Goal: Task Accomplishment & Management: Manage account settings

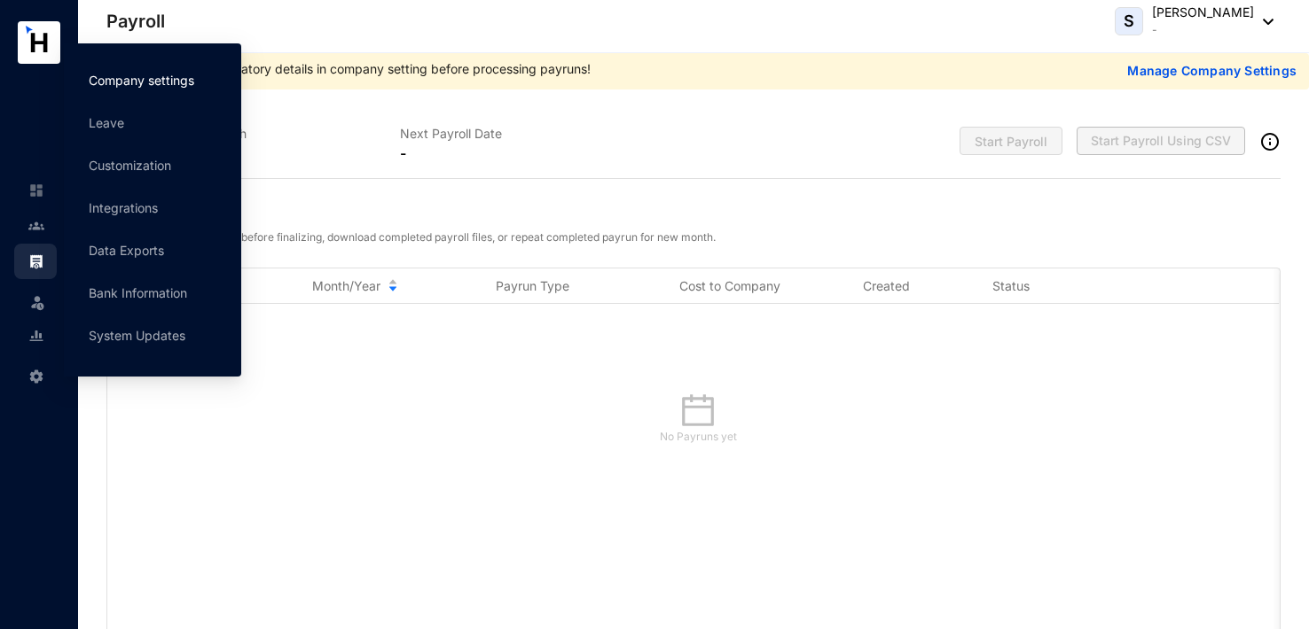
click at [152, 80] on link "Company settings" at bounding box center [142, 80] width 106 height 15
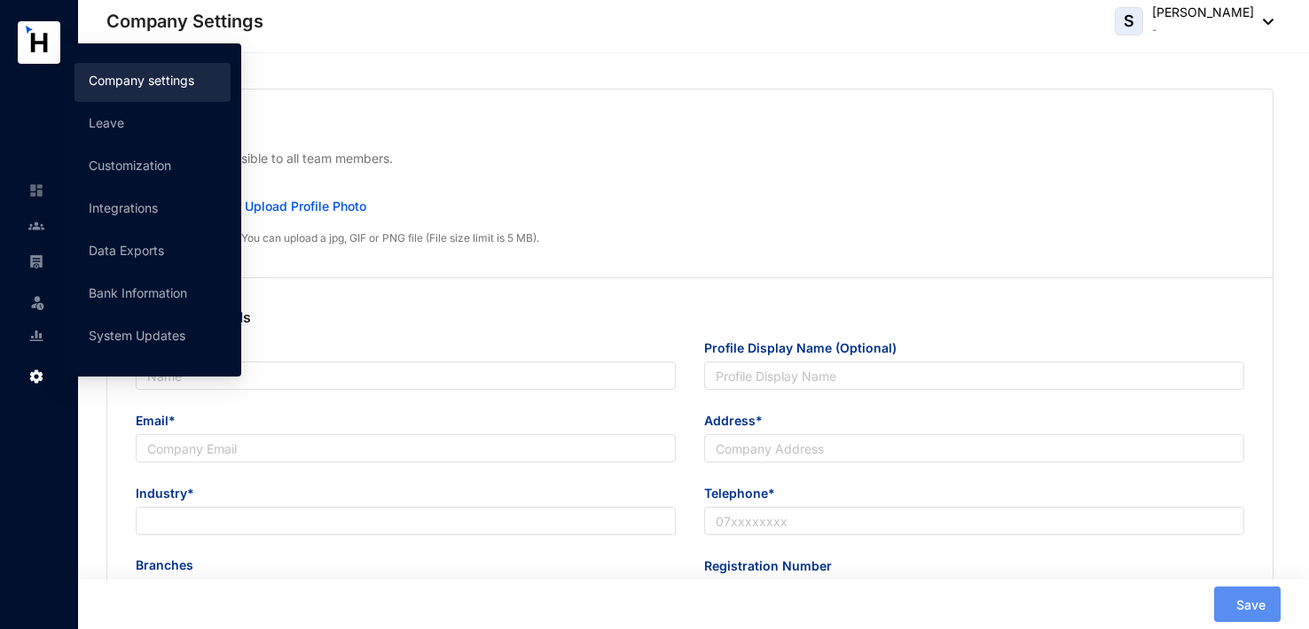
type input "Cloud Accounting"
type input "[EMAIL_ADDRESS][DOMAIN_NAME]"
type input "ggg"
type input "000000000"
radio input "true"
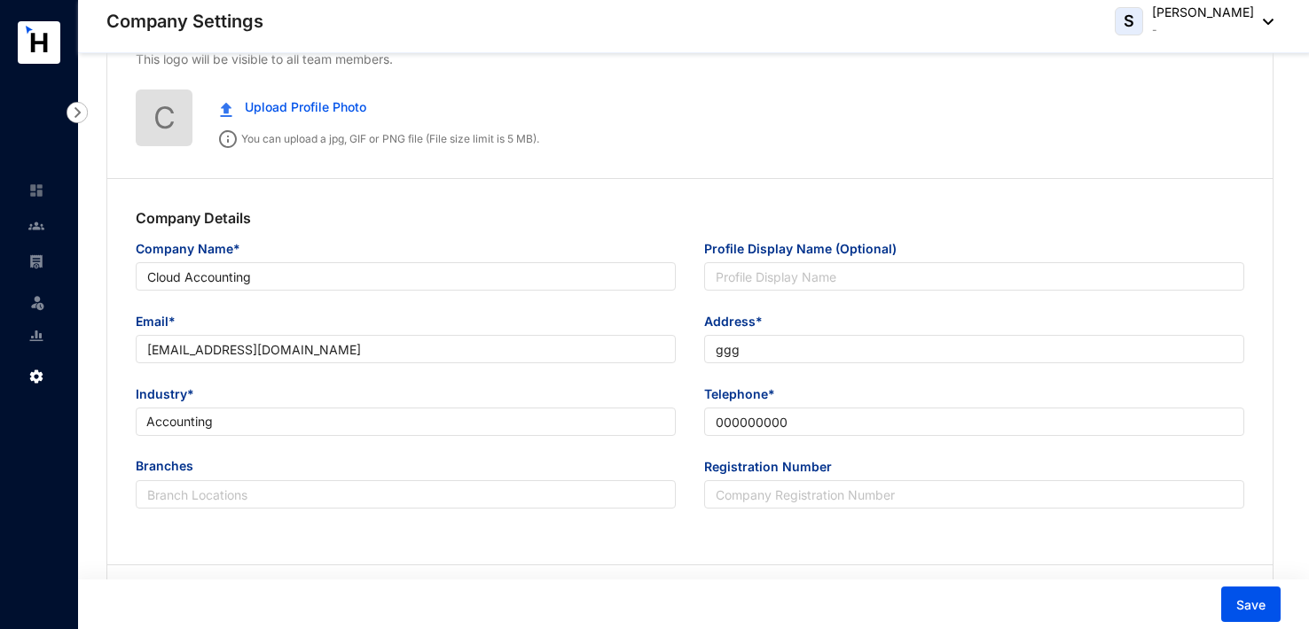
scroll to position [89, 0]
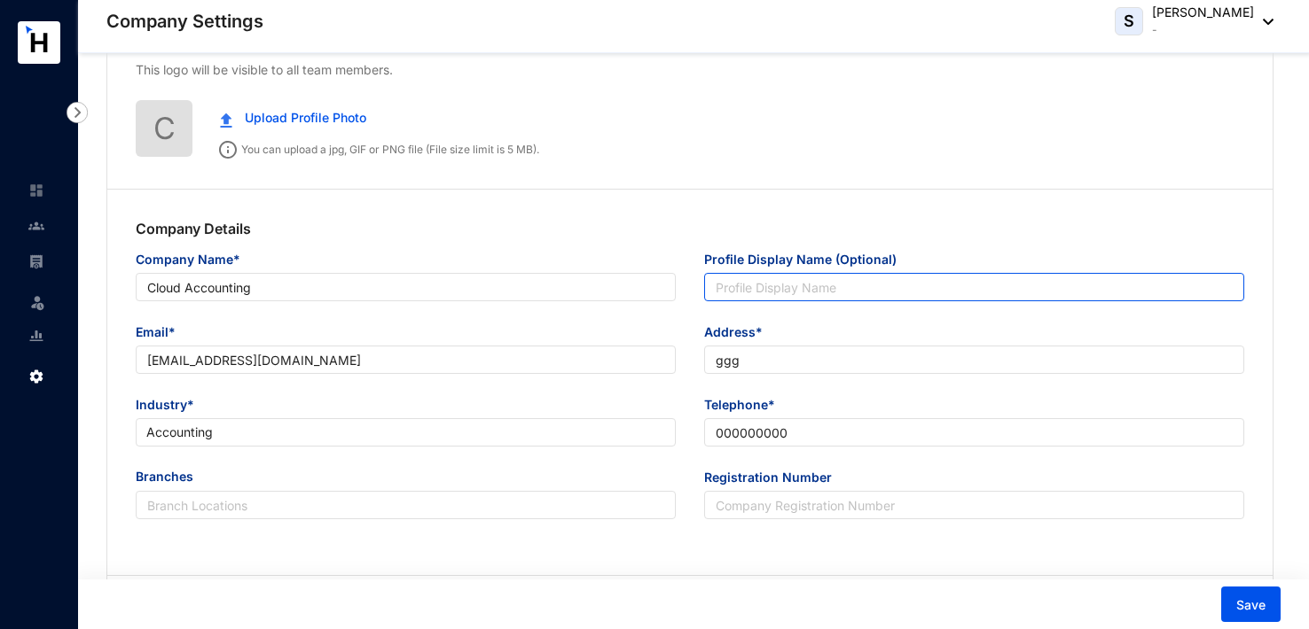
click at [725, 289] on input "Profile Display Name (Optional)" at bounding box center [974, 287] width 540 height 28
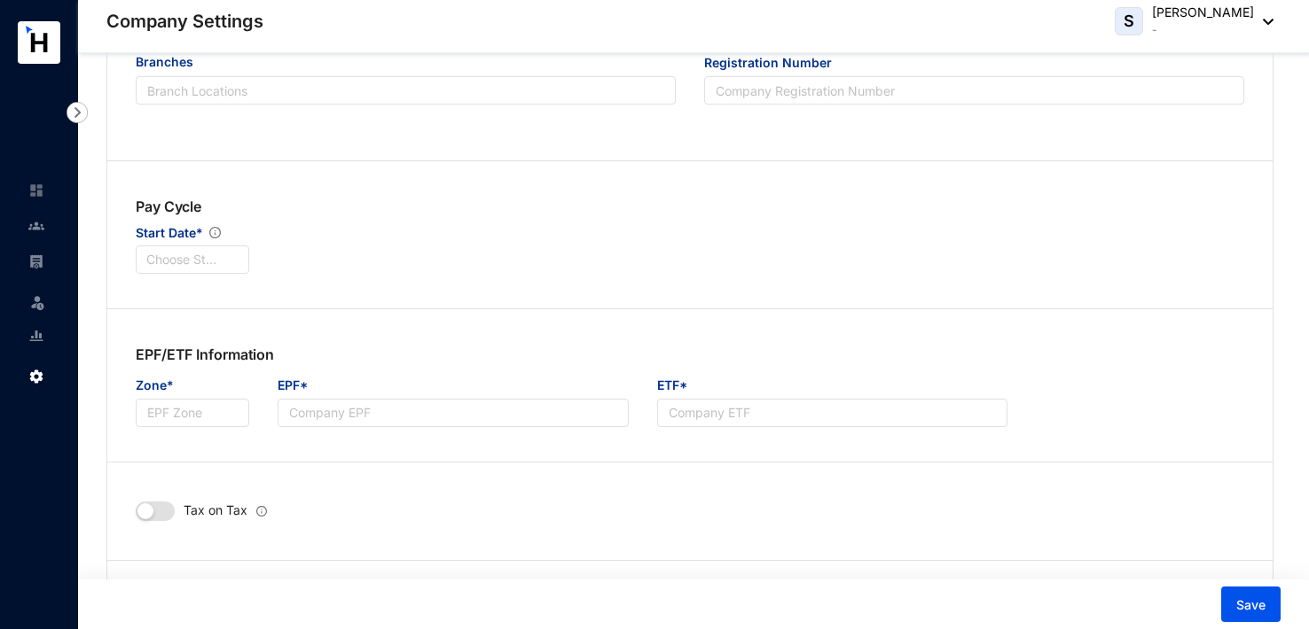
scroll to position [532, 0]
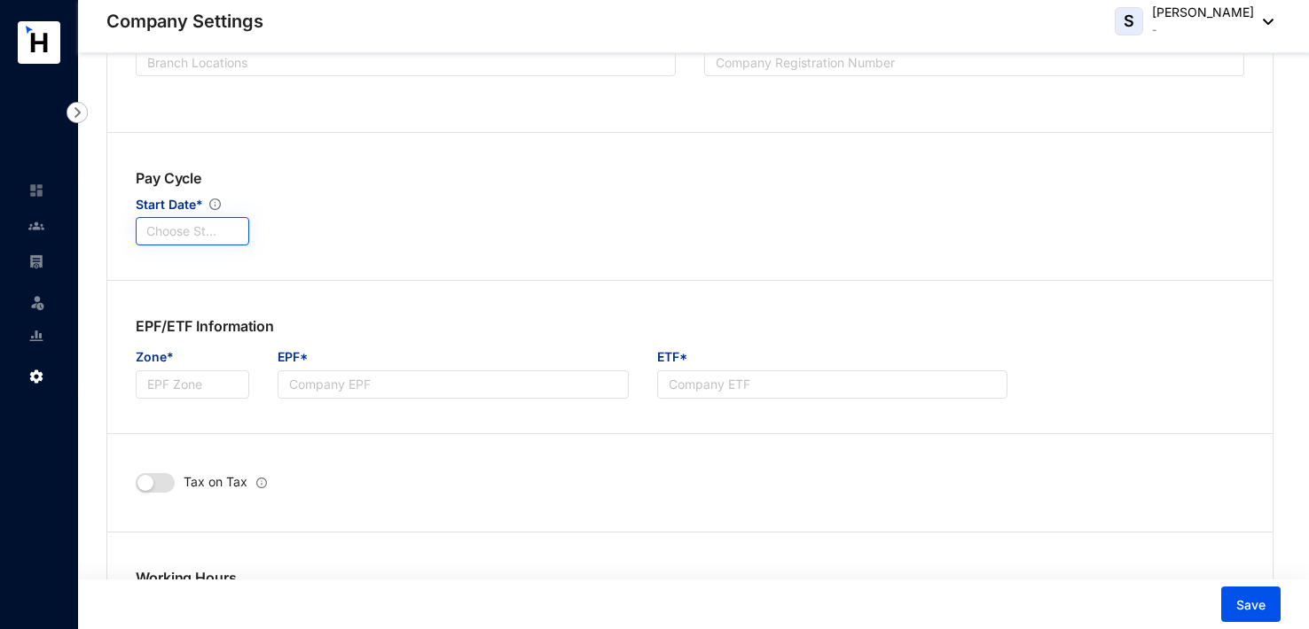
type input "Forte"
click at [189, 236] on input "search" at bounding box center [192, 231] width 92 height 27
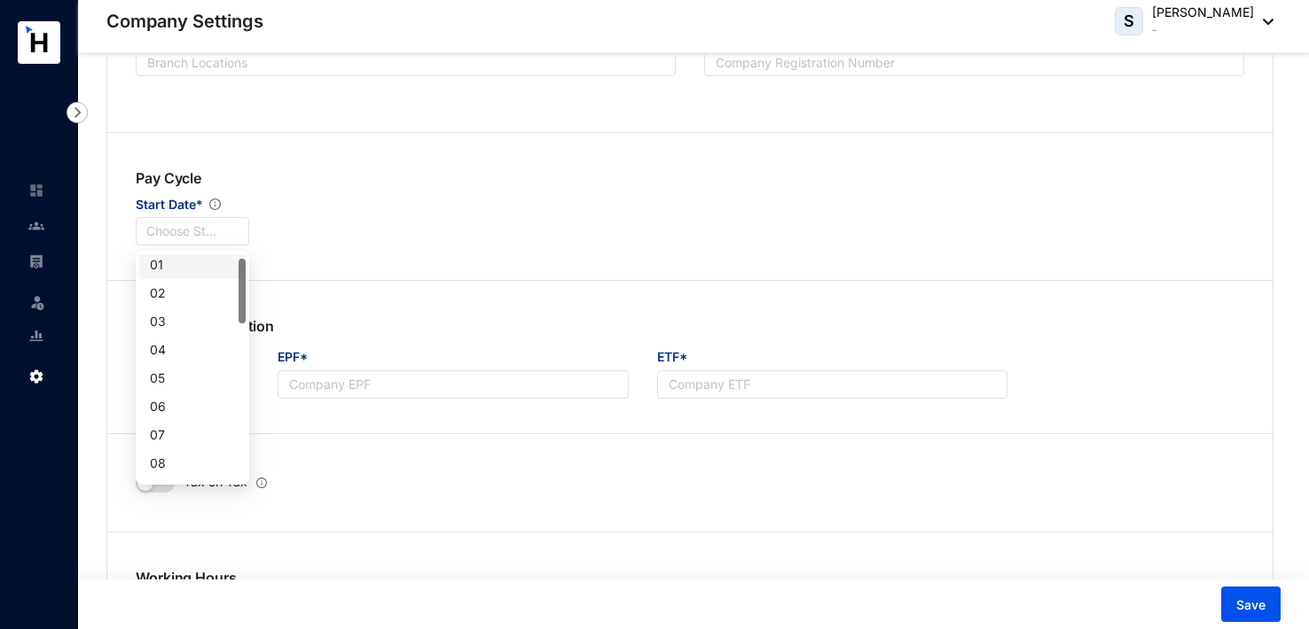
scroll to position [0, 0]
drag, startPoint x: 240, startPoint y: 278, endPoint x: 286, endPoint y: 271, distance: 46.5
click at [203, 271] on div "01" at bounding box center [192, 269] width 85 height 20
click at [182, 395] on input "Zone*" at bounding box center [192, 385] width 113 height 28
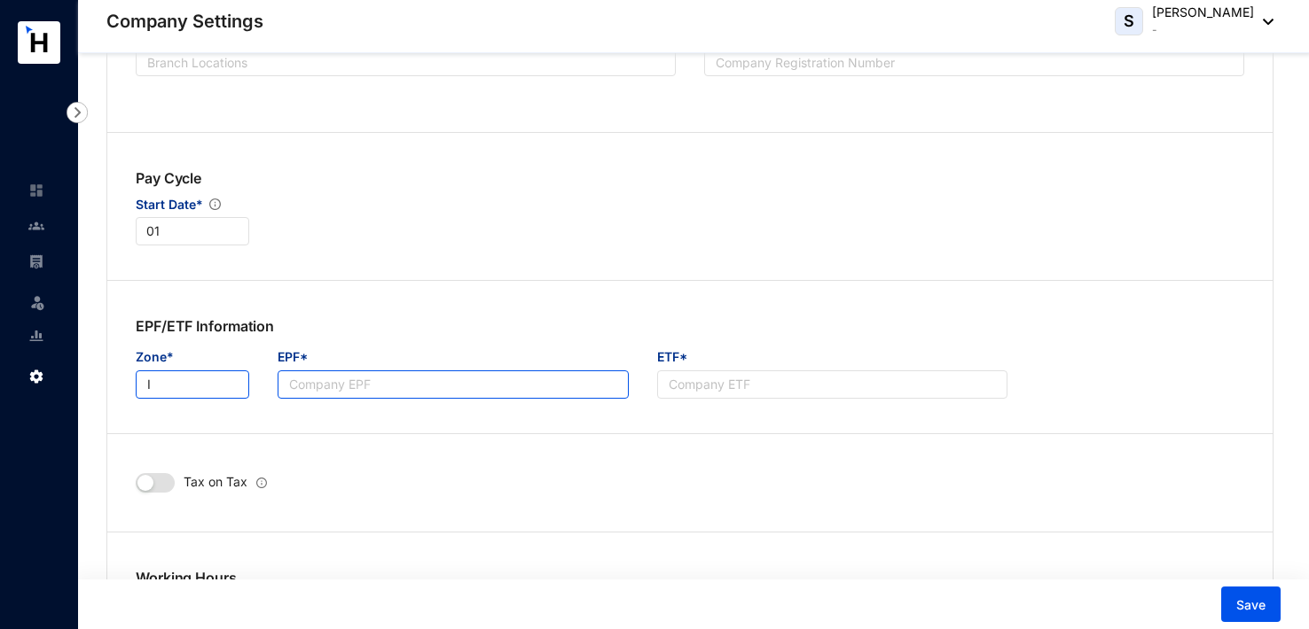
type input "I"
click at [321, 379] on input "EPF*" at bounding box center [453, 385] width 350 height 28
type input "029537"
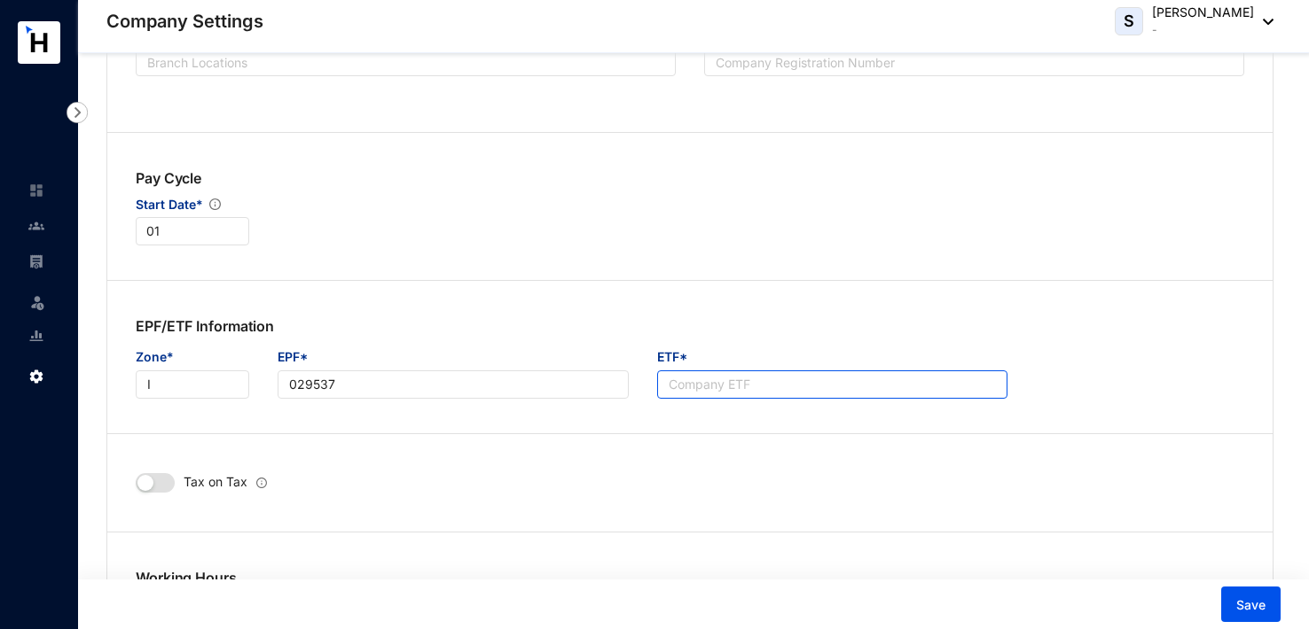
click at [677, 385] on input "ETF*" at bounding box center [832, 385] width 350 height 28
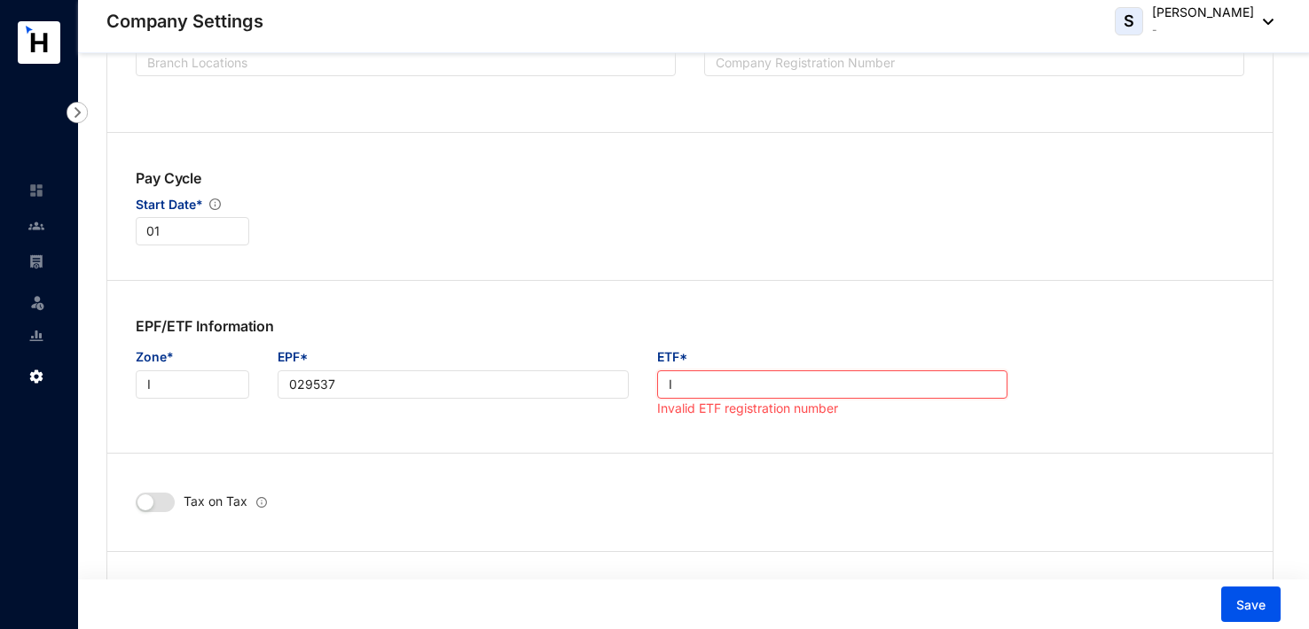
type input "I"
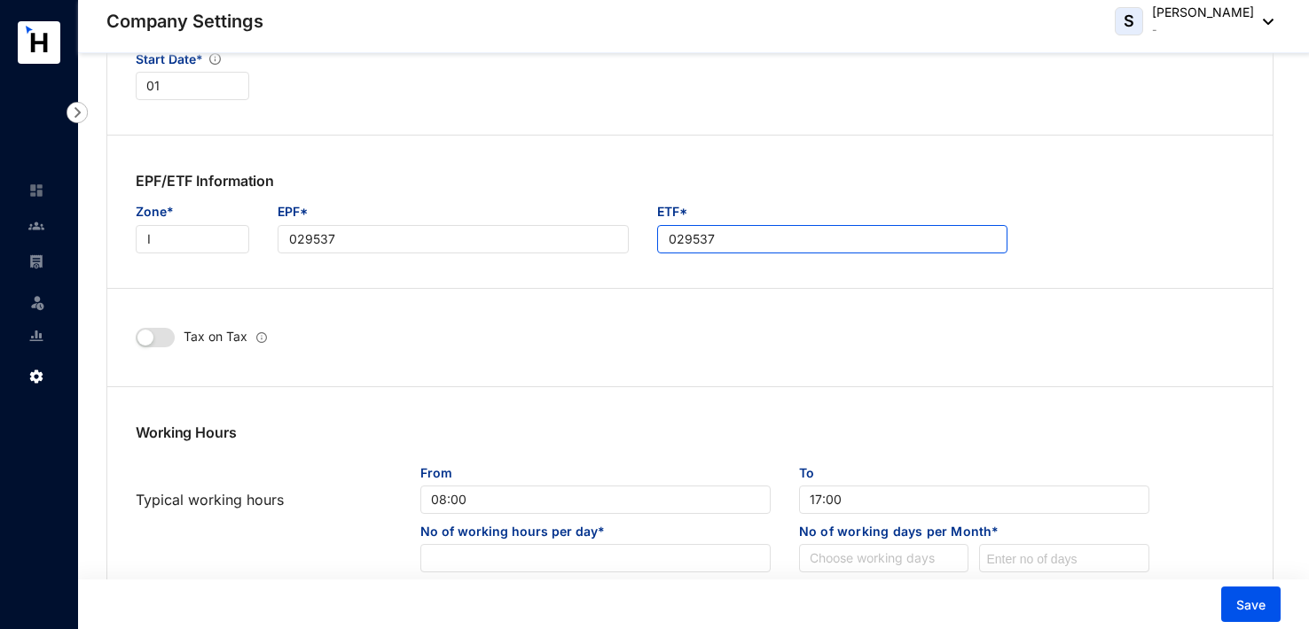
scroll to position [709, 0]
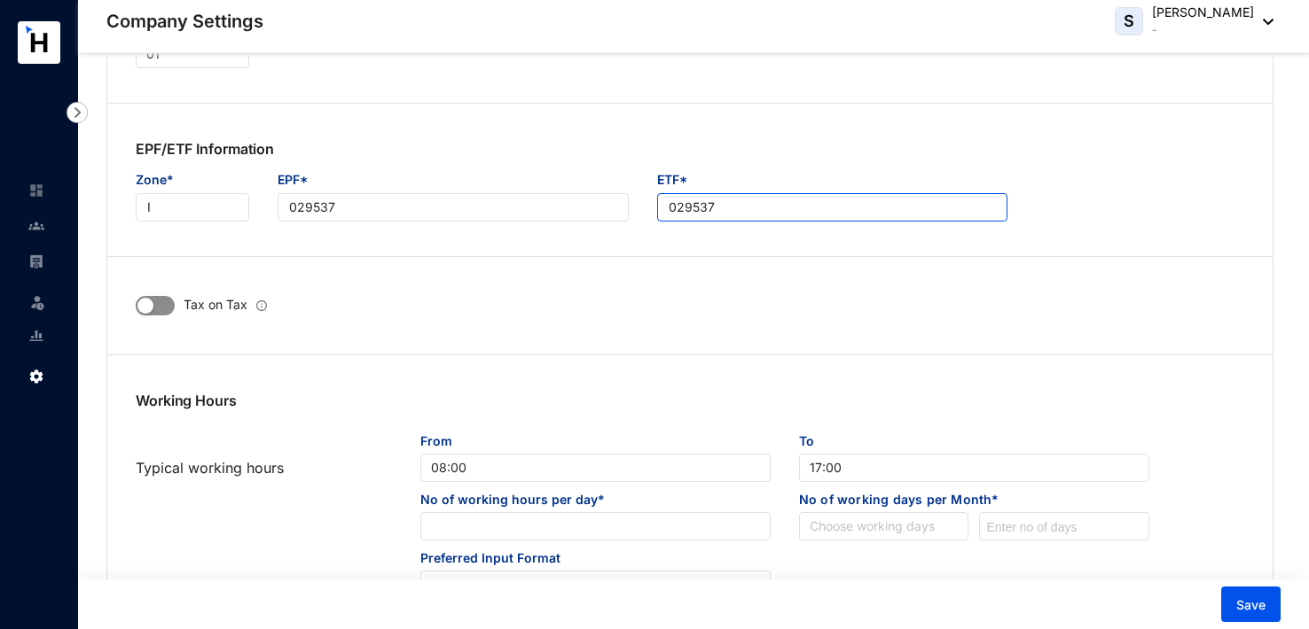
type input "029537"
click at [162, 308] on span "button" at bounding box center [155, 306] width 39 height 20
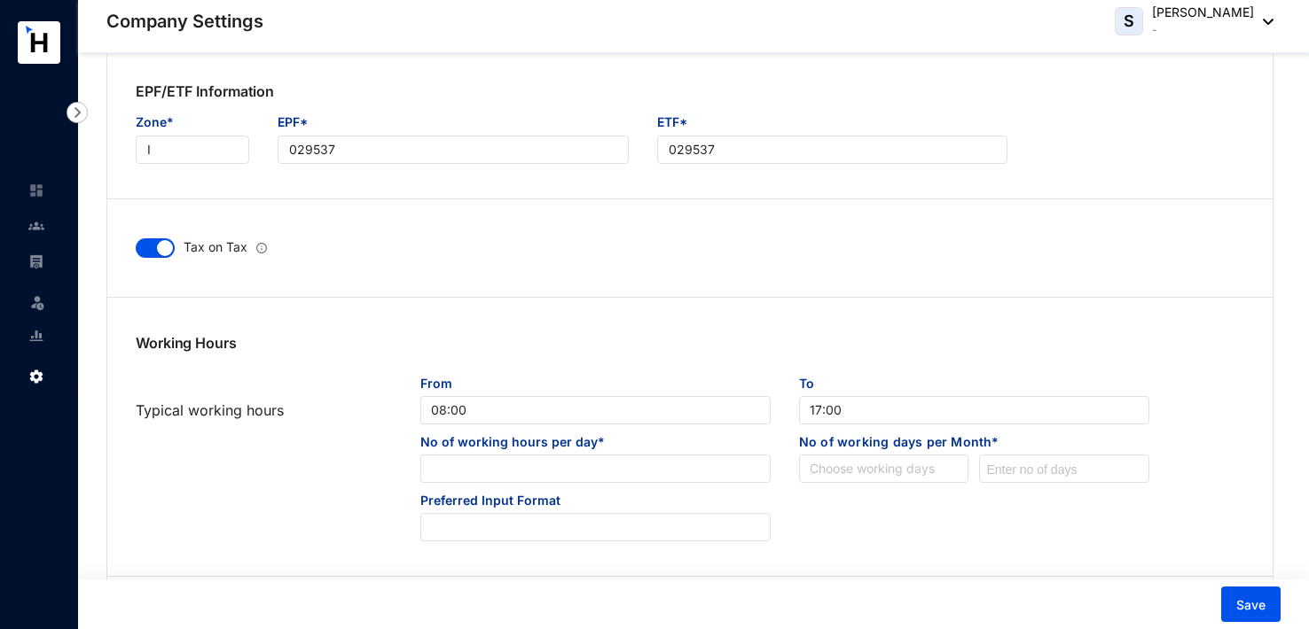
scroll to position [798, 0]
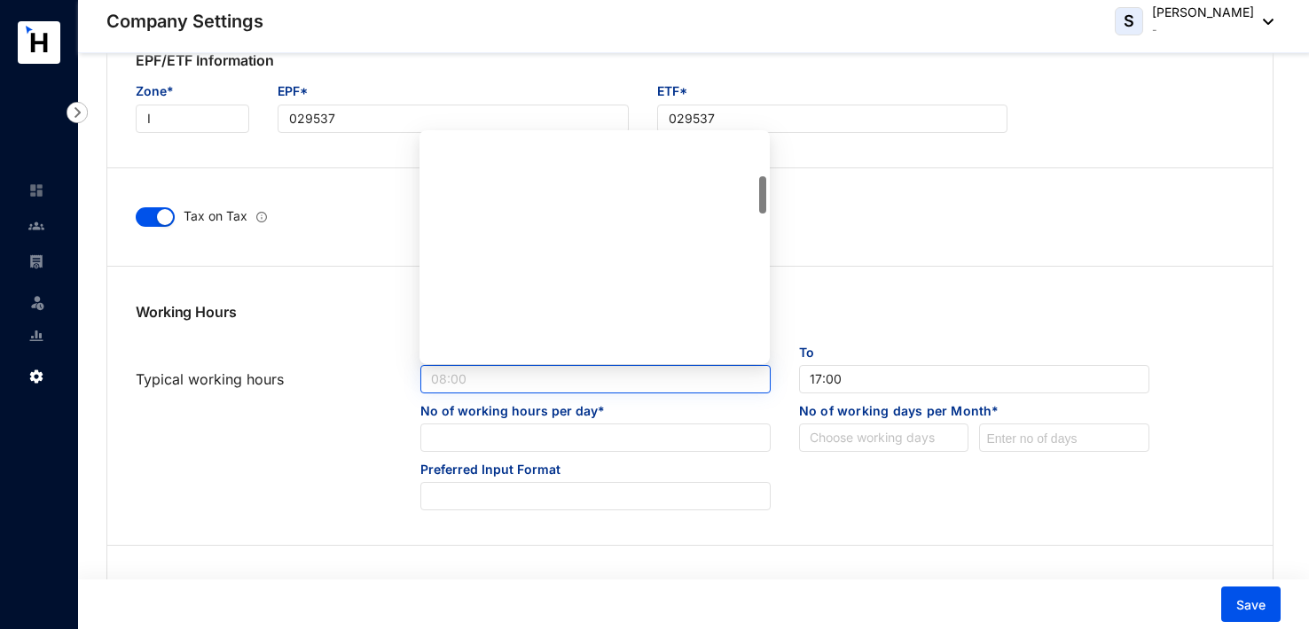
click at [449, 385] on span "08:00" at bounding box center [595, 379] width 329 height 27
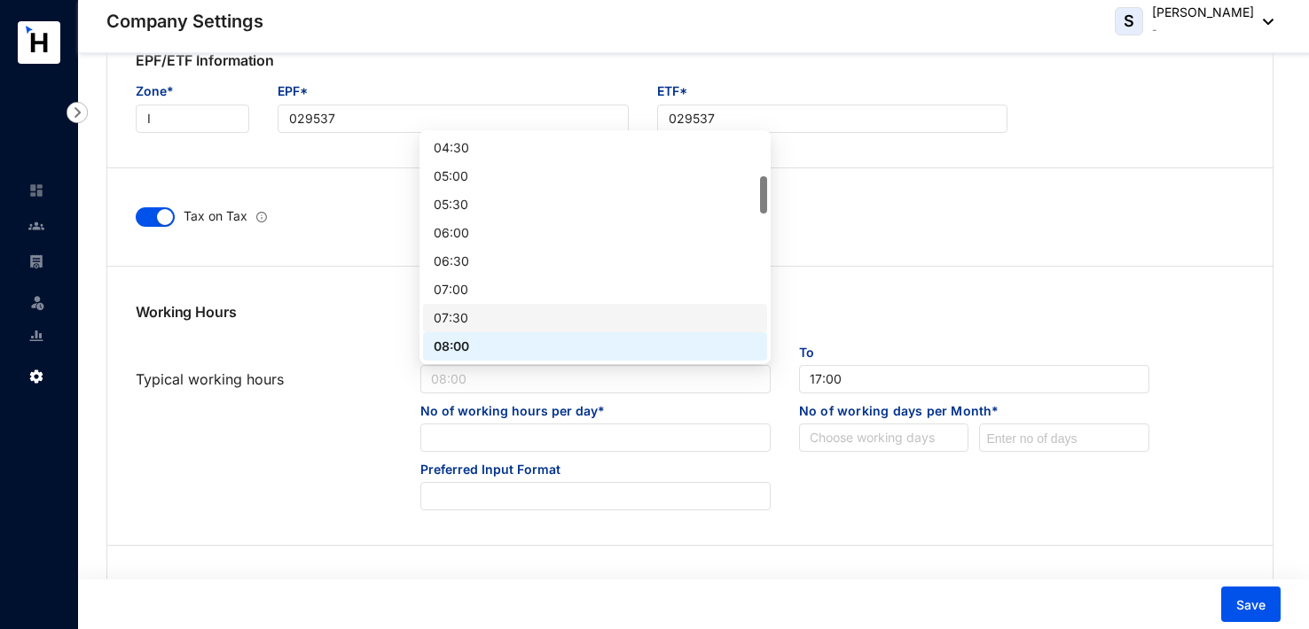
scroll to position [344, 0]
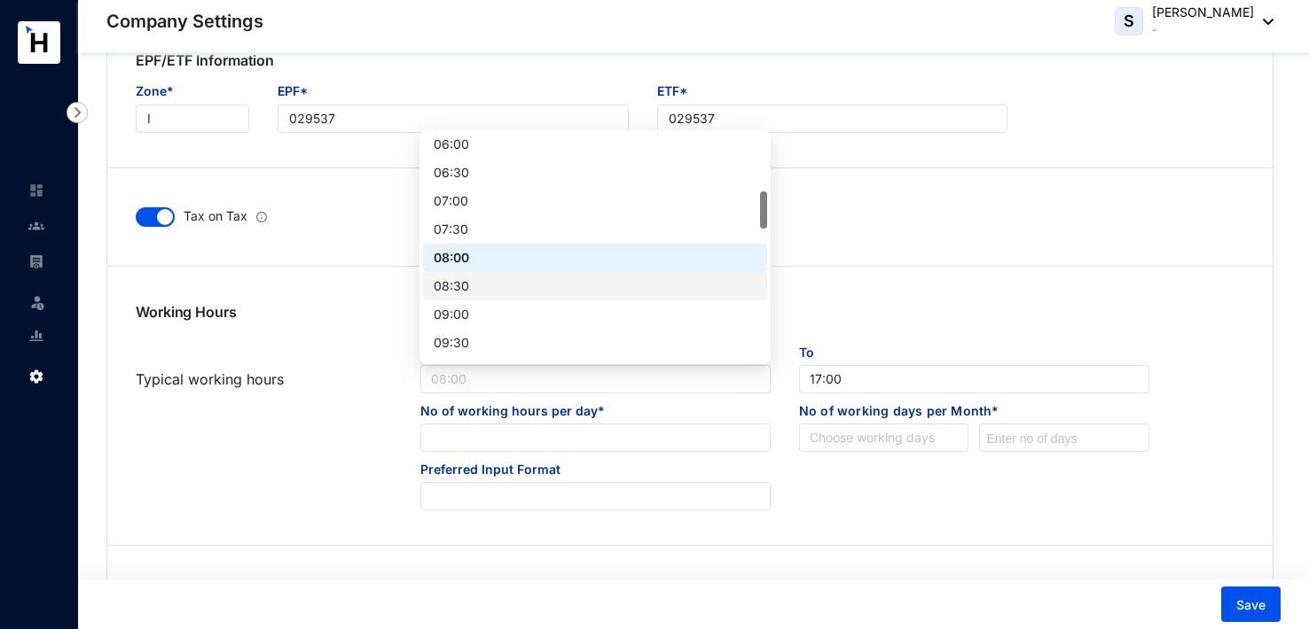
click at [468, 285] on div "08:30" at bounding box center [595, 287] width 322 height 20
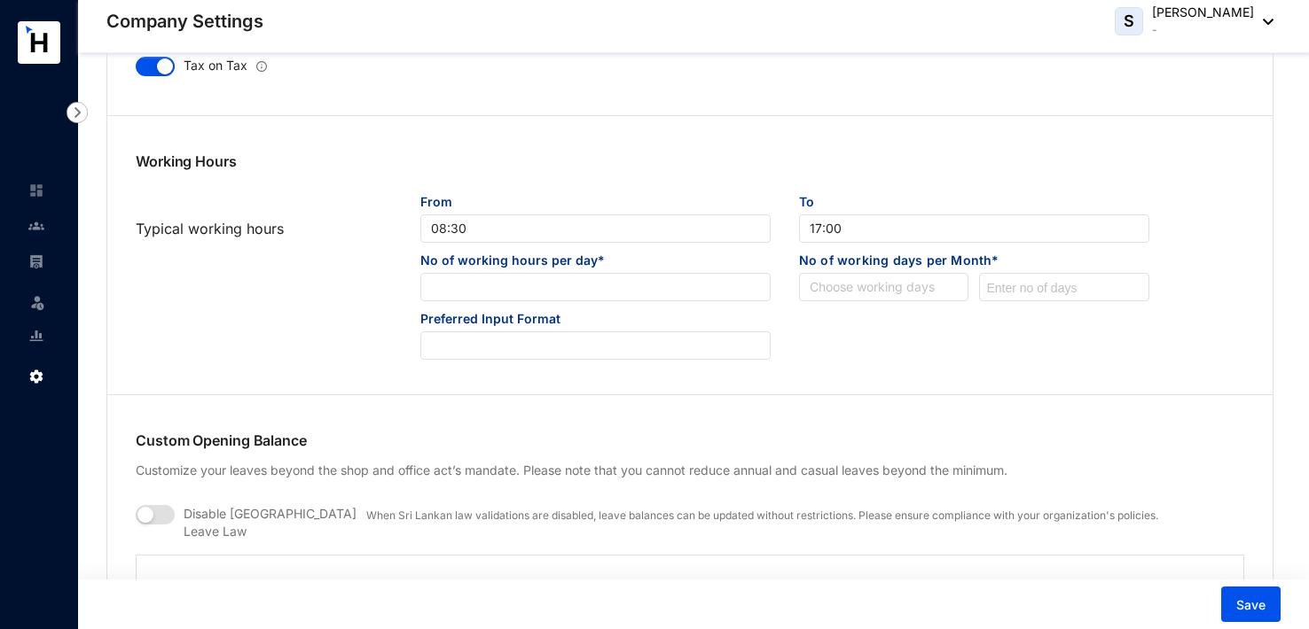
scroll to position [975, 0]
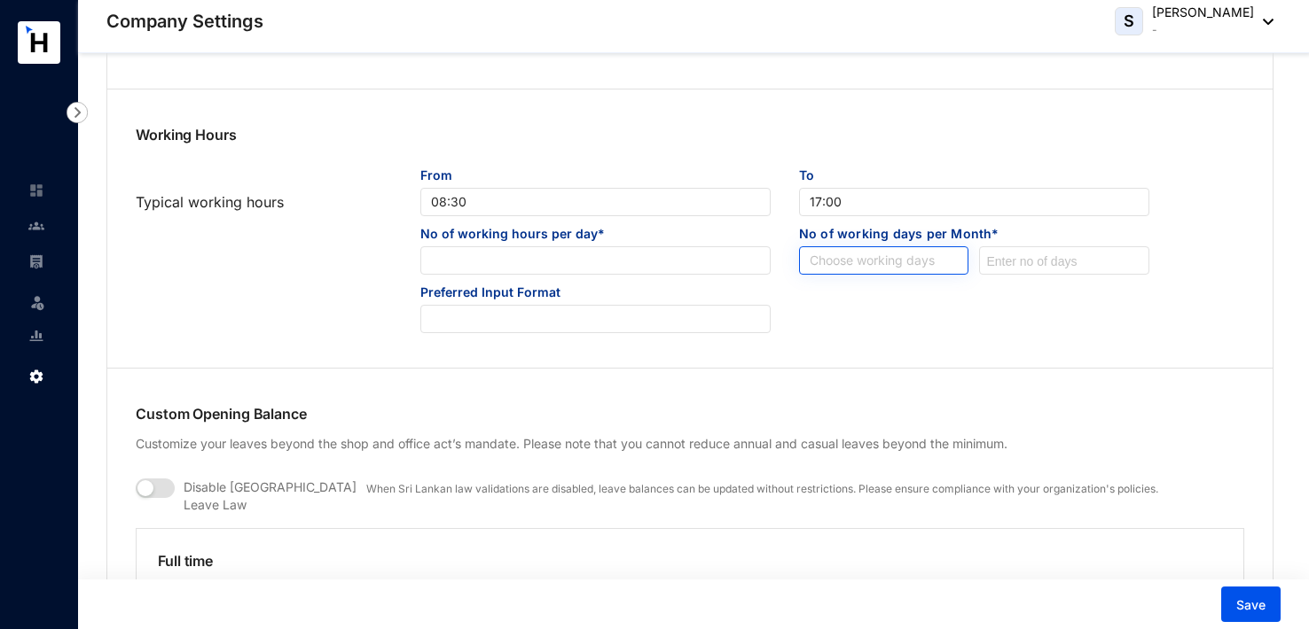
click at [872, 267] on input "search" at bounding box center [883, 260] width 149 height 27
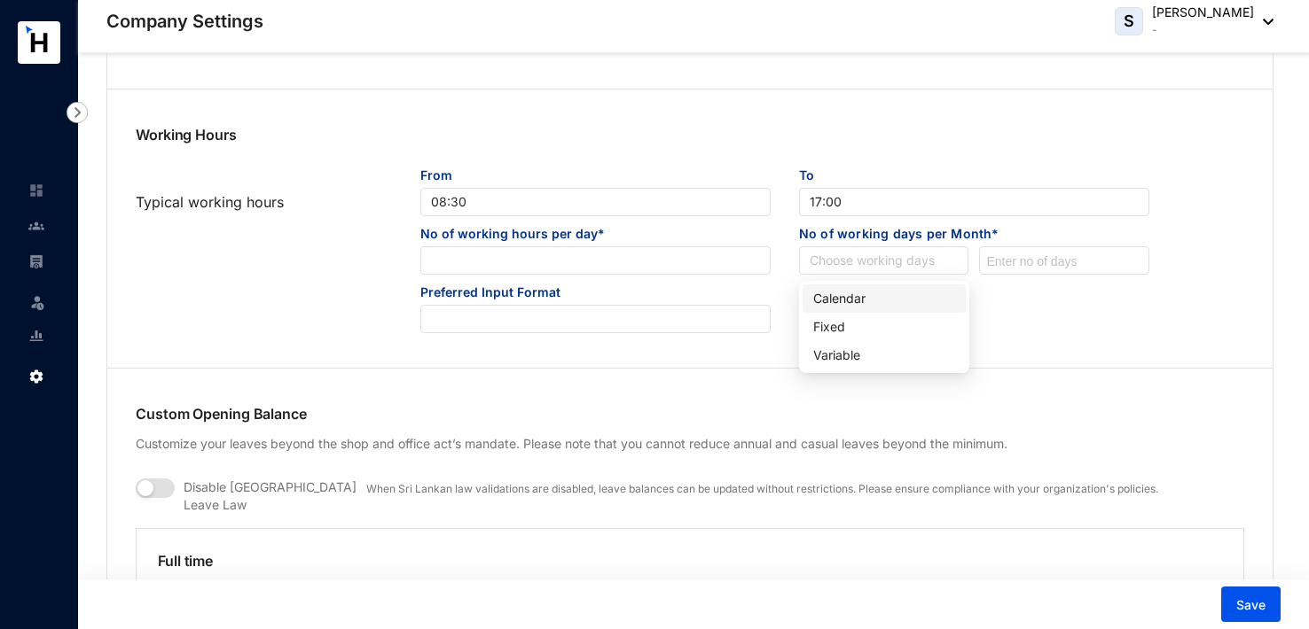
click at [856, 298] on div "Calendar" at bounding box center [884, 299] width 142 height 20
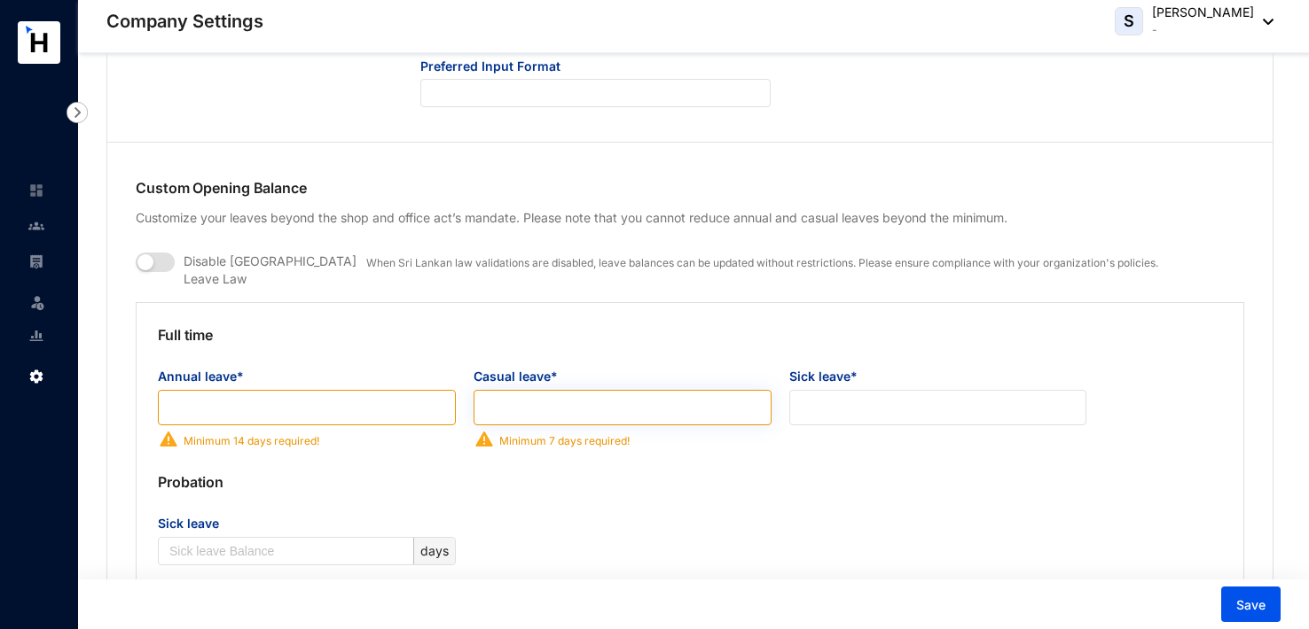
scroll to position [1241, 0]
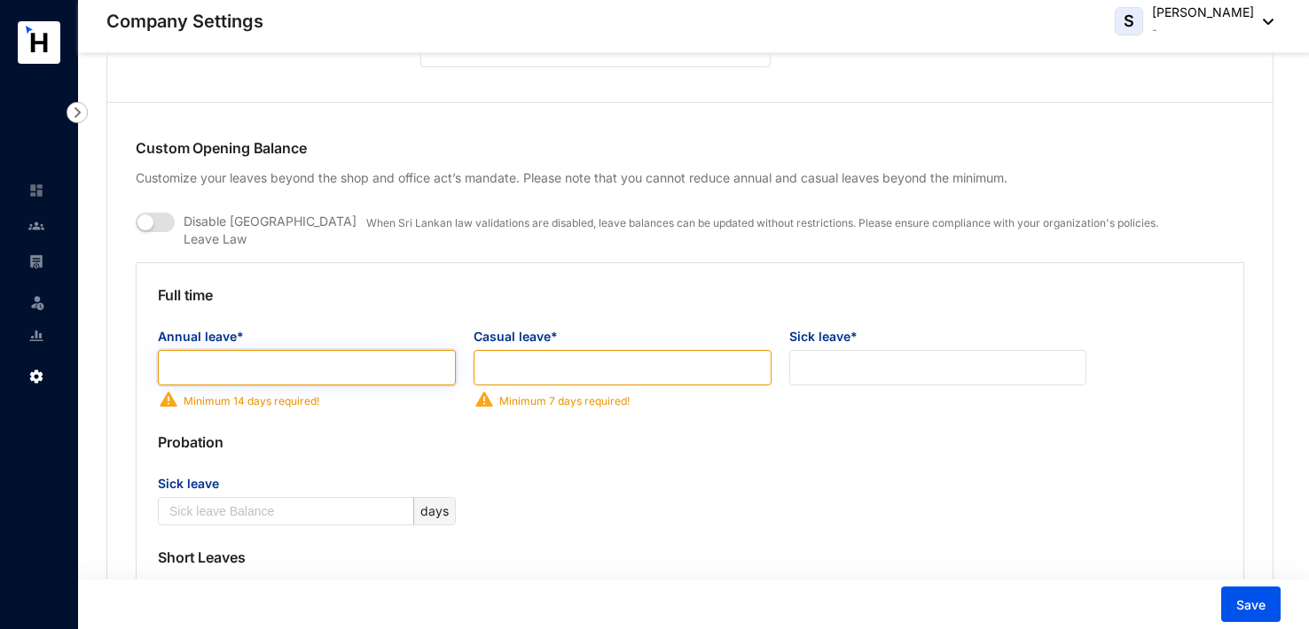
click at [235, 374] on input "Annual leave*" at bounding box center [307, 367] width 298 height 35
type input "14"
click at [518, 360] on input "Casual leave*" at bounding box center [622, 367] width 298 height 35
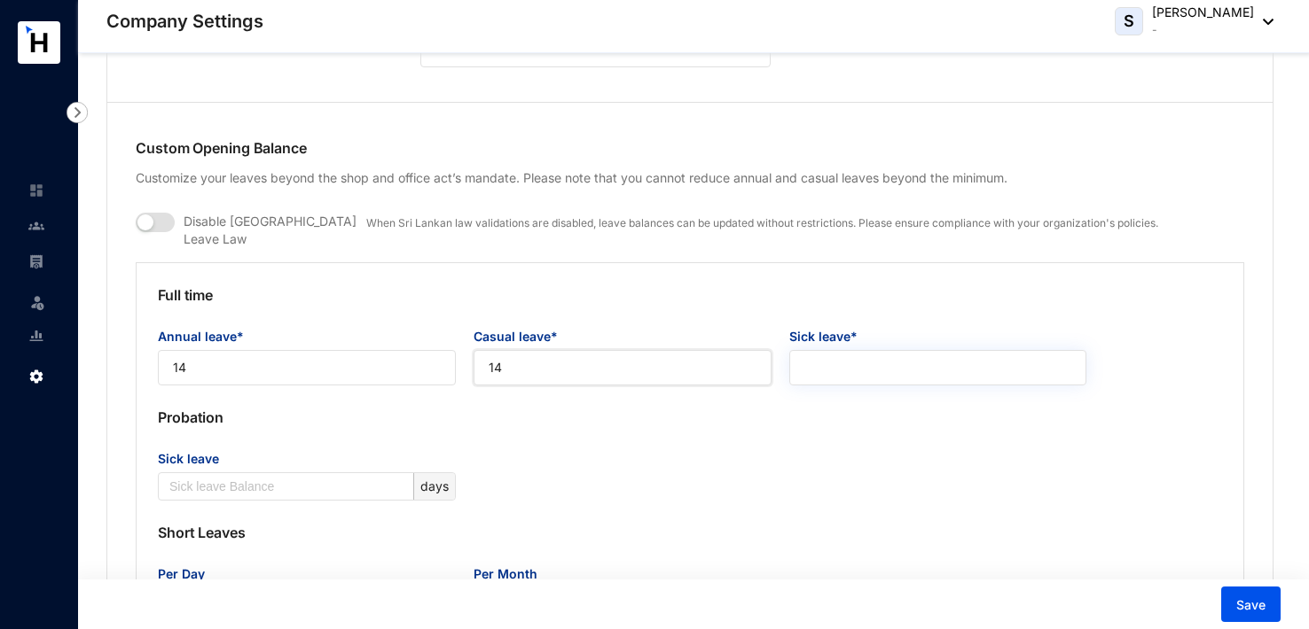
type input "14"
click at [817, 357] on input "Sick leave*" at bounding box center [938, 367] width 298 height 35
type input "7"
click at [831, 450] on div "Sick leave days" at bounding box center [690, 475] width 1082 height 51
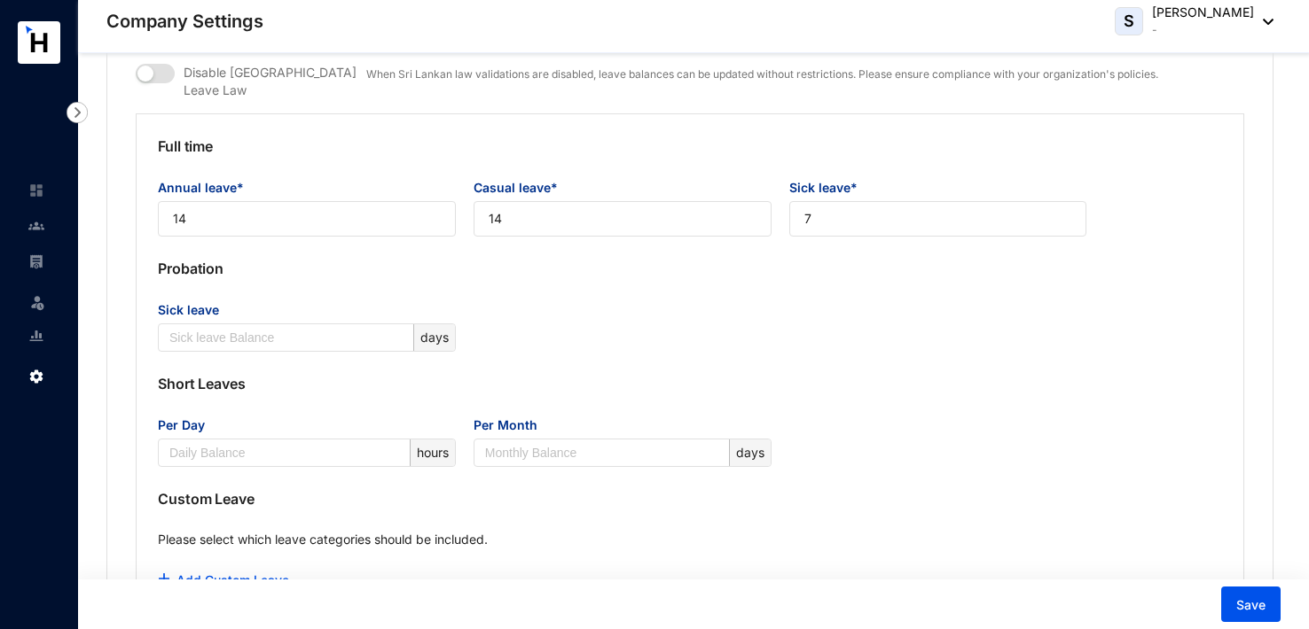
scroll to position [1419, 0]
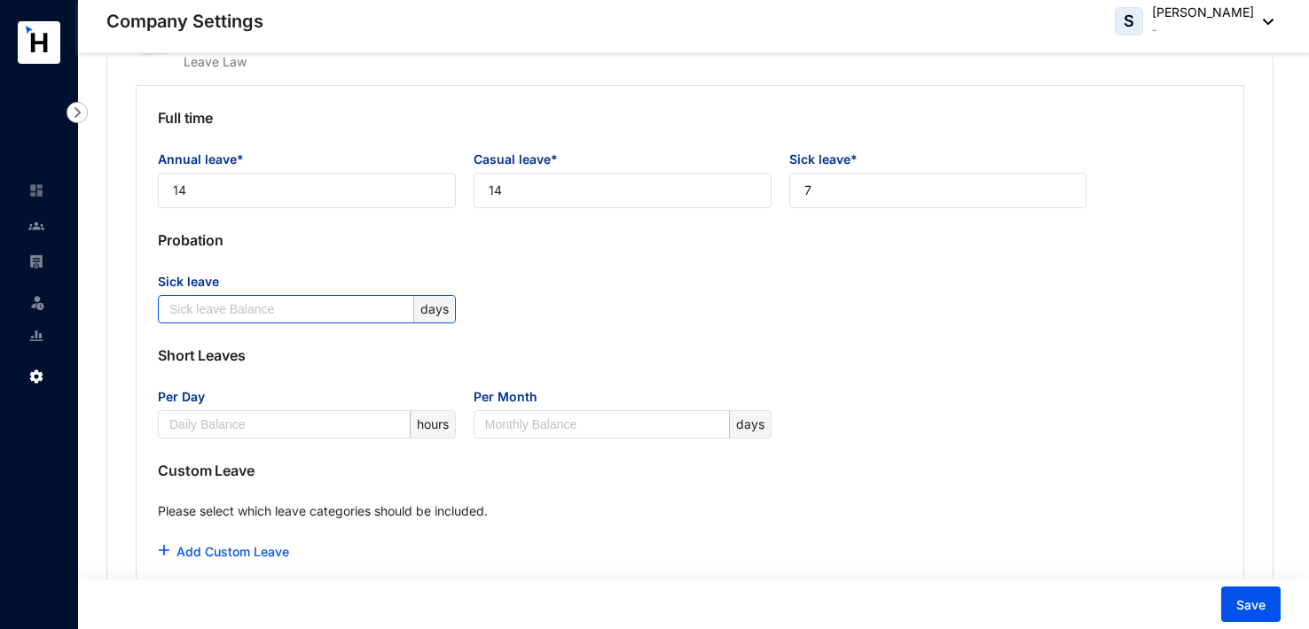
click at [257, 305] on input "Sick leave" at bounding box center [289, 309] width 240 height 27
type input "7"
click at [704, 395] on div "Per Month" at bounding box center [622, 398] width 298 height 23
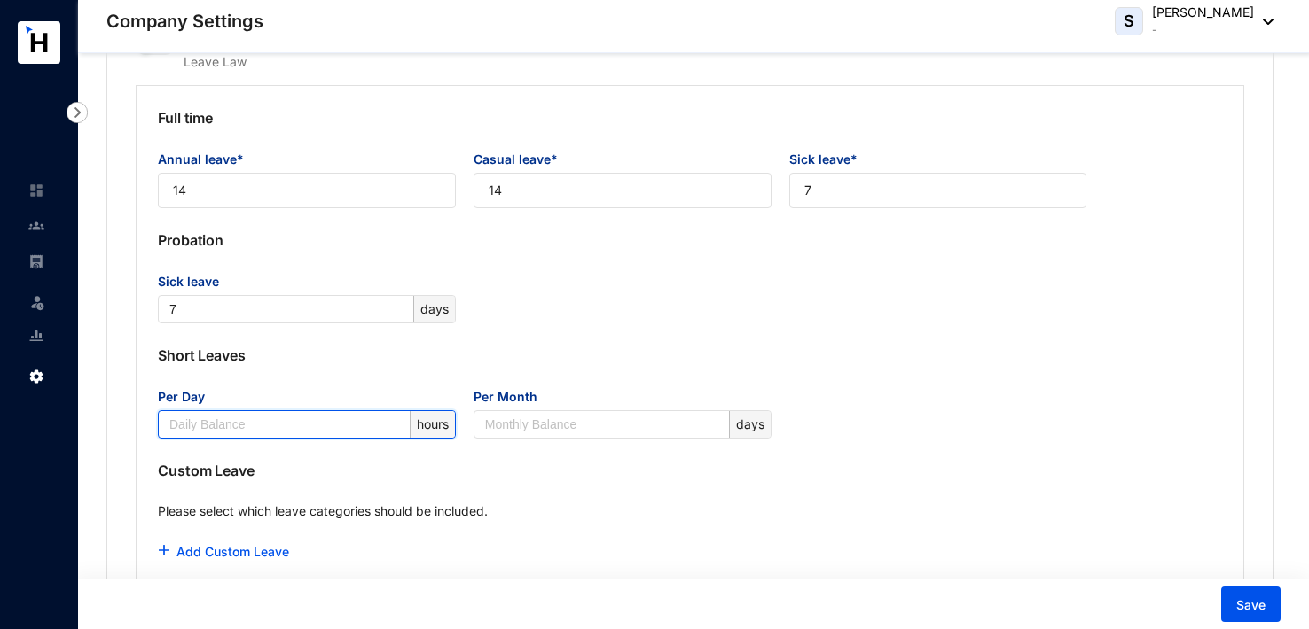
click at [221, 411] on input "Per Day" at bounding box center [287, 424] width 237 height 27
type input "3"
click at [509, 415] on input "Per Month" at bounding box center [605, 424] width 240 height 27
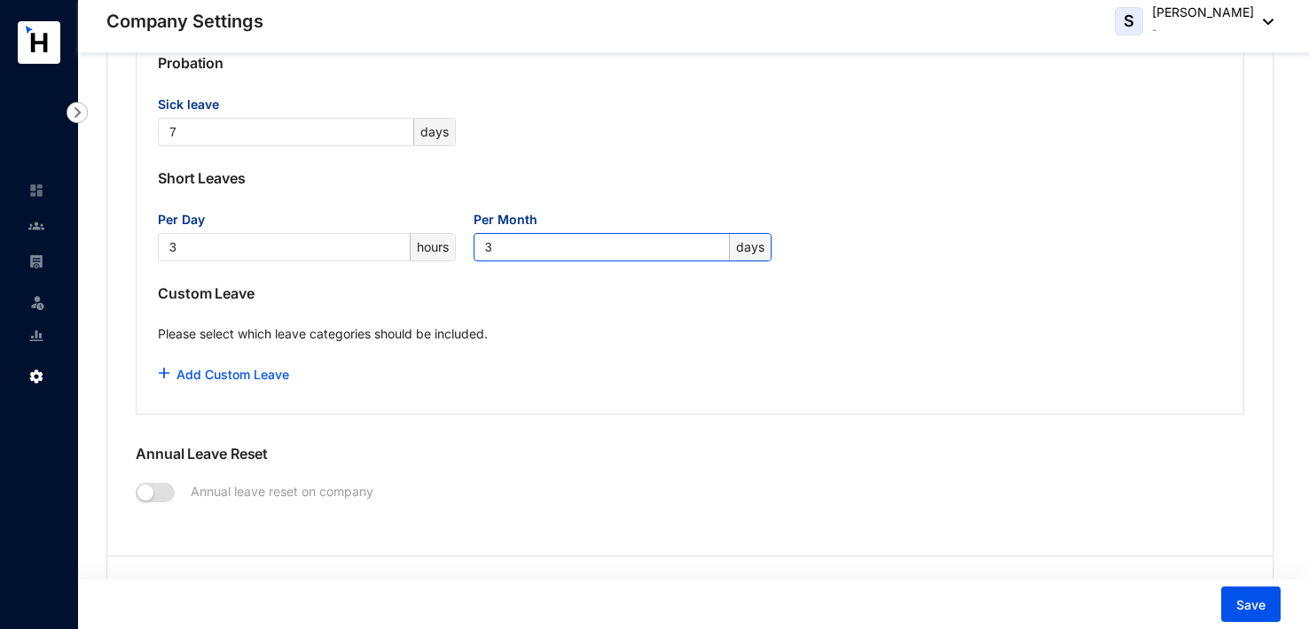
scroll to position [1685, 0]
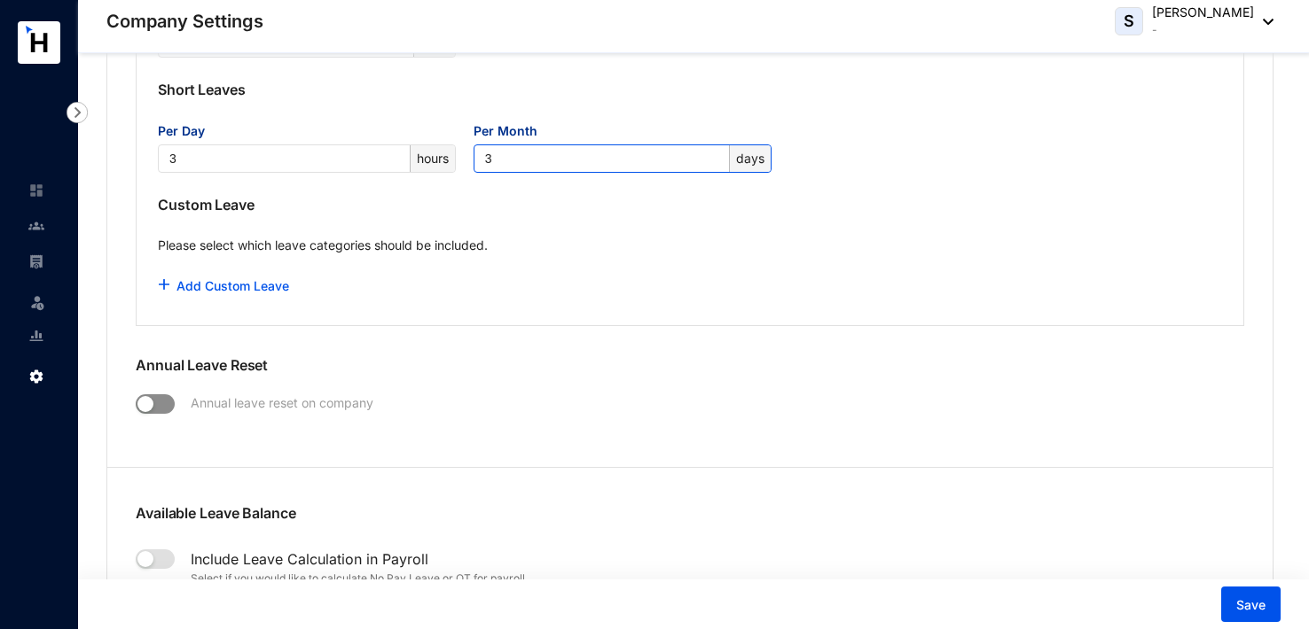
type input "3"
click at [168, 403] on span "button" at bounding box center [155, 405] width 39 height 20
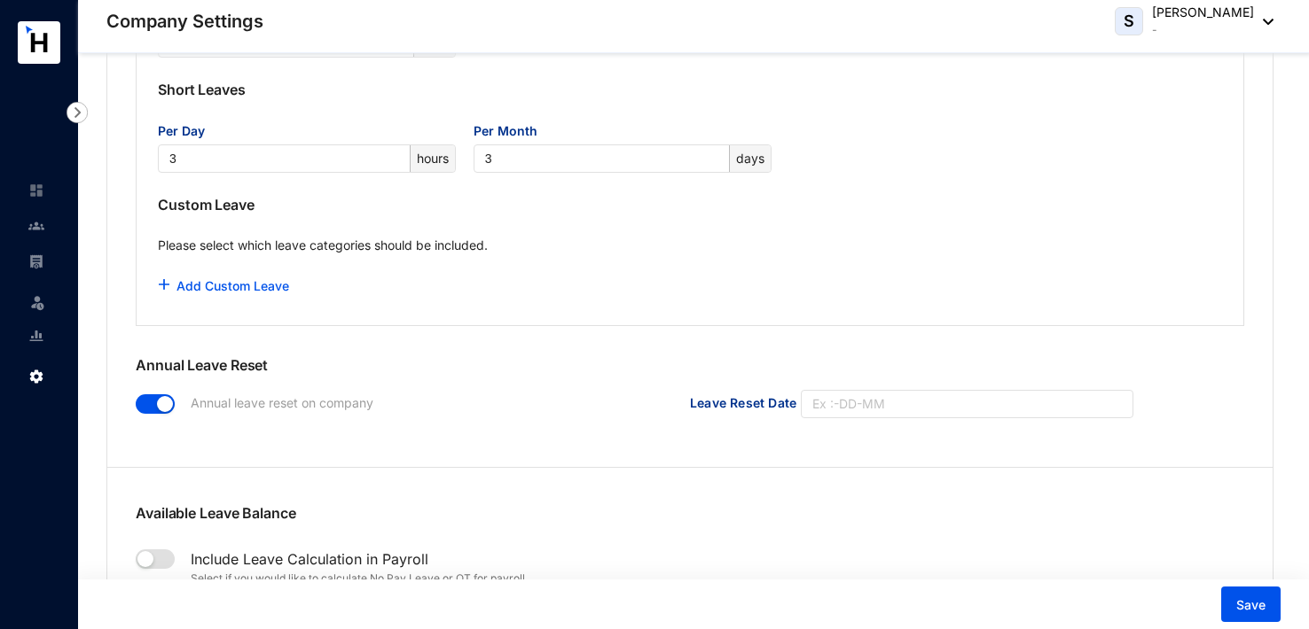
click at [137, 396] on span "button" at bounding box center [155, 405] width 39 height 20
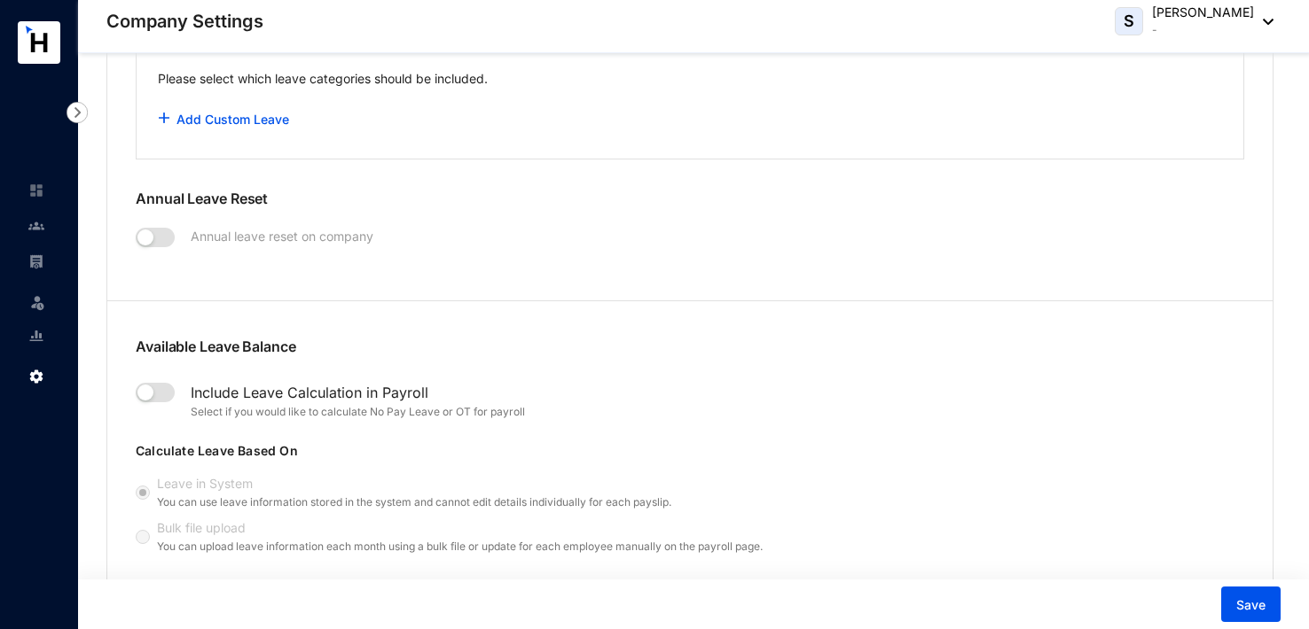
scroll to position [1862, 0]
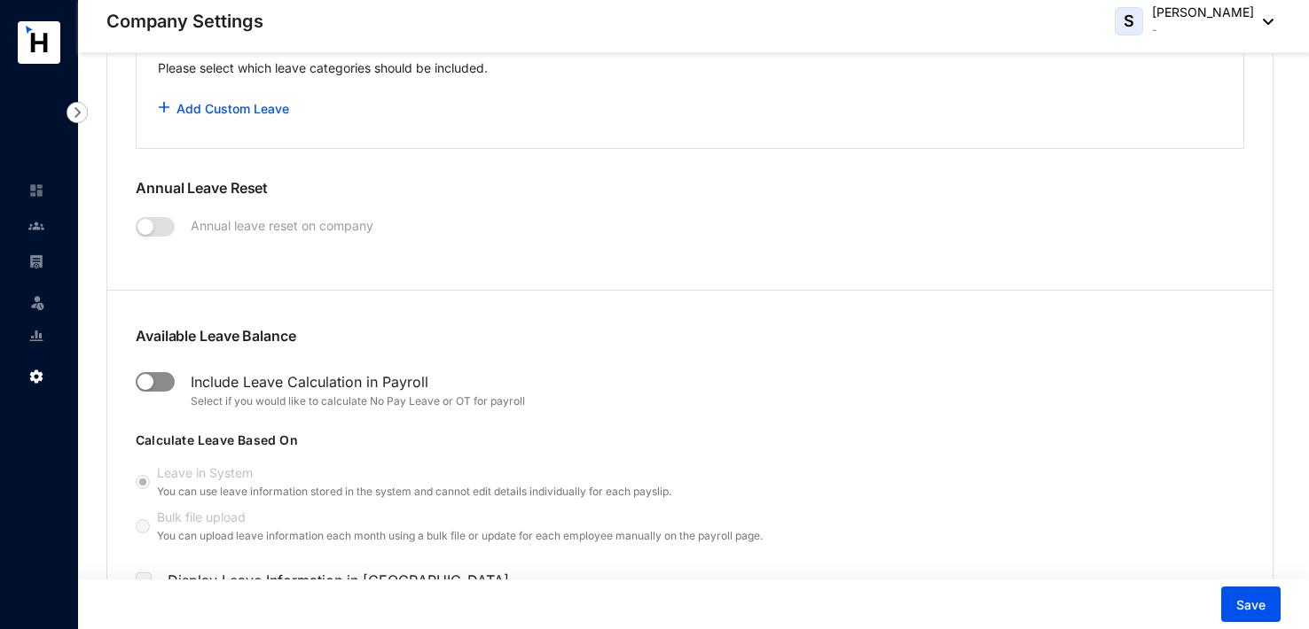
click at [164, 373] on span "button" at bounding box center [155, 382] width 39 height 20
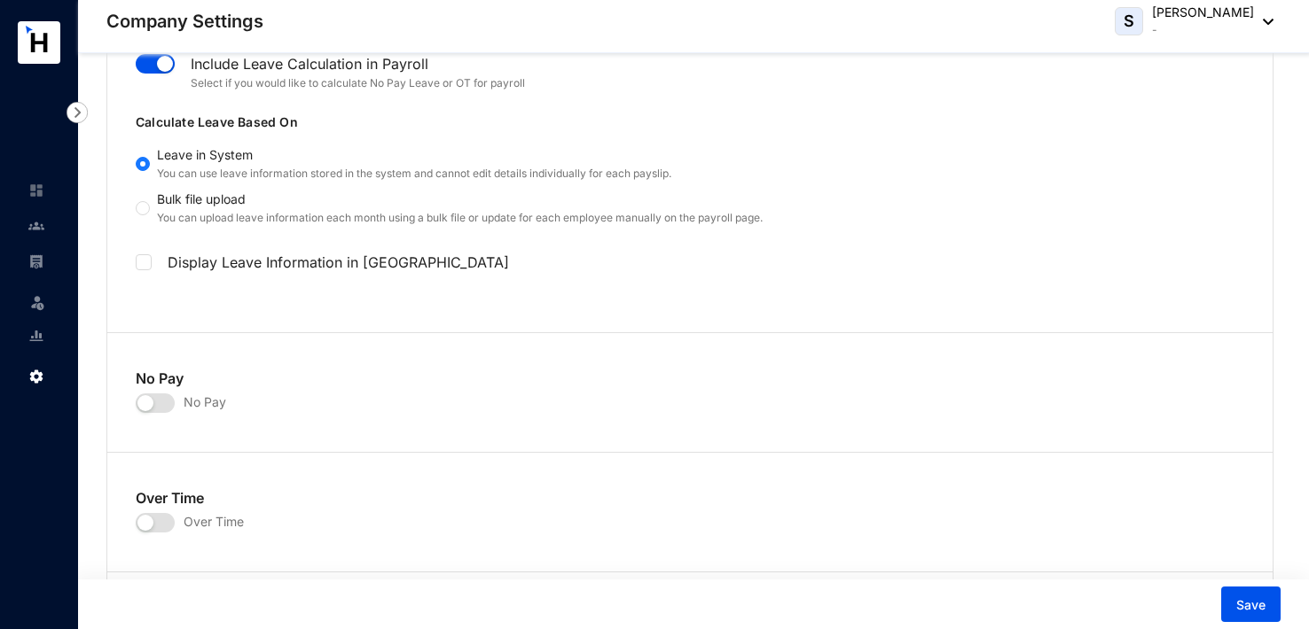
scroll to position [2216, 0]
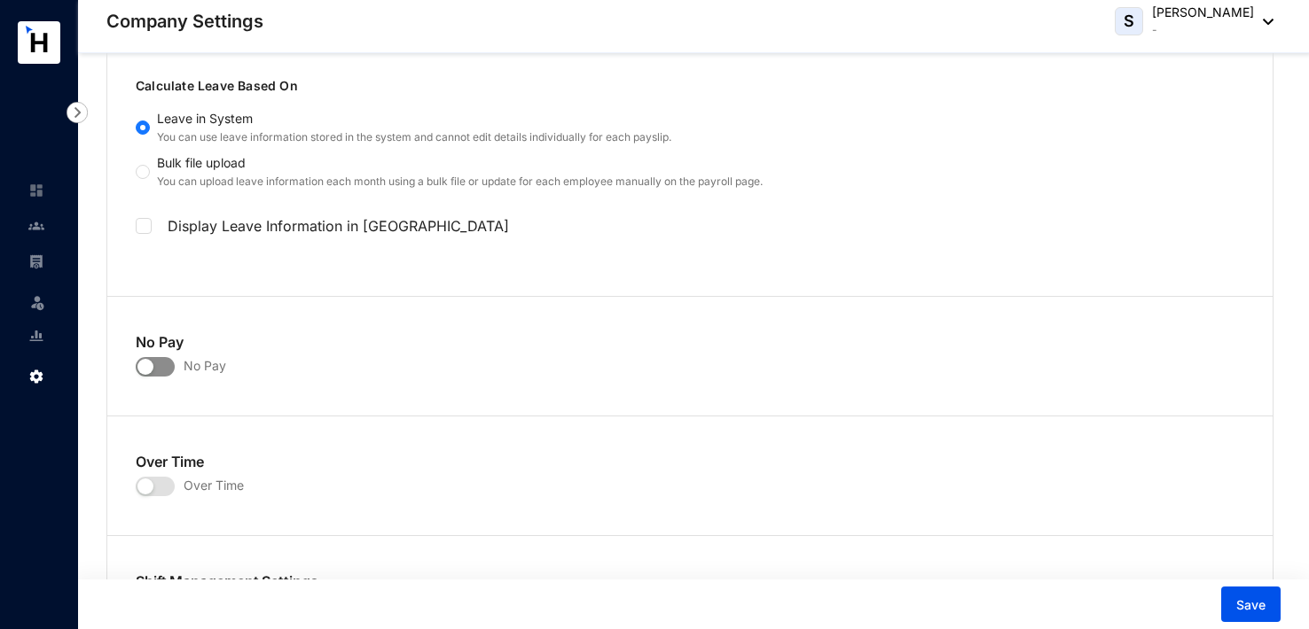
click at [159, 364] on span "button" at bounding box center [155, 367] width 39 height 20
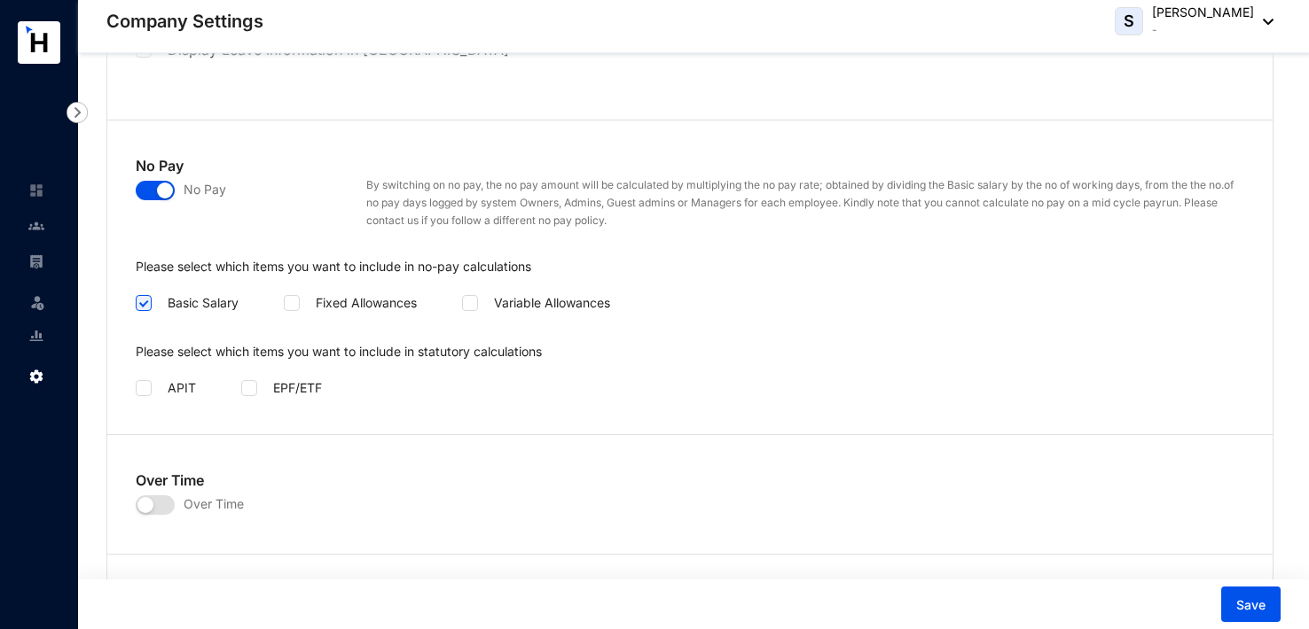
scroll to position [2394, 0]
click at [151, 379] on span at bounding box center [144, 387] width 16 height 16
click at [148, 379] on input "checkbox" at bounding box center [142, 385] width 12 height 12
checkbox input "true"
click at [253, 388] on span at bounding box center [249, 387] width 16 height 16
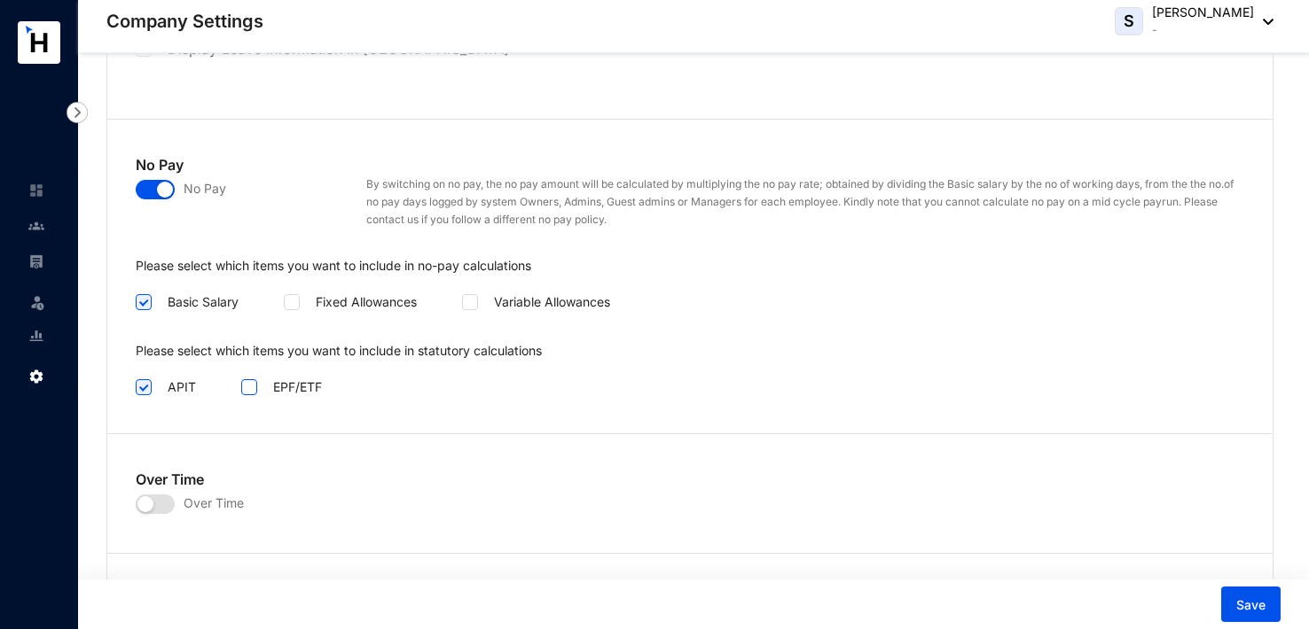
click at [253, 388] on input "checkbox" at bounding box center [247, 385] width 12 height 12
checkbox input "true"
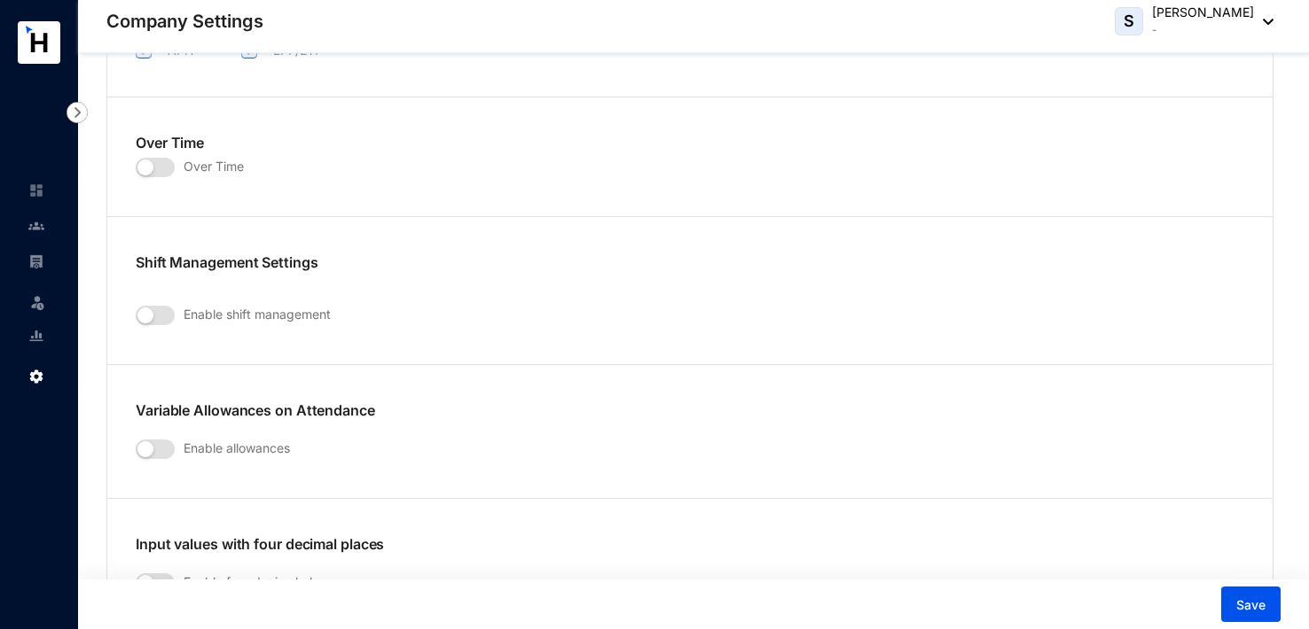
scroll to position [2748, 0]
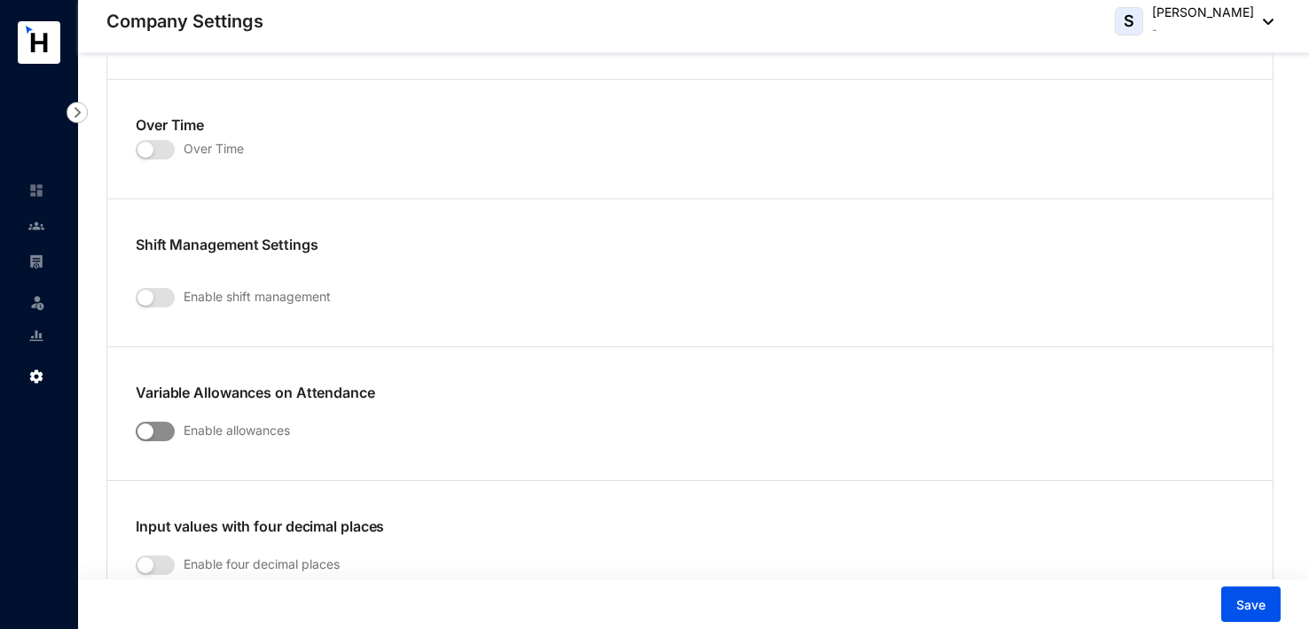
click at [162, 429] on span "button" at bounding box center [155, 432] width 39 height 20
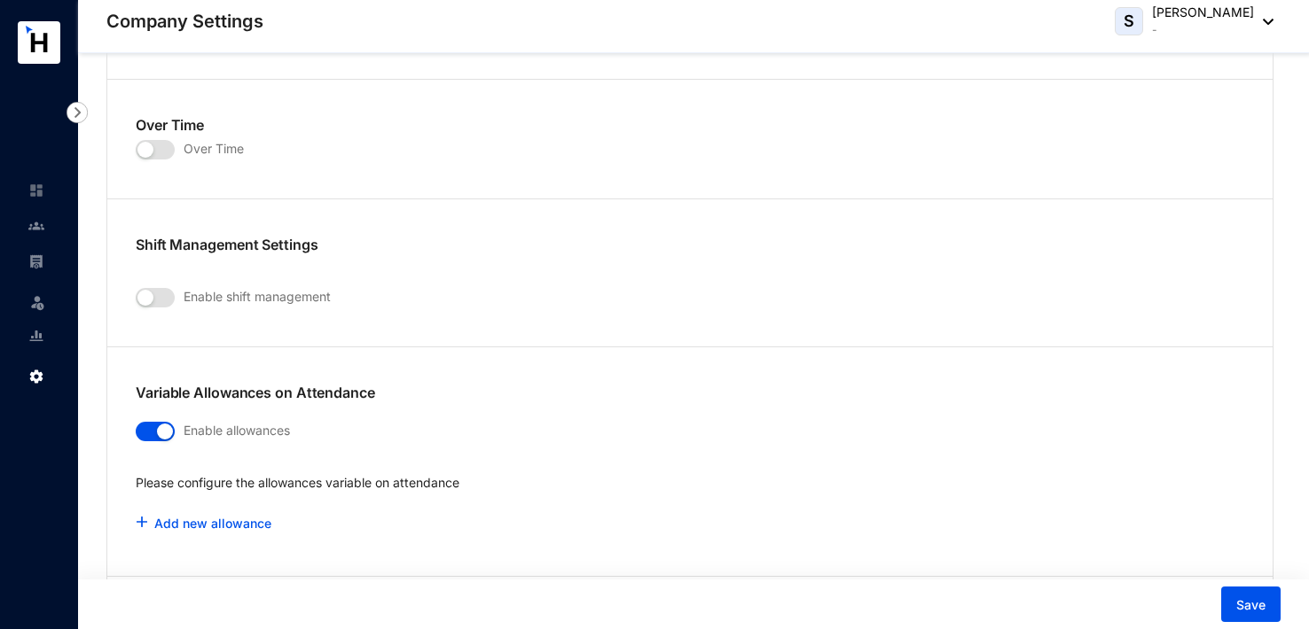
scroll to position [2837, 0]
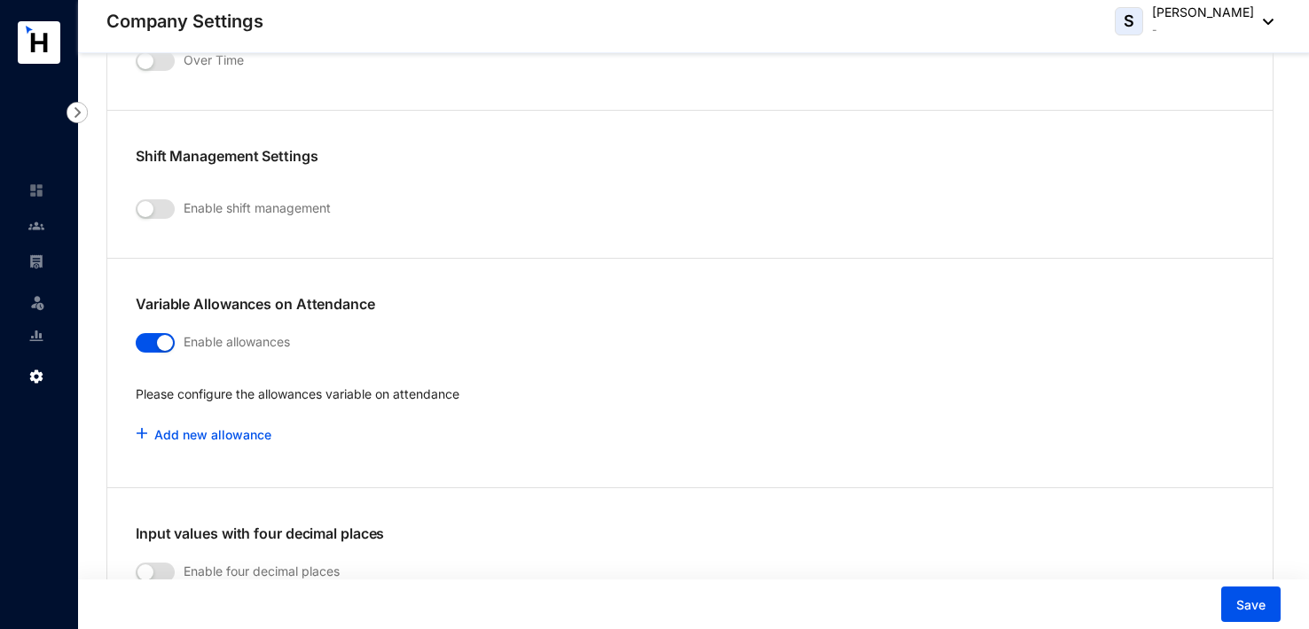
click at [153, 338] on button "button" at bounding box center [155, 343] width 39 height 20
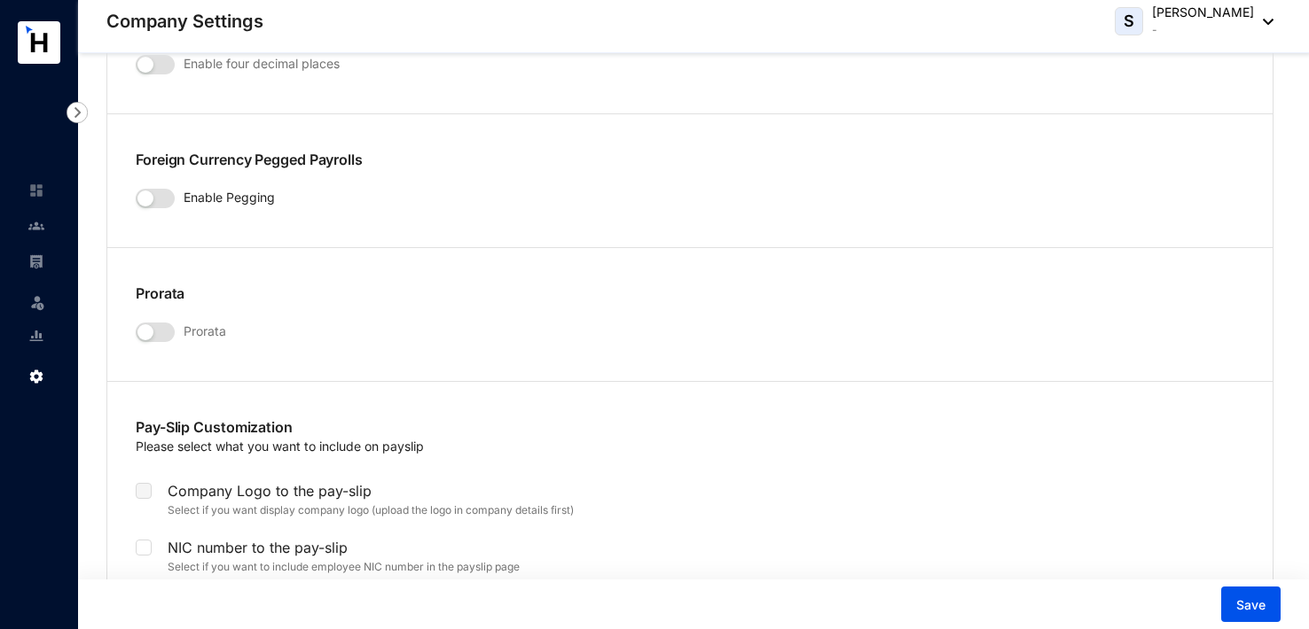
scroll to position [3280, 0]
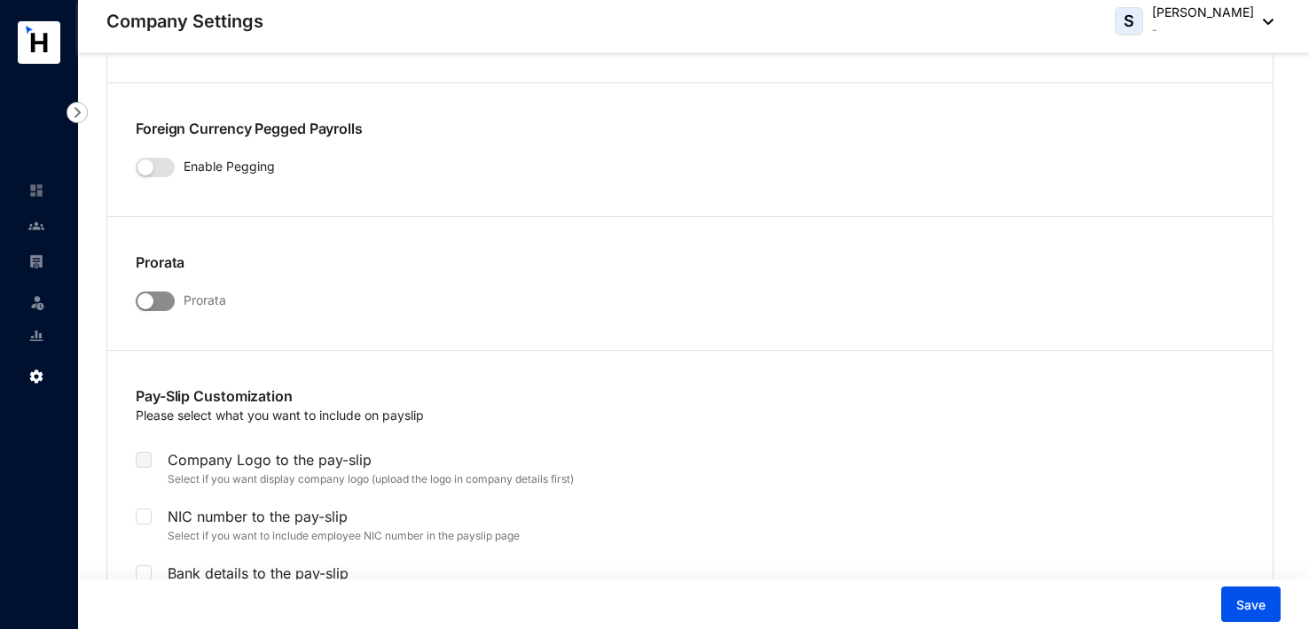
click at [169, 300] on span "button" at bounding box center [155, 302] width 39 height 20
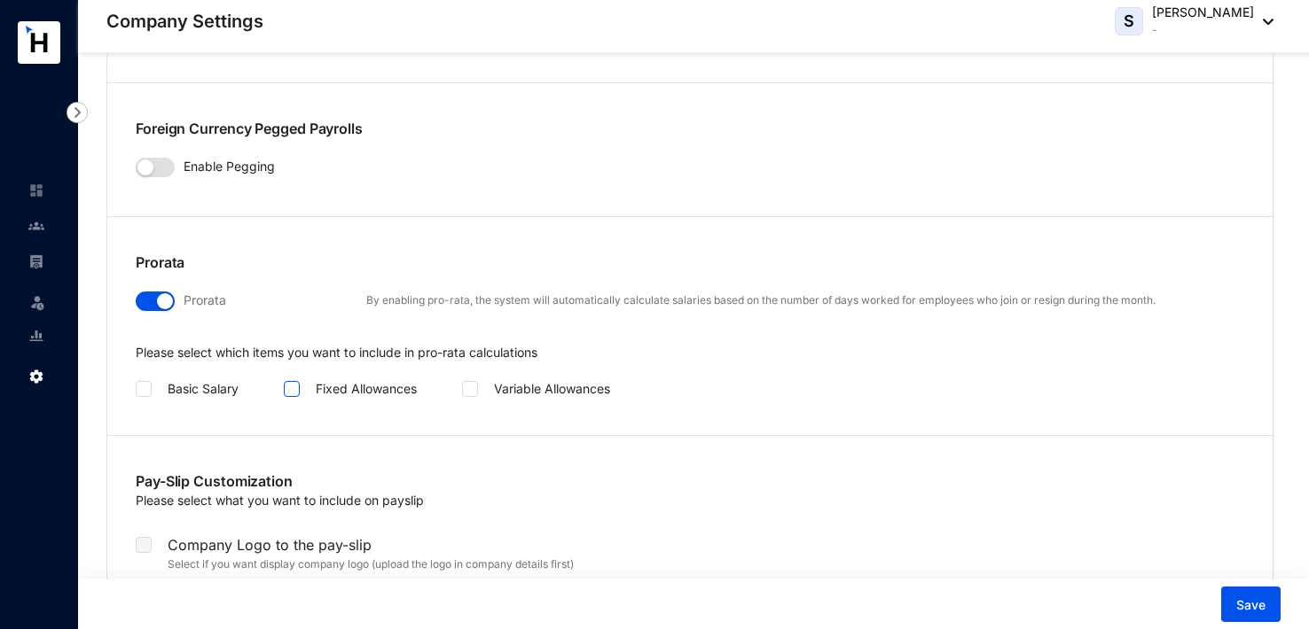
click at [293, 389] on span at bounding box center [292, 389] width 16 height 16
click at [293, 389] on input "checkbox" at bounding box center [290, 387] width 12 height 12
checkbox input "true"
click at [475, 390] on span at bounding box center [470, 389] width 16 height 16
click at [474, 390] on input "checkbox" at bounding box center [468, 387] width 12 height 12
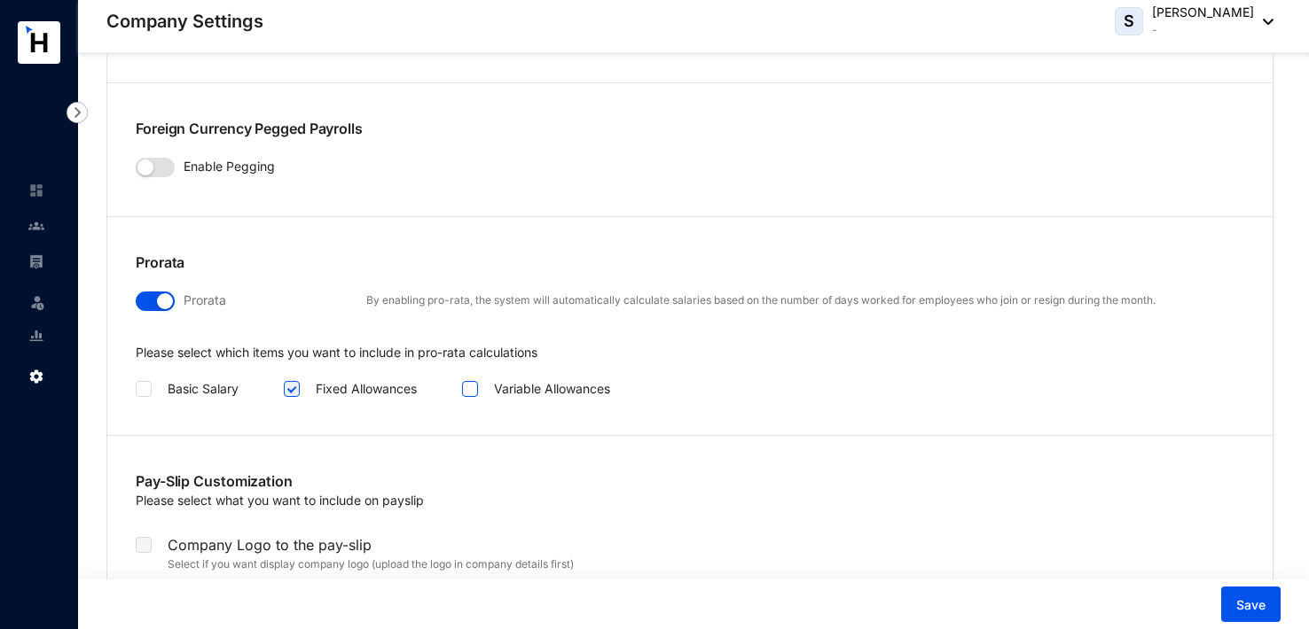
checkbox input "true"
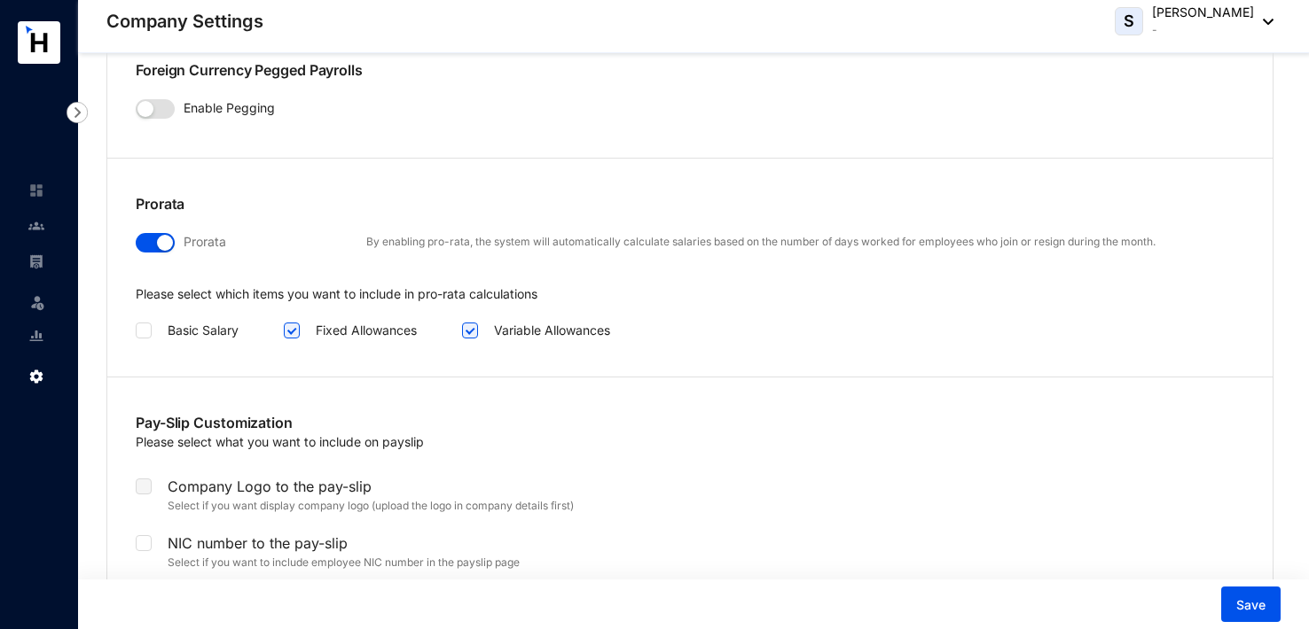
scroll to position [3458, 0]
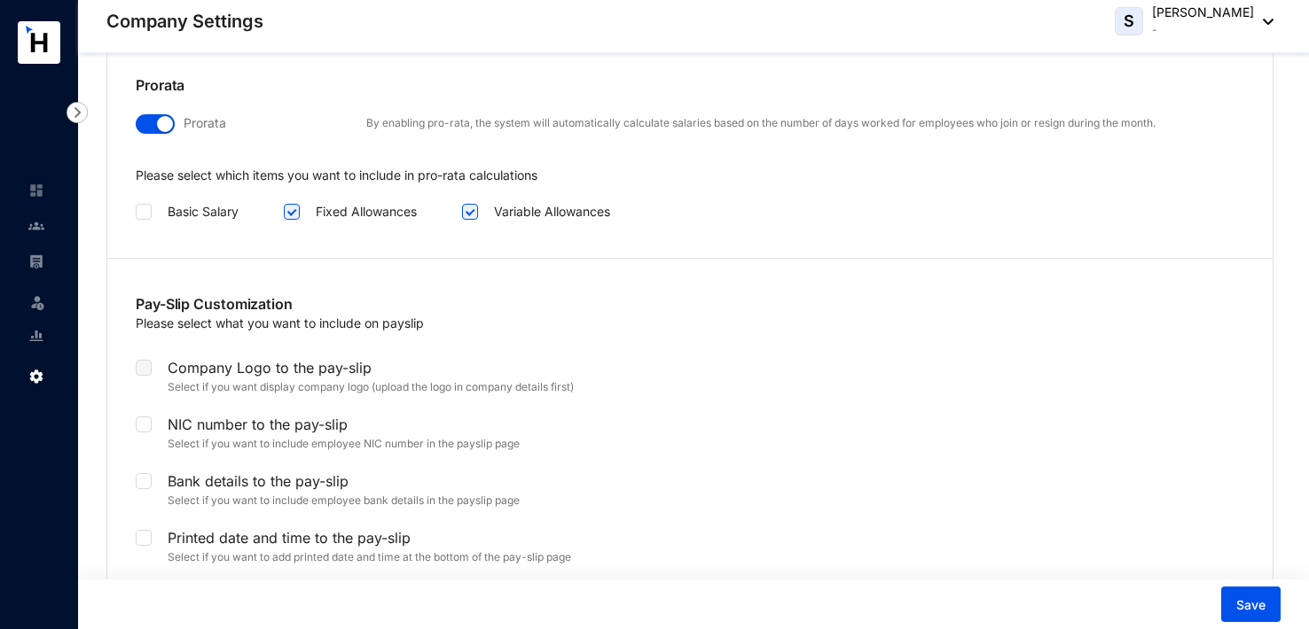
click at [146, 367] on label at bounding box center [144, 368] width 16 height 20
click at [150, 363] on label at bounding box center [144, 368] width 16 height 20
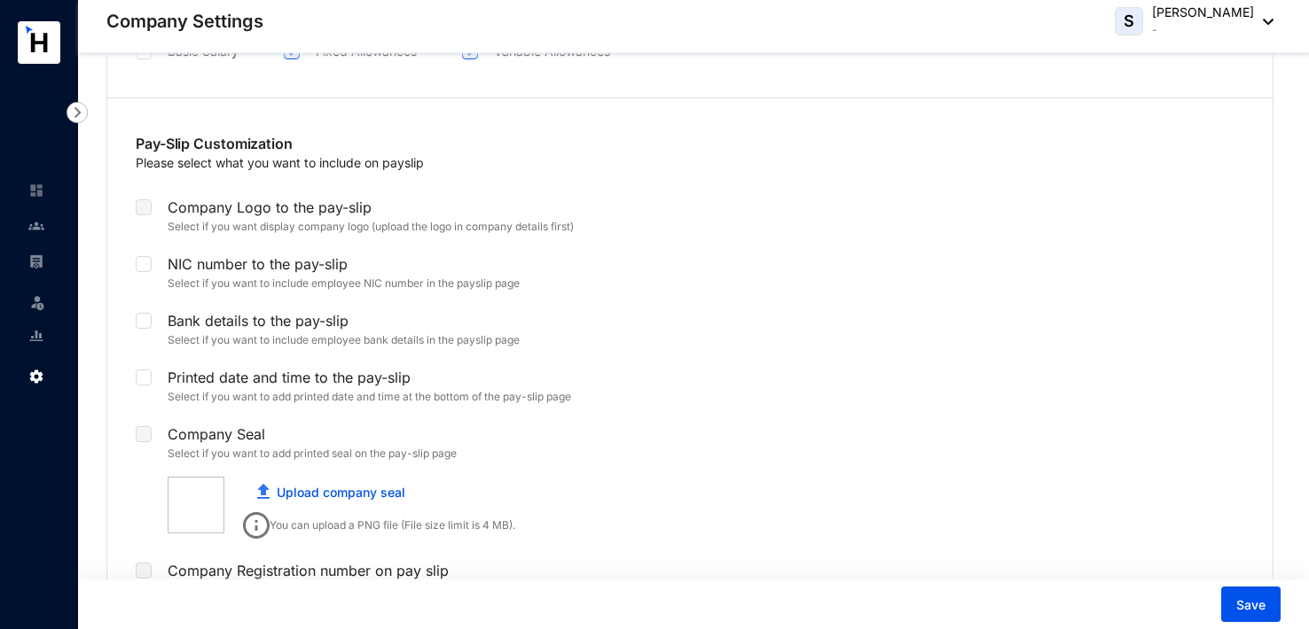
scroll to position [3635, 0]
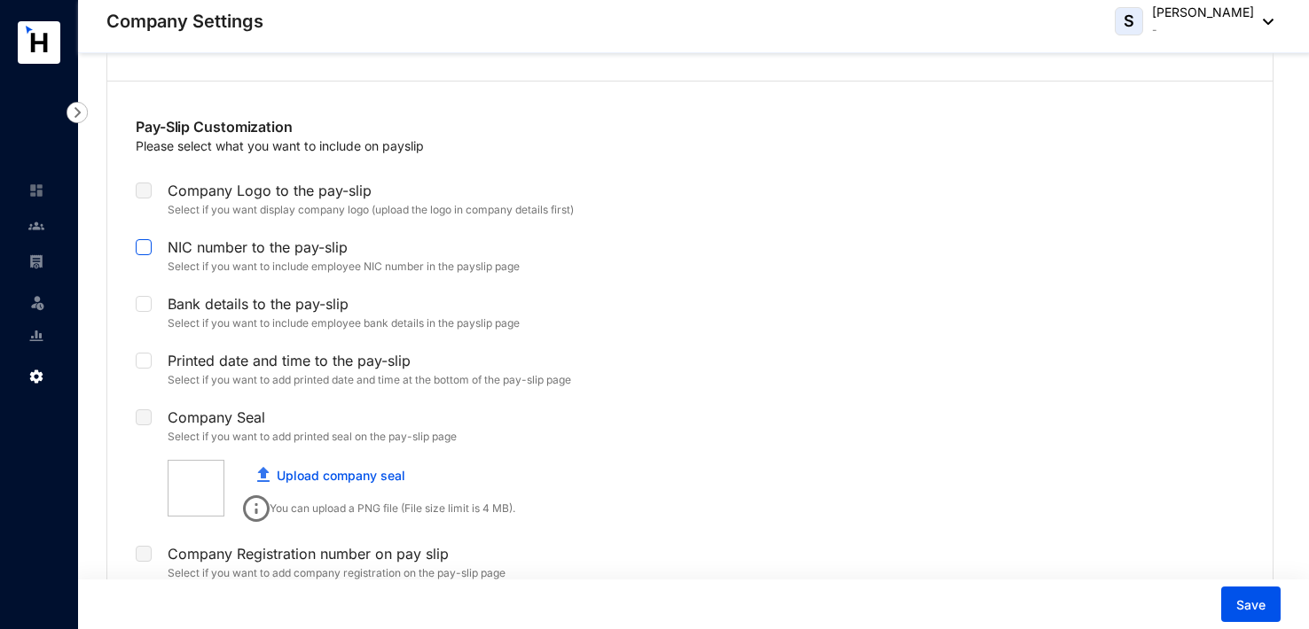
click at [143, 245] on input "checkbox" at bounding box center [142, 245] width 12 height 12
click at [145, 242] on input "checkbox" at bounding box center [142, 245] width 12 height 12
checkbox input "false"
click at [148, 296] on span at bounding box center [144, 304] width 16 height 16
click at [148, 296] on input "checkbox" at bounding box center [142, 302] width 12 height 12
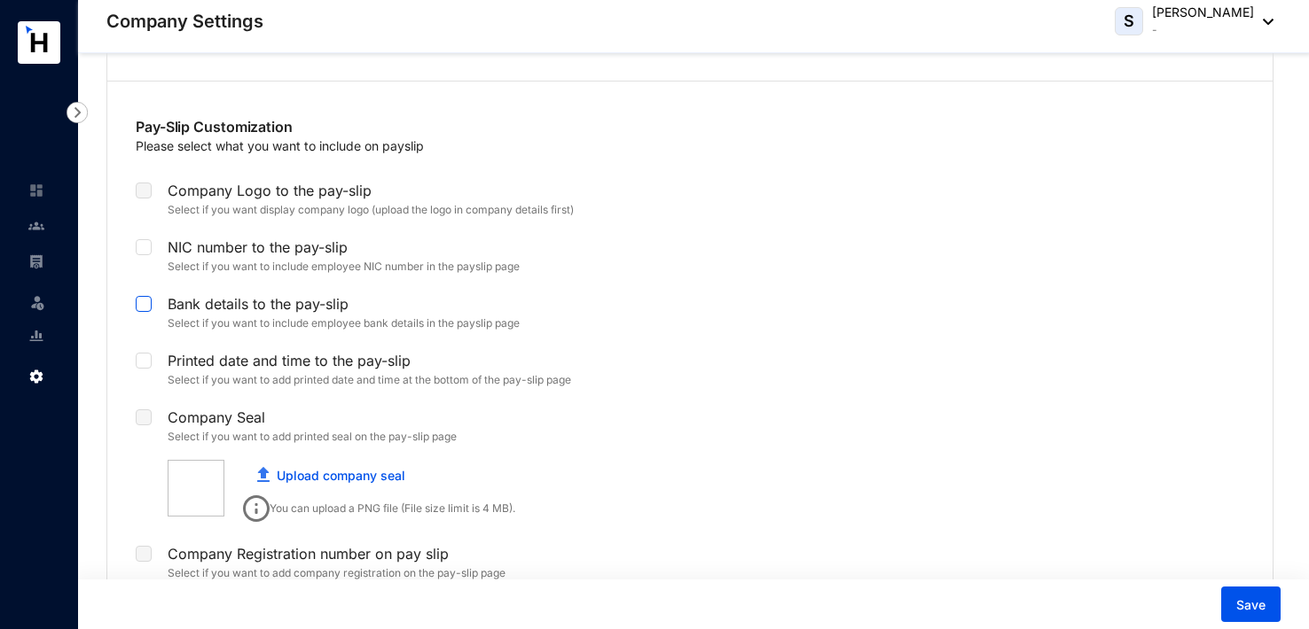
checkbox input "true"
click at [152, 356] on p "Printed date and time to the pay-slip" at bounding box center [361, 359] width 419 height 25
click at [145, 356] on input "checkbox" at bounding box center [142, 359] width 12 height 12
checkbox input "true"
click at [145, 413] on label at bounding box center [144, 418] width 16 height 20
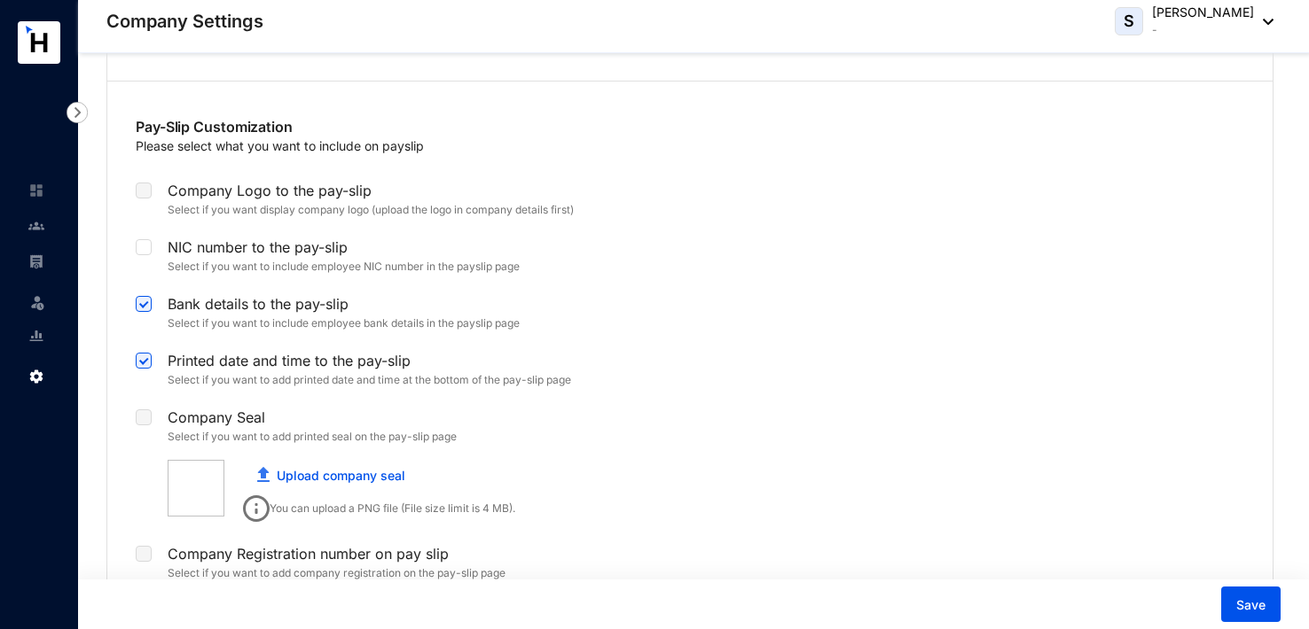
click at [129, 418] on div "Pay-Slip Customization Please select what you want to include on payslip Compan…" at bounding box center [689, 356] width 1165 height 537
click at [350, 468] on link "Upload company seal" at bounding box center [341, 475] width 129 height 15
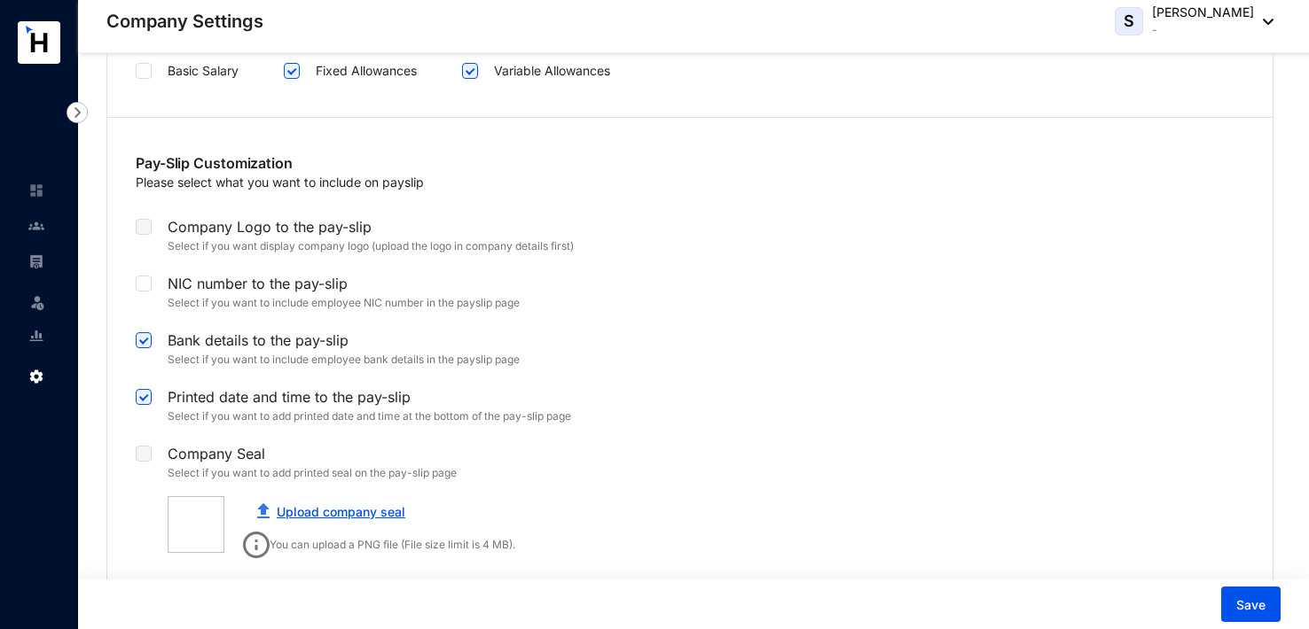
scroll to position [3503, 0]
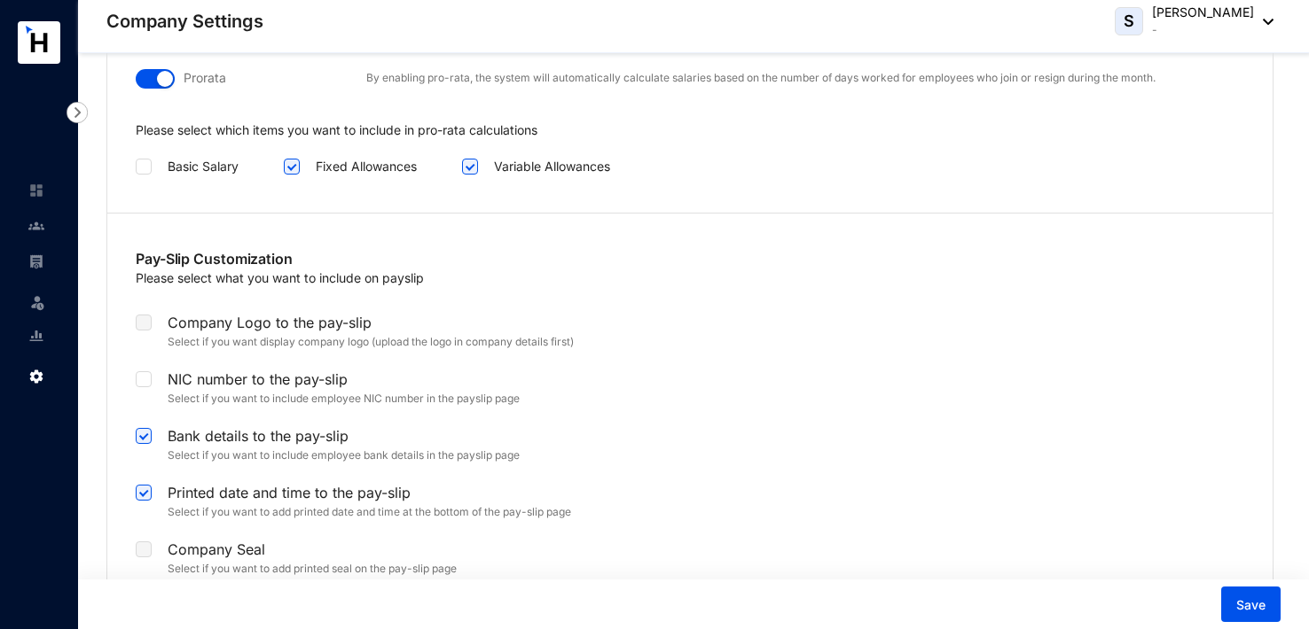
click at [145, 317] on label at bounding box center [144, 323] width 16 height 20
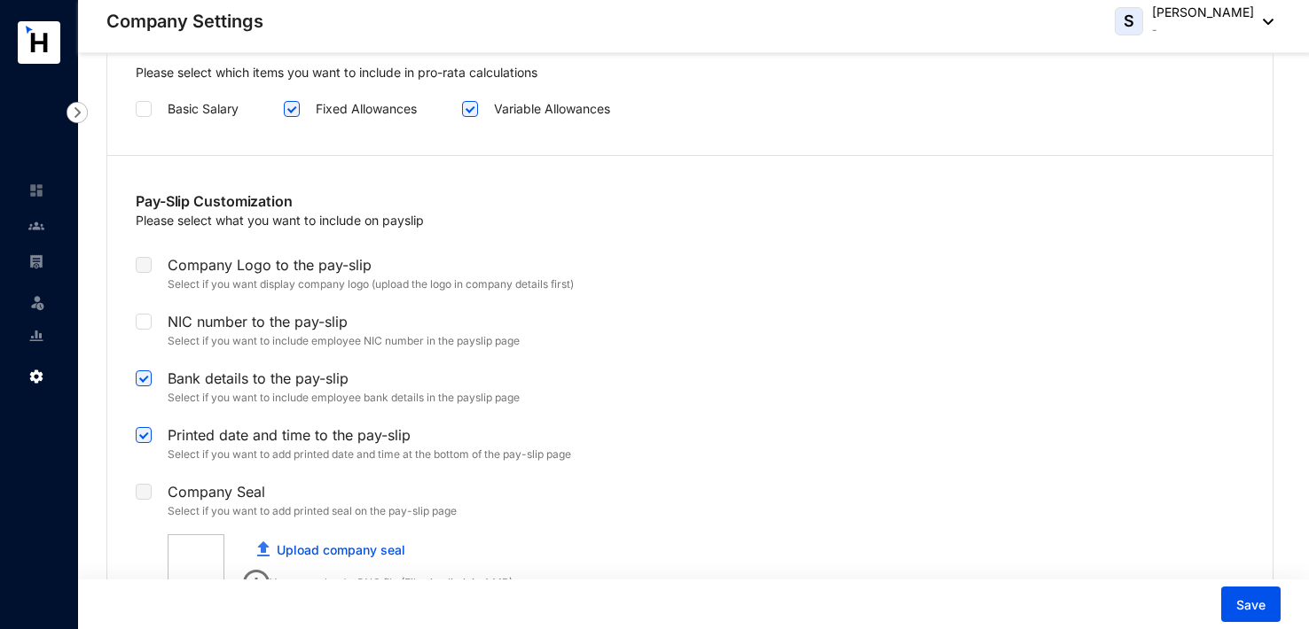
scroll to position [3592, 0]
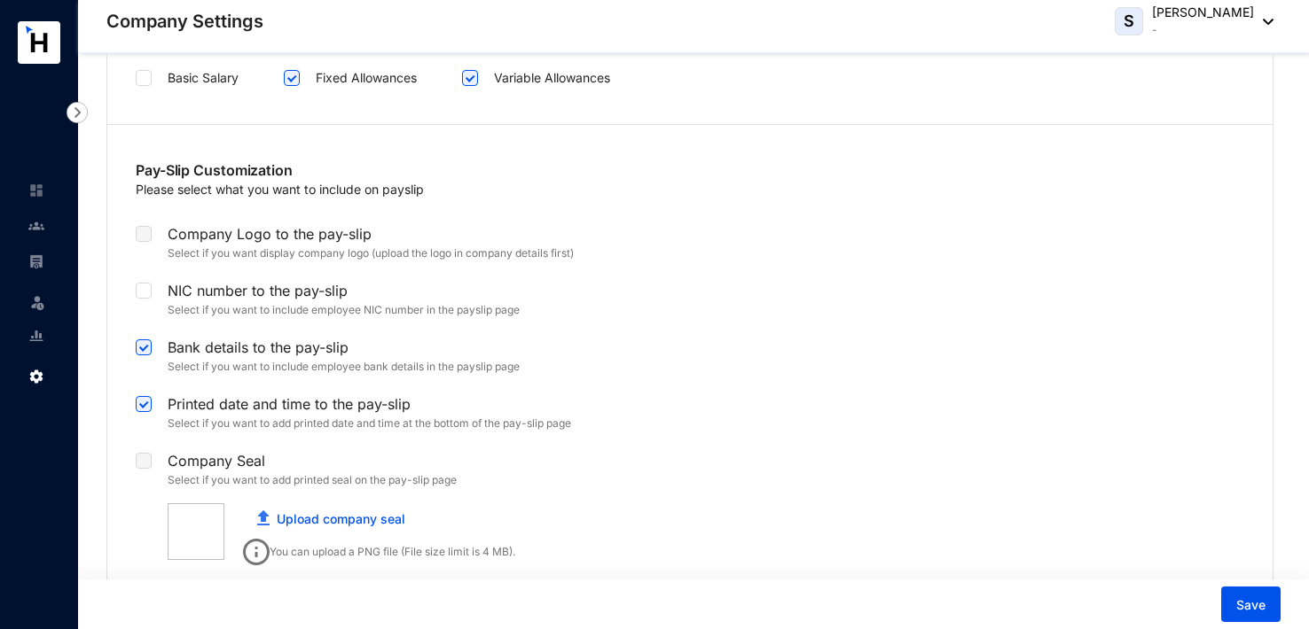
click at [147, 452] on label at bounding box center [144, 461] width 16 height 20
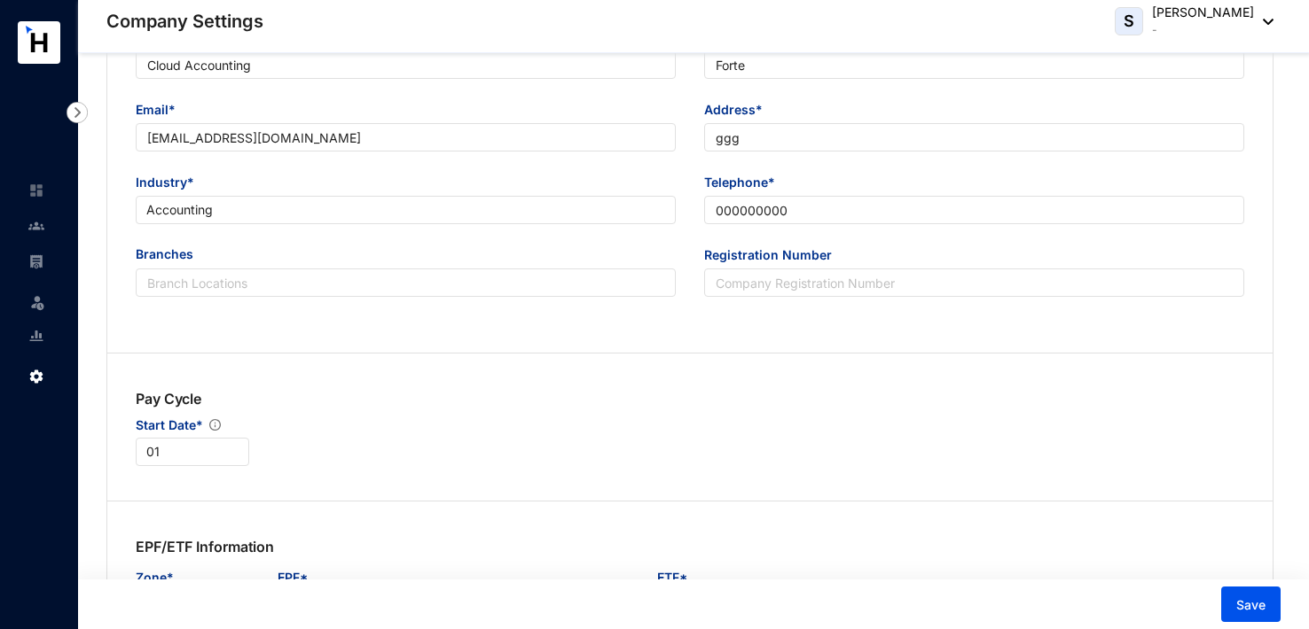
scroll to position [0, 0]
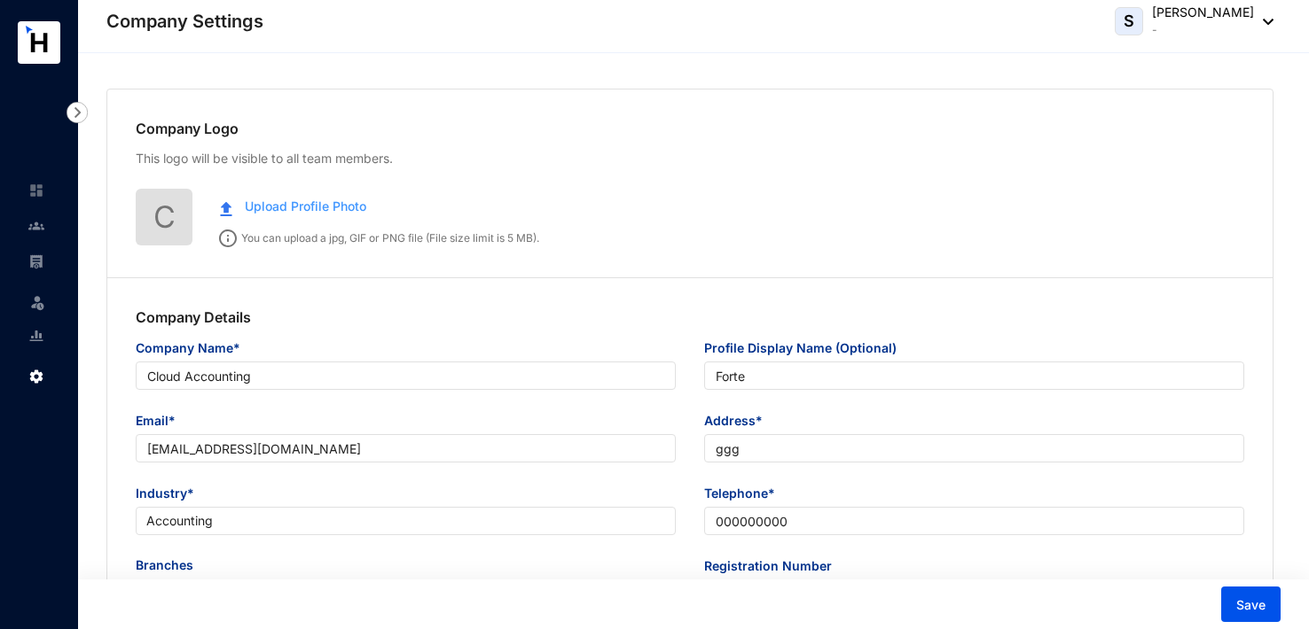
click at [312, 207] on span "Upload Profile Photo" at bounding box center [305, 207] width 121 height 20
click at [316, 203] on span "Upload Profile Photo" at bounding box center [305, 207] width 121 height 20
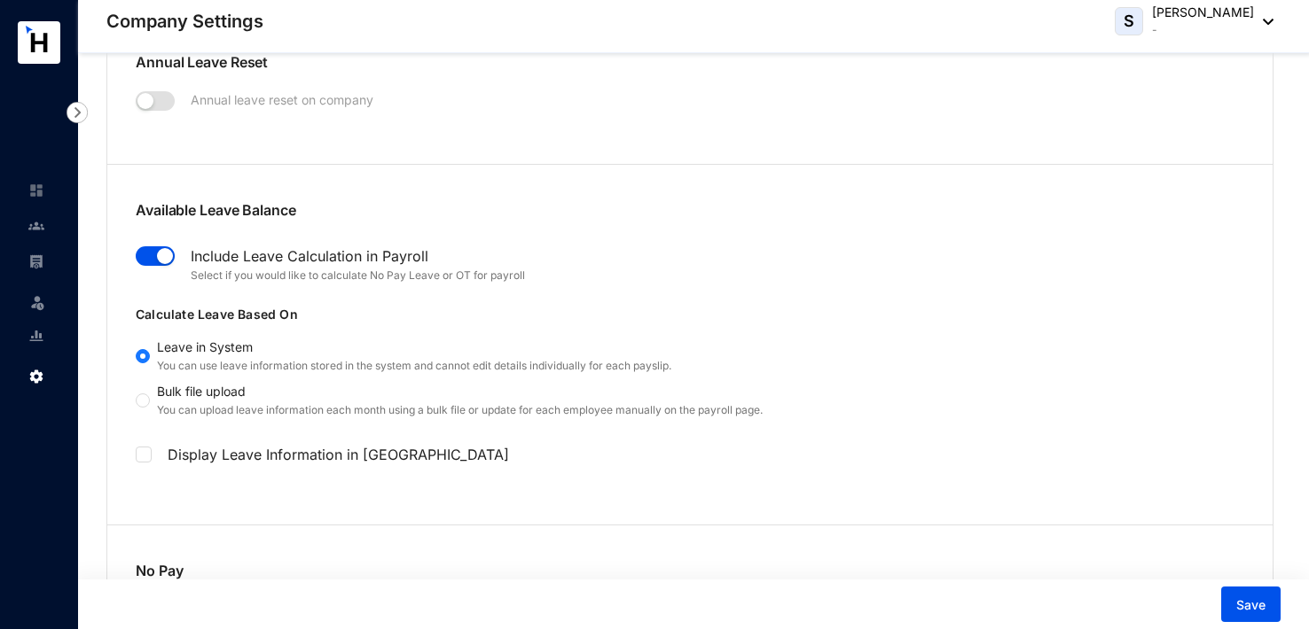
scroll to position [2039, 0]
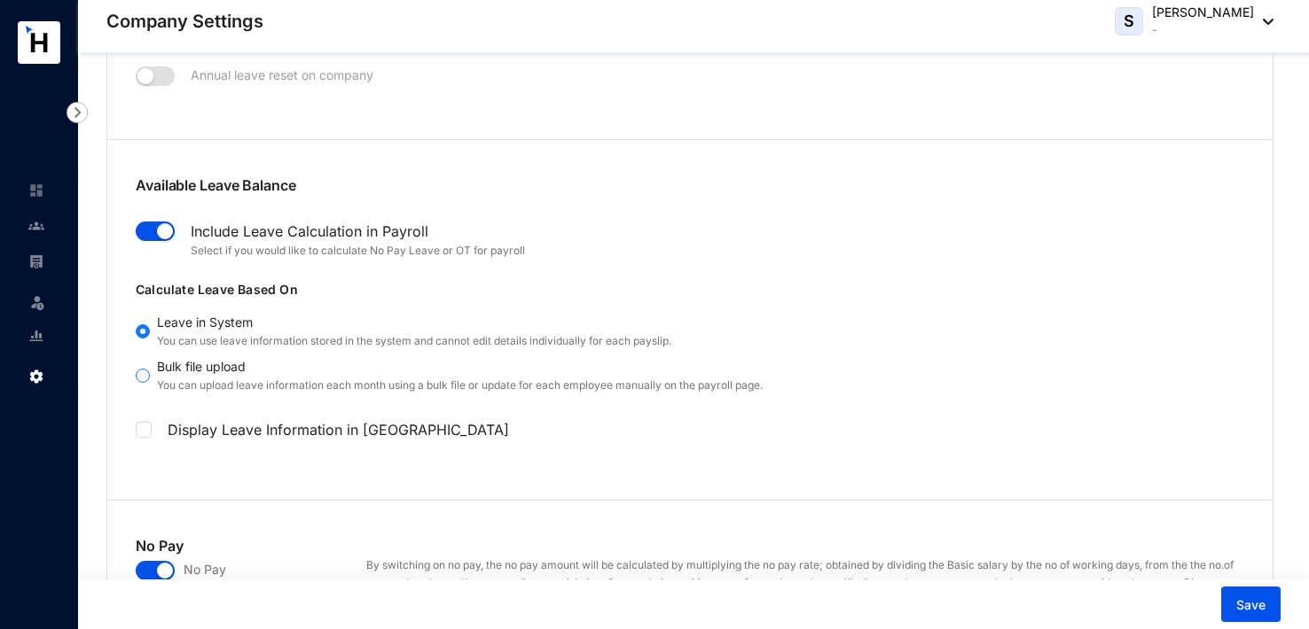
click at [147, 369] on input "Bulk file upload You can upload leave information each month using a bulk file …" at bounding box center [143, 376] width 14 height 14
radio input "true"
click at [146, 324] on input "Leave in System You can use leave information stored in the system and cannot e…" at bounding box center [143, 331] width 14 height 14
radio input "true"
click at [145, 373] on input "Bulk file upload You can upload leave information each month using a bulk file …" at bounding box center [143, 376] width 14 height 14
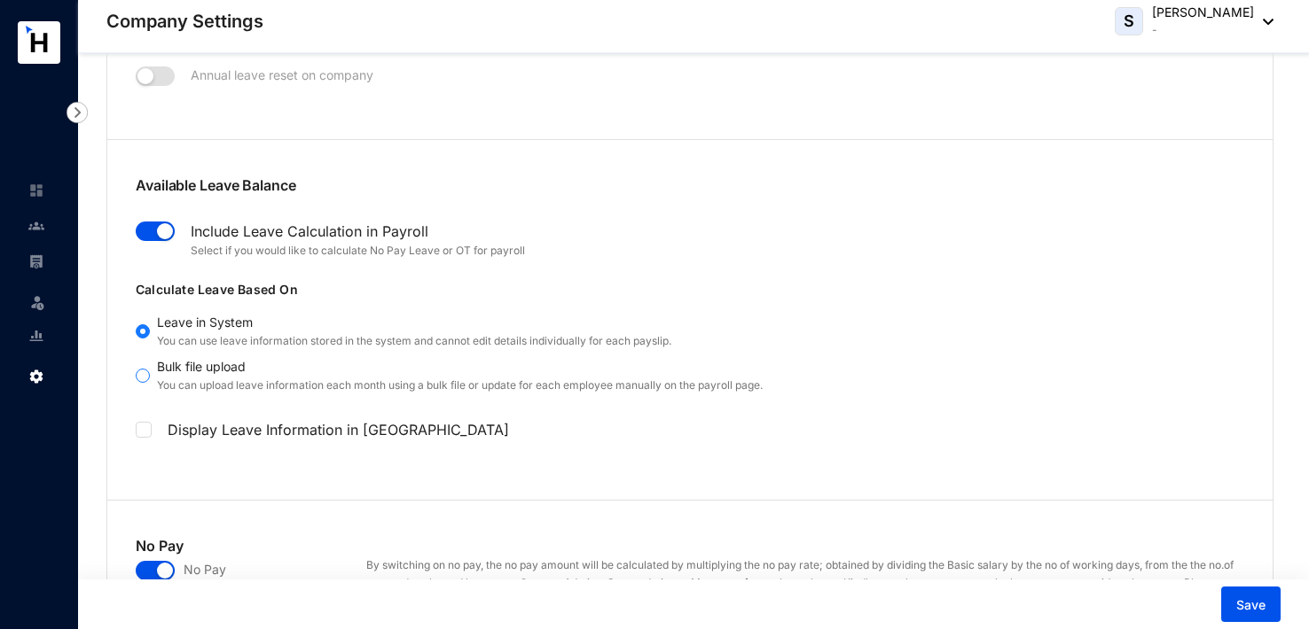
radio input "true"
radio input "false"
click at [137, 422] on input "checkbox" at bounding box center [142, 428] width 12 height 12
checkbox input "true"
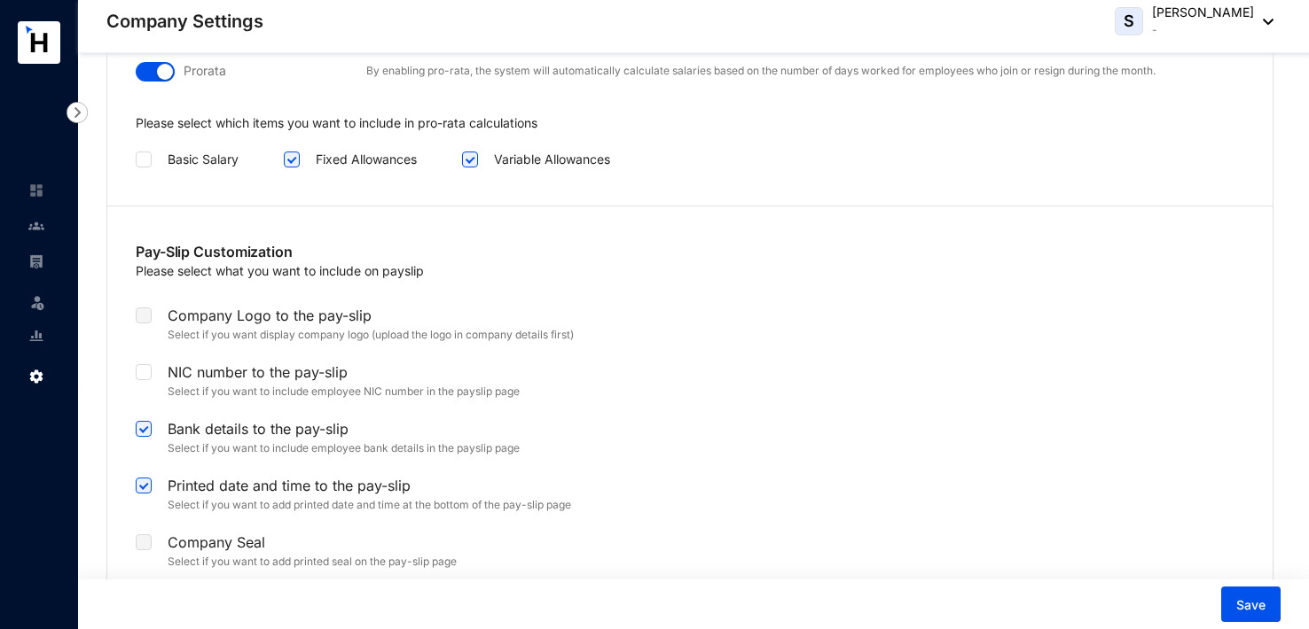
scroll to position [3546, 0]
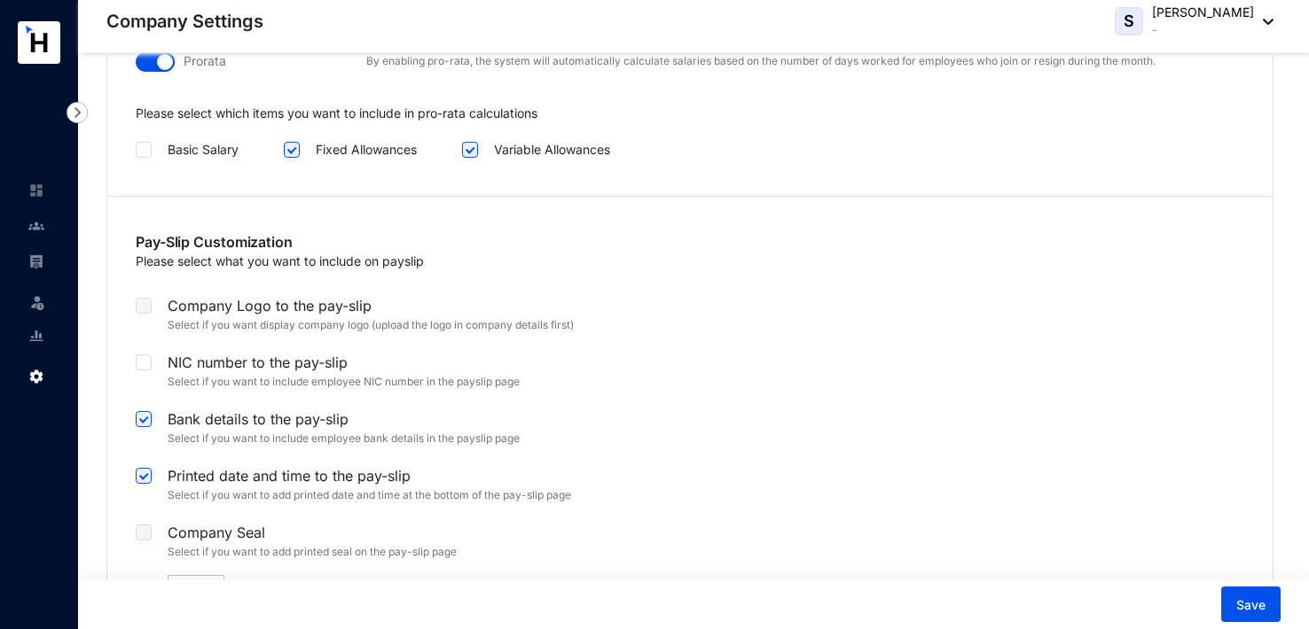
click at [146, 301] on label at bounding box center [144, 306] width 16 height 20
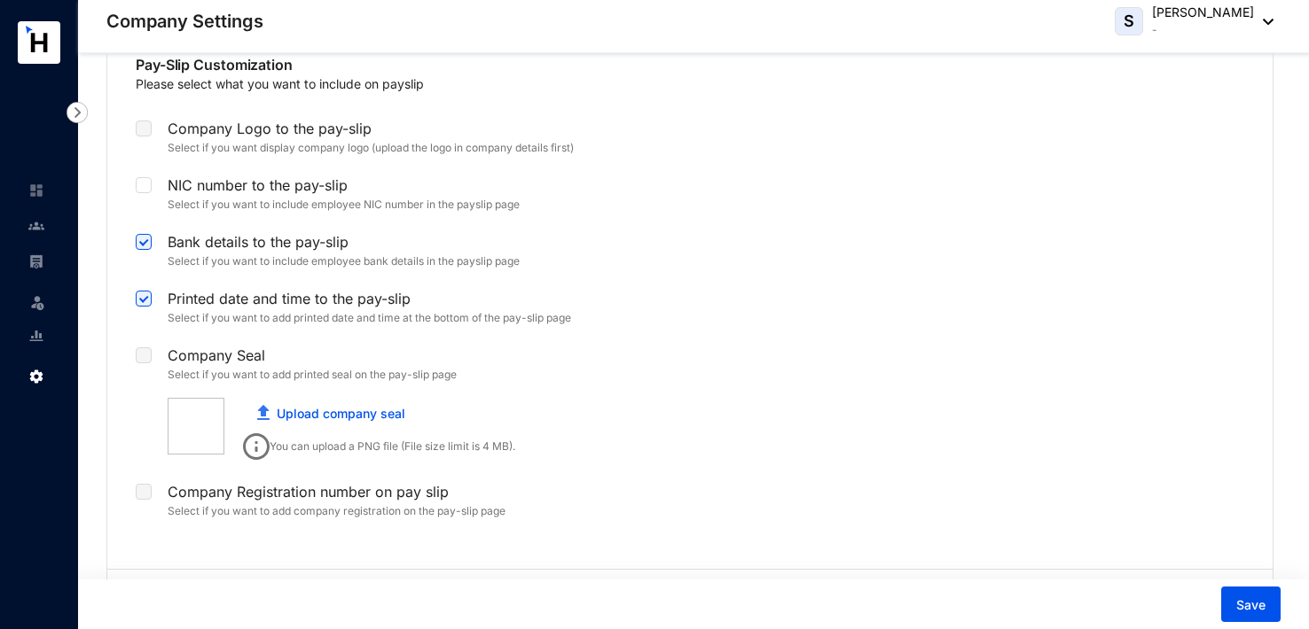
click at [146, 352] on label at bounding box center [144, 356] width 16 height 20
click at [304, 408] on link "Upload company seal" at bounding box center [341, 413] width 129 height 15
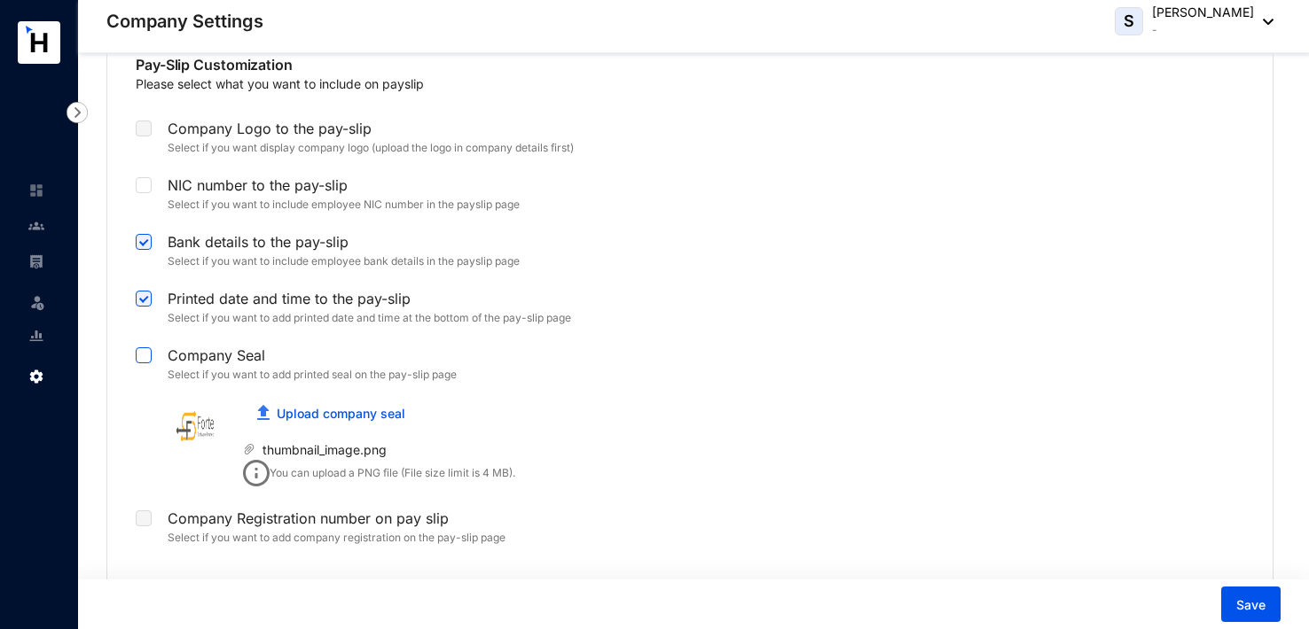
click at [148, 350] on span at bounding box center [144, 356] width 16 height 16
click at [148, 350] on input "checkbox" at bounding box center [142, 354] width 12 height 12
checkbox input "true"
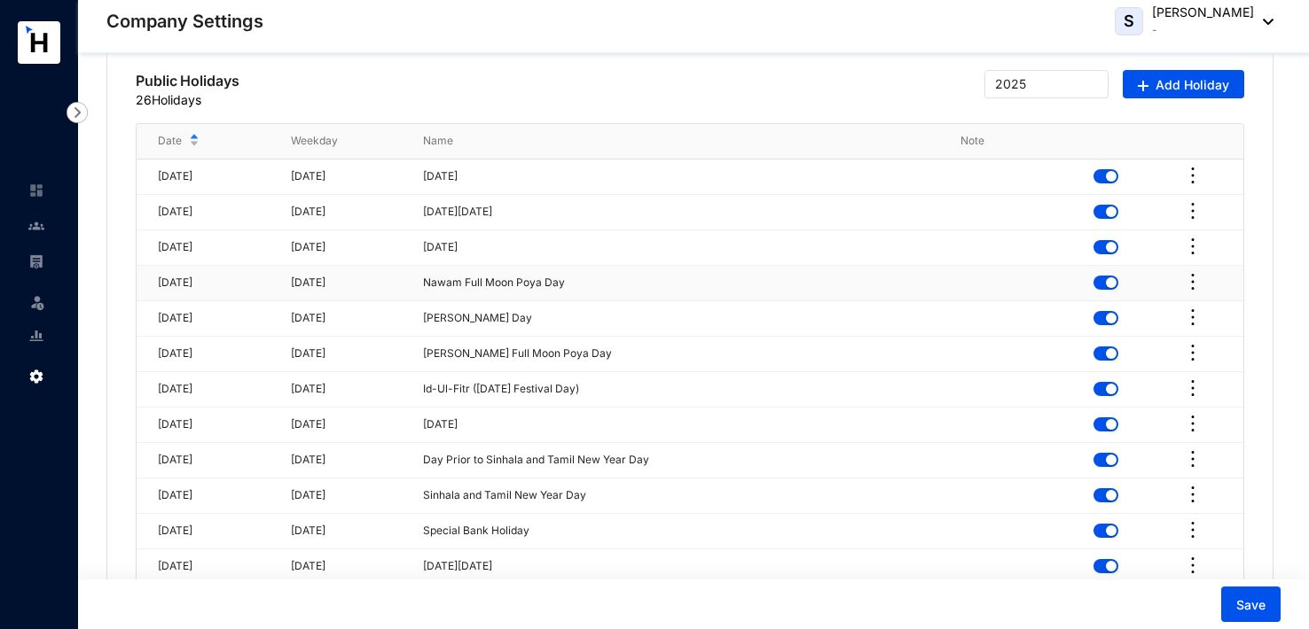
scroll to position [4344, 0]
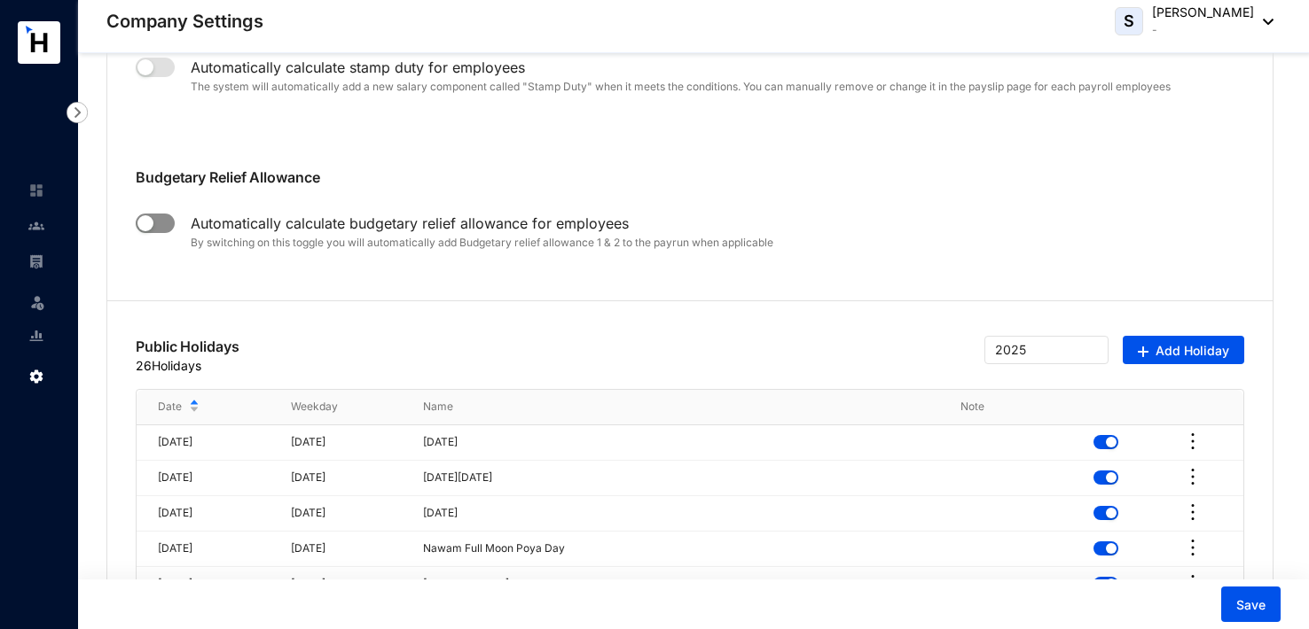
click at [163, 224] on span "button" at bounding box center [155, 224] width 39 height 20
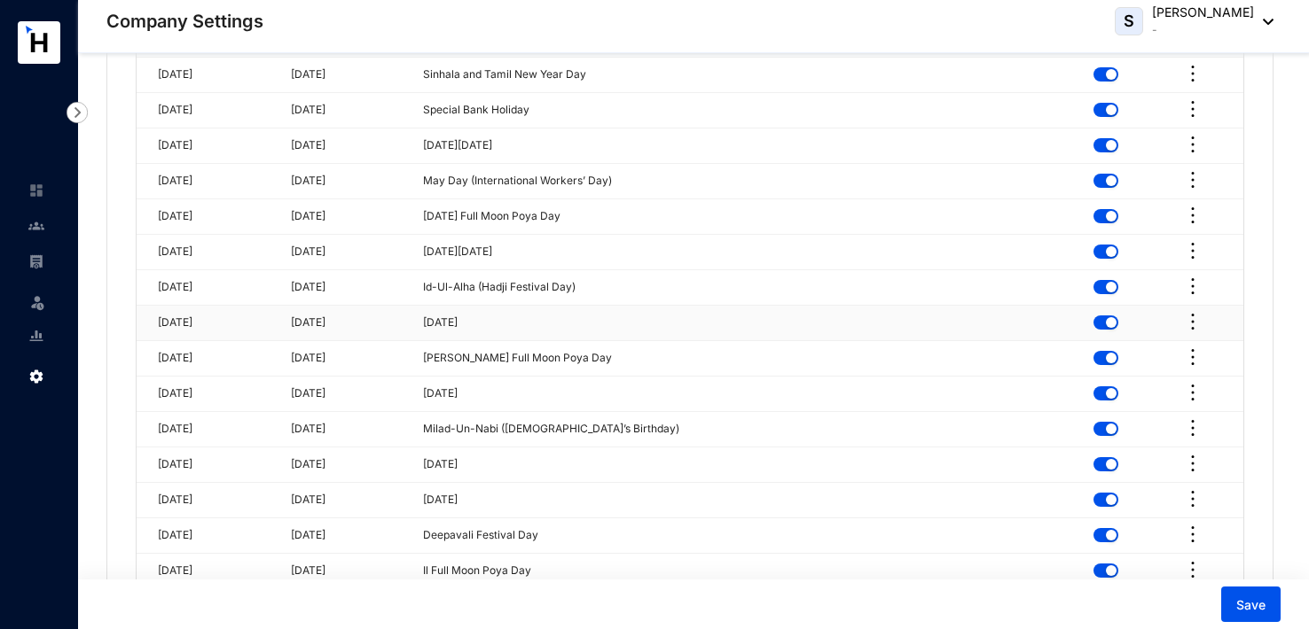
scroll to position [5174, 0]
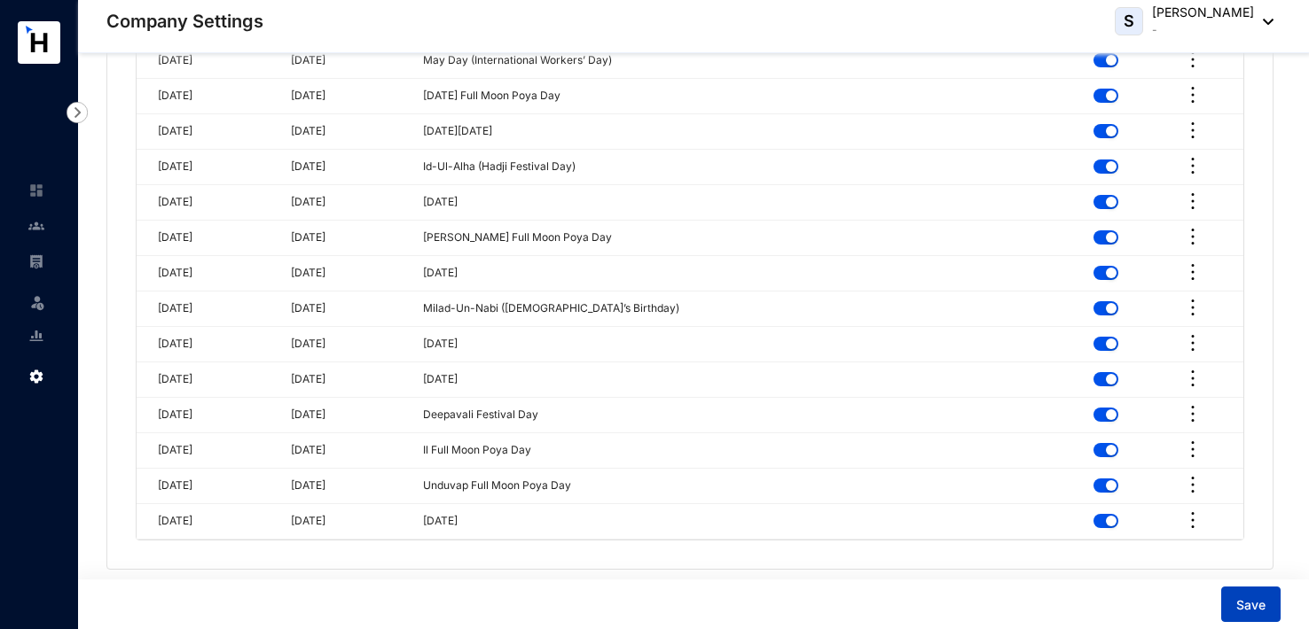
click at [1261, 605] on span "Save" at bounding box center [1250, 606] width 29 height 18
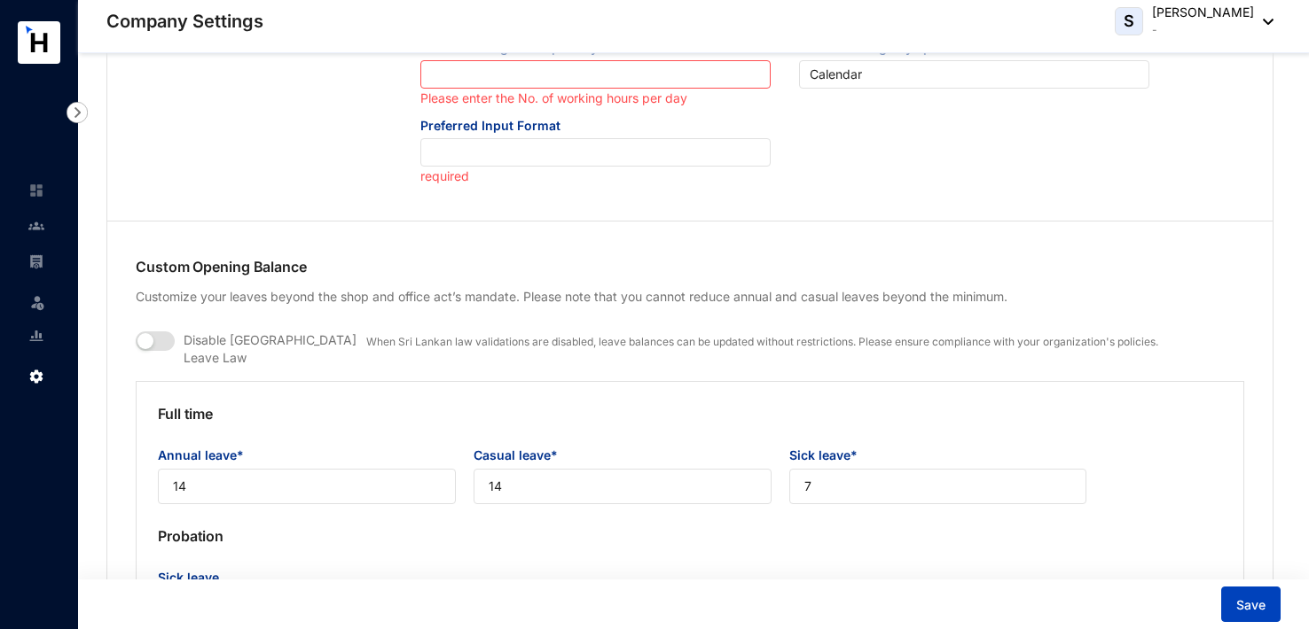
scroll to position [950, 0]
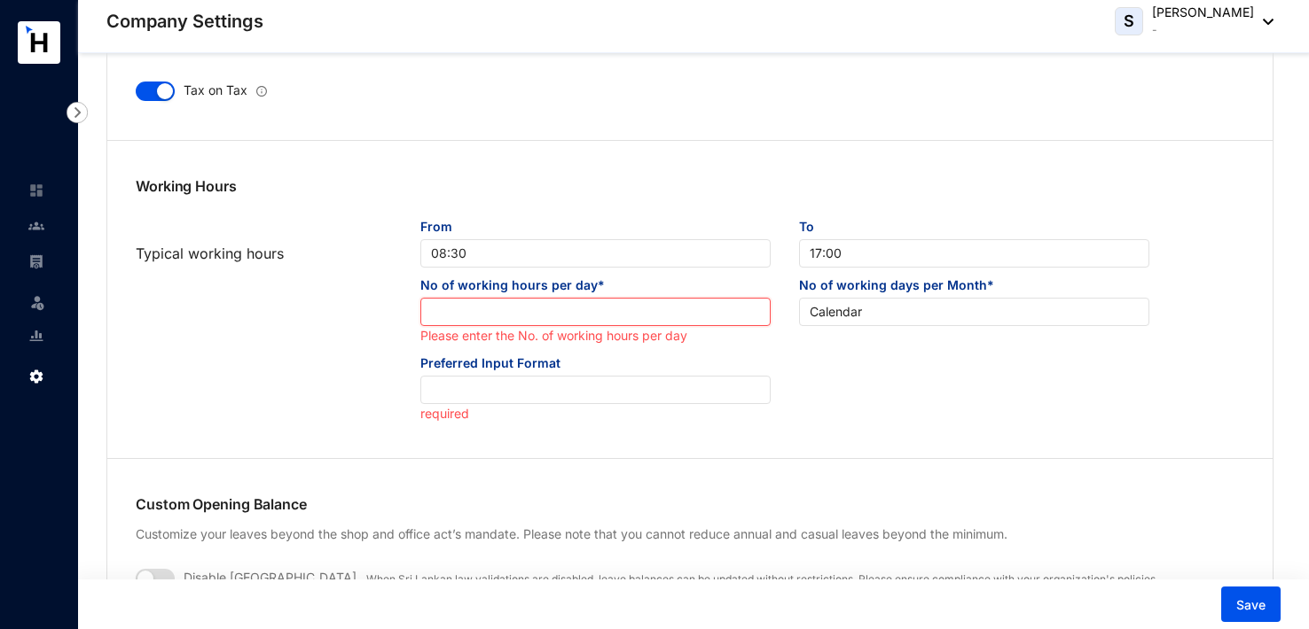
click at [575, 318] on input at bounding box center [595, 313] width 348 height 28
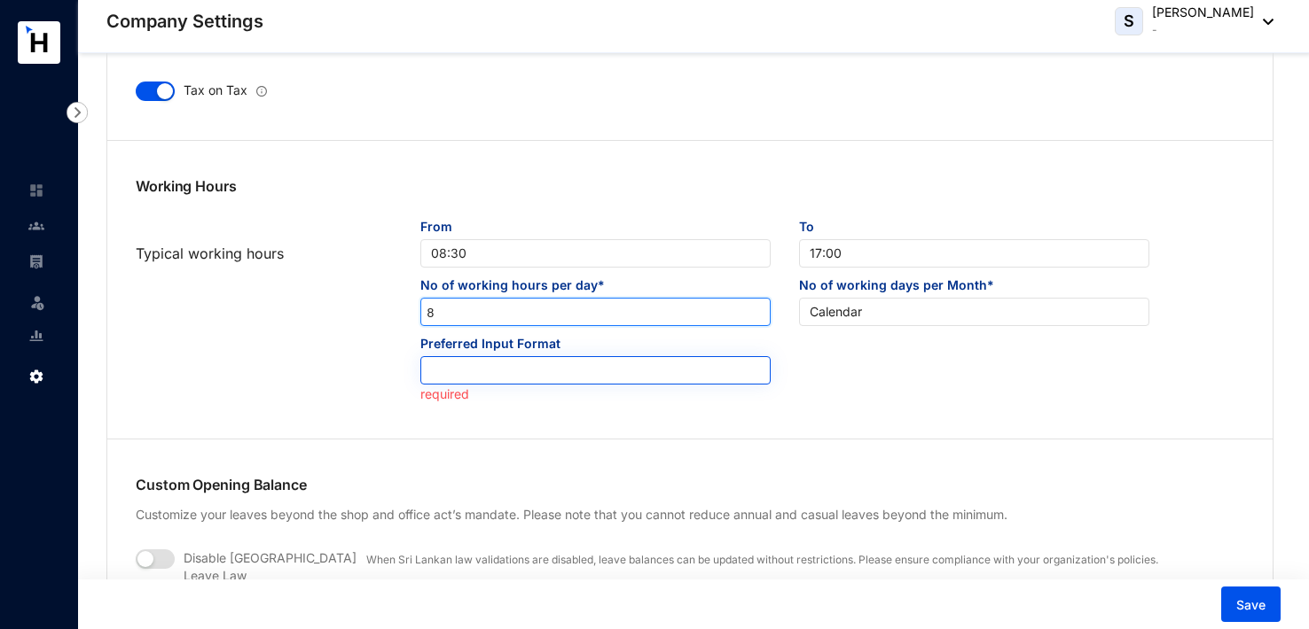
type input "8"
click at [724, 378] on input "search" at bounding box center [595, 370] width 329 height 27
click at [558, 364] on input "search" at bounding box center [595, 370] width 329 height 27
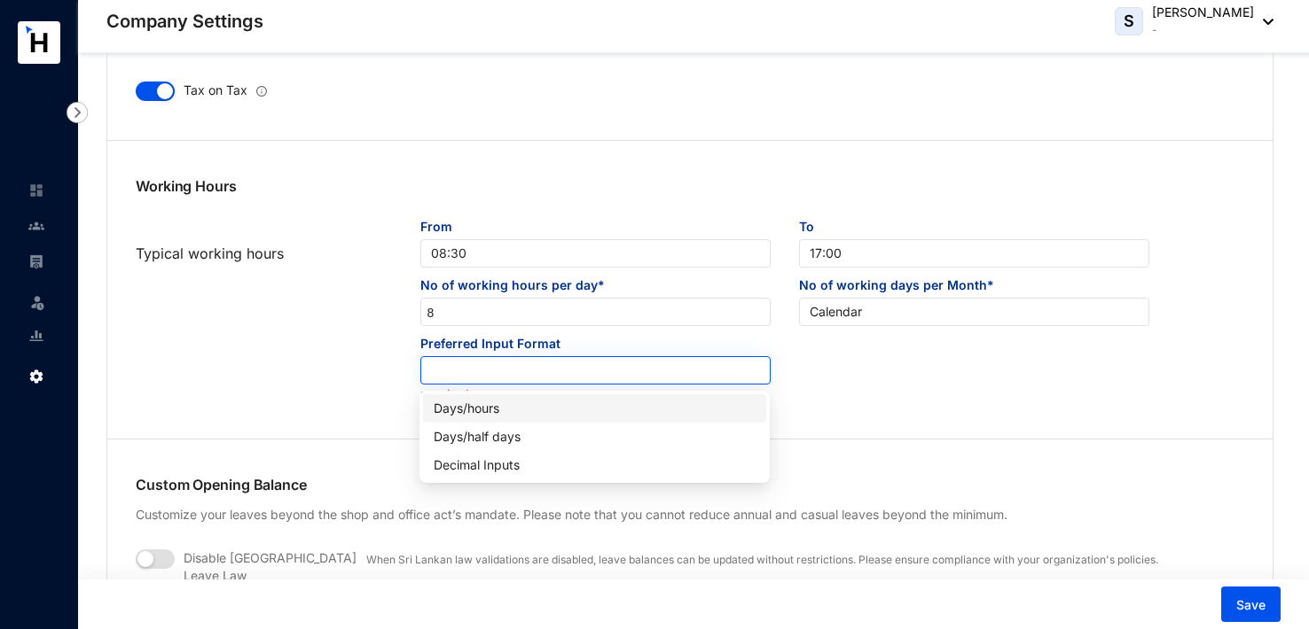
click at [558, 364] on input "search" at bounding box center [595, 370] width 329 height 27
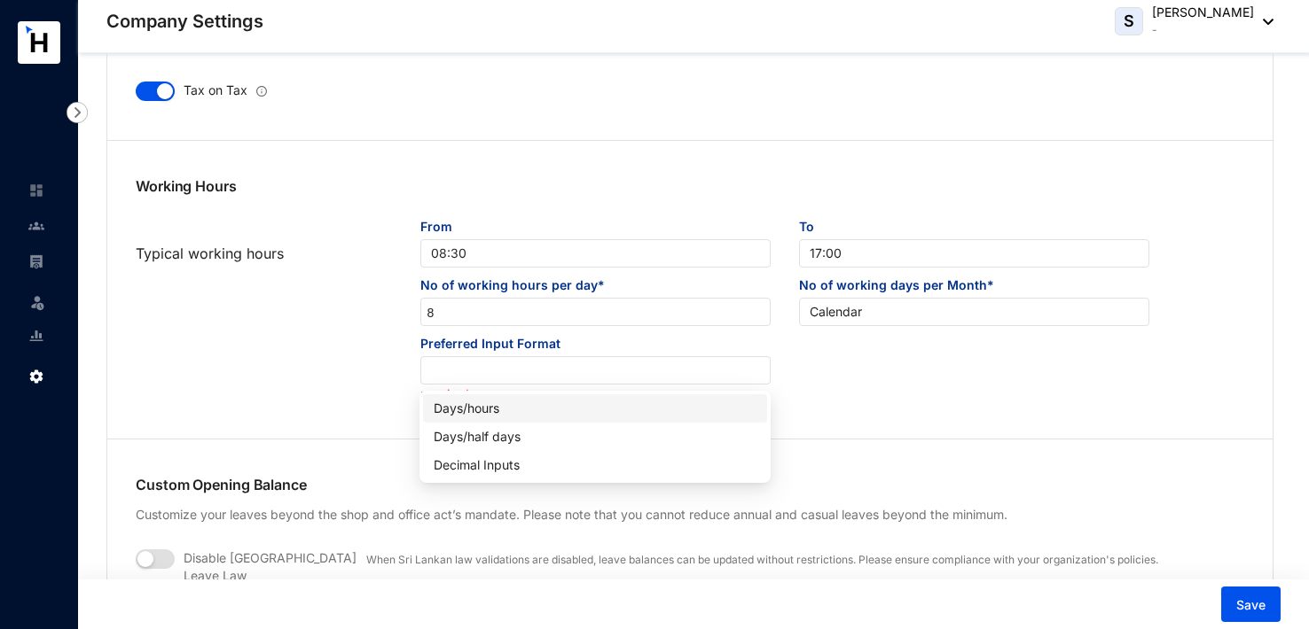
click at [511, 412] on div "Days/hours" at bounding box center [595, 409] width 322 height 20
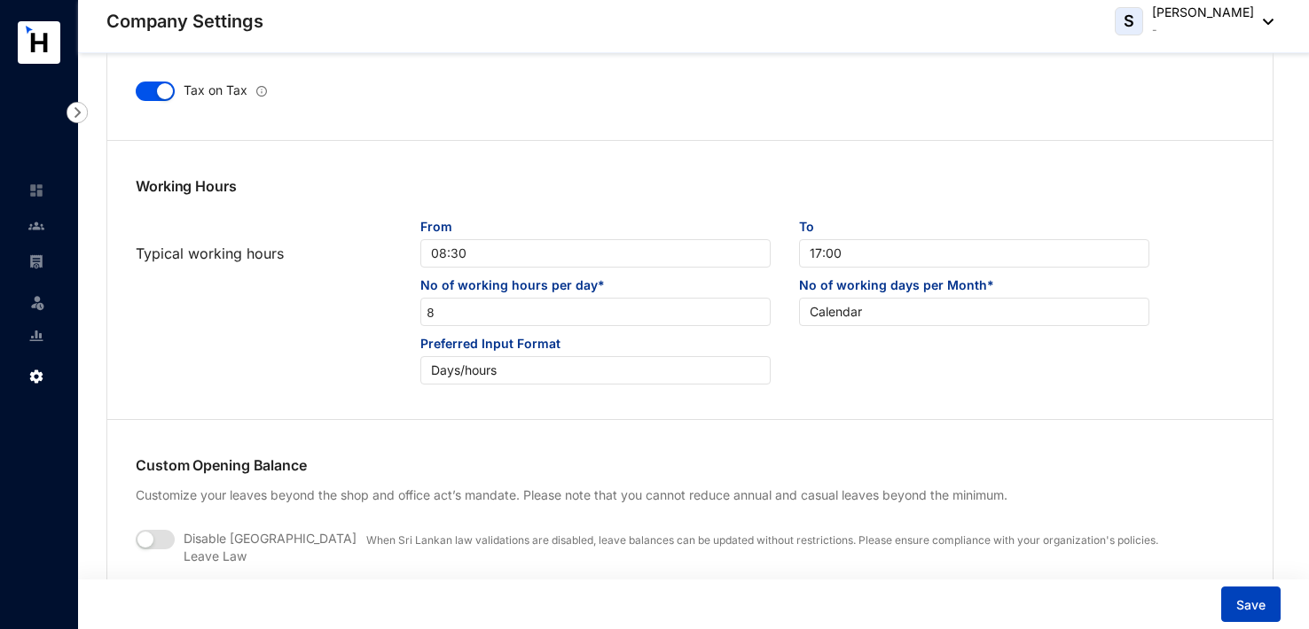
click at [1247, 597] on button "Save" at bounding box center [1250, 604] width 59 height 35
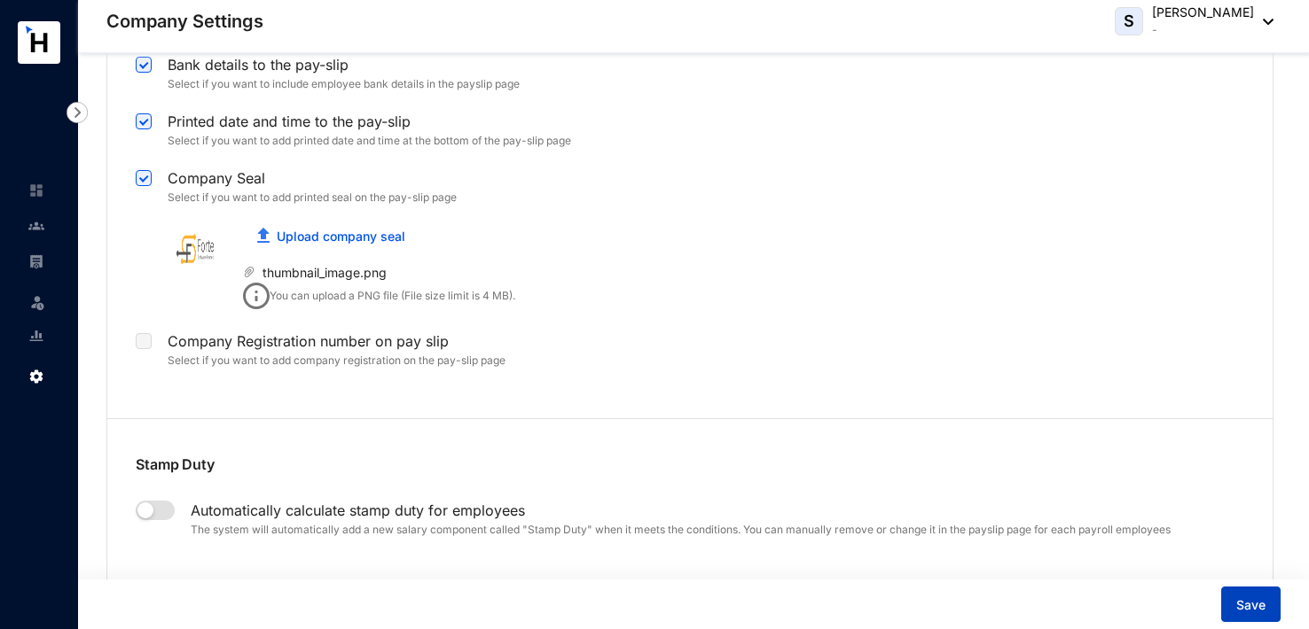
scroll to position [3990, 0]
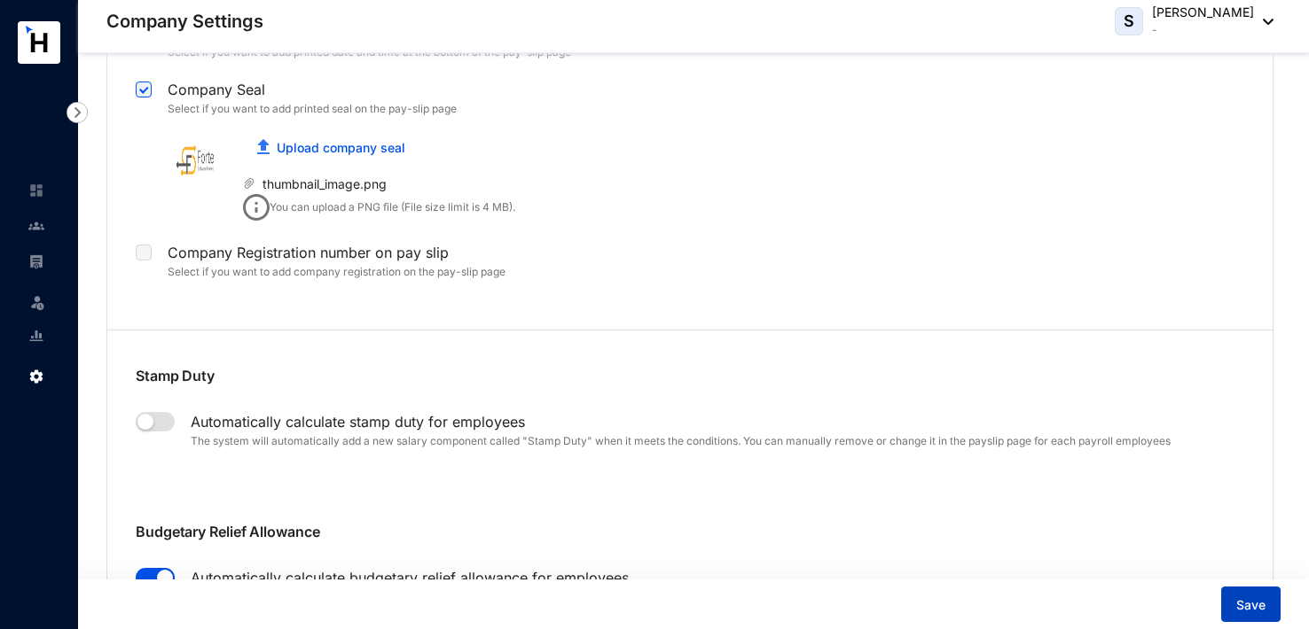
click at [1260, 601] on span "Save" at bounding box center [1250, 606] width 29 height 18
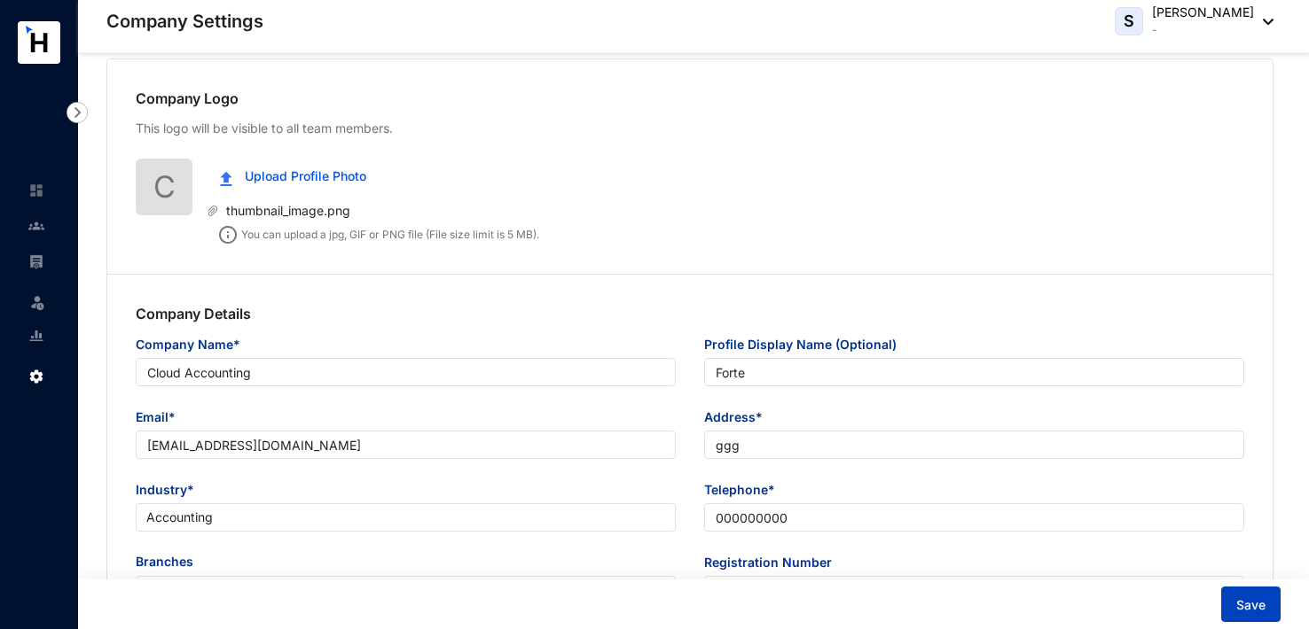
scroll to position [0, 0]
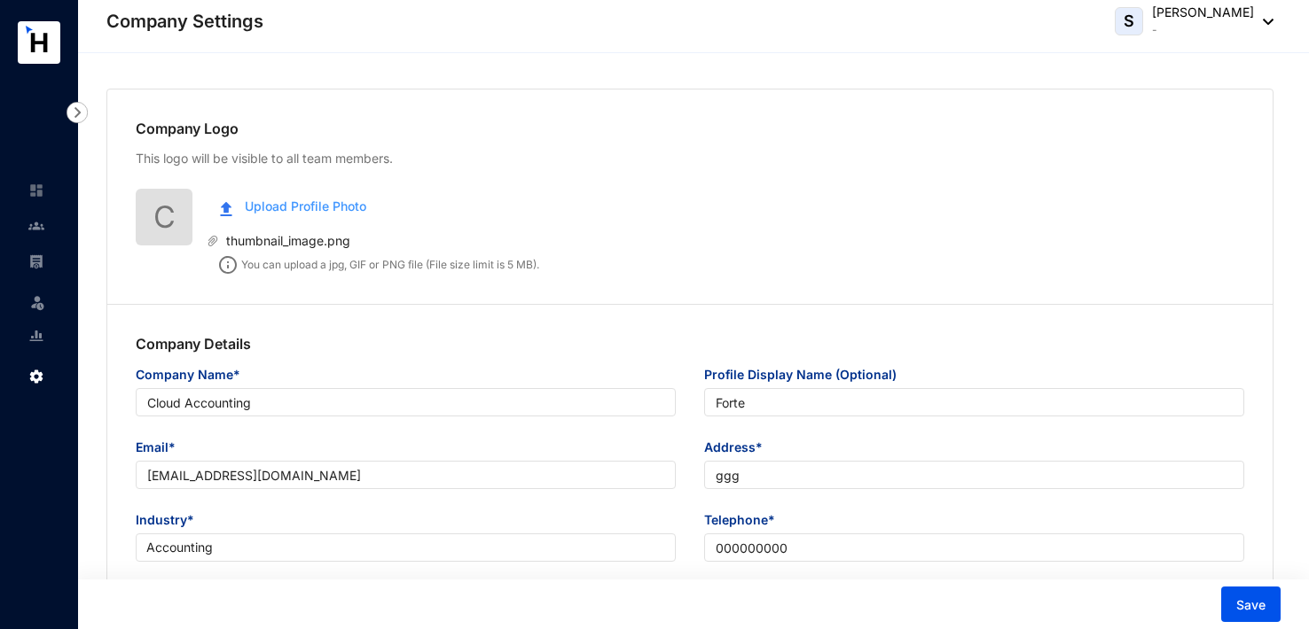
click at [345, 203] on span "Upload Profile Photo" at bounding box center [305, 207] width 121 height 20
click at [308, 205] on span "Upload Profile Photo" at bounding box center [305, 207] width 121 height 20
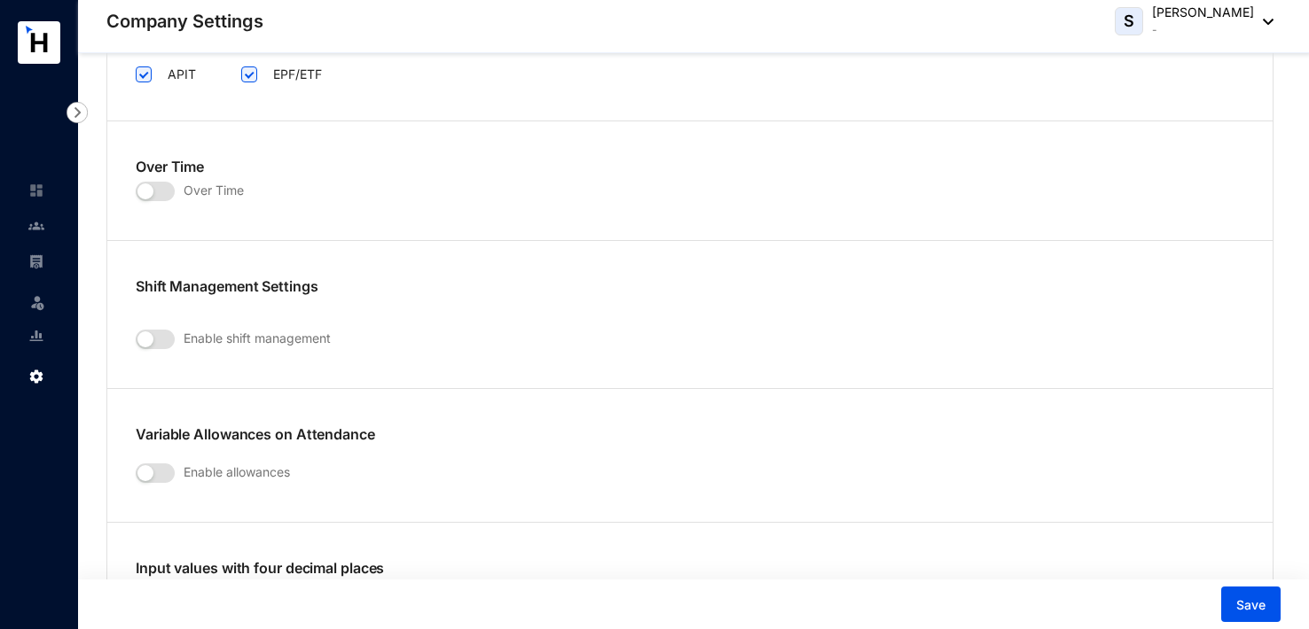
scroll to position [2748, 0]
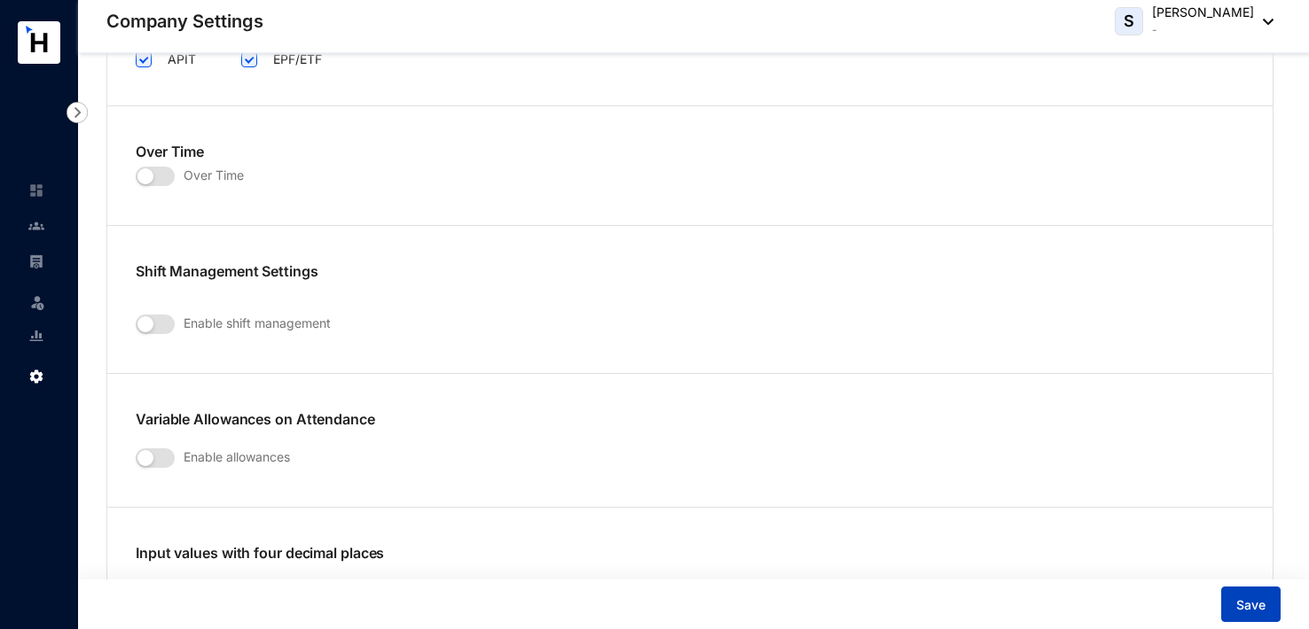
click at [1233, 606] on button "Save" at bounding box center [1250, 604] width 59 height 35
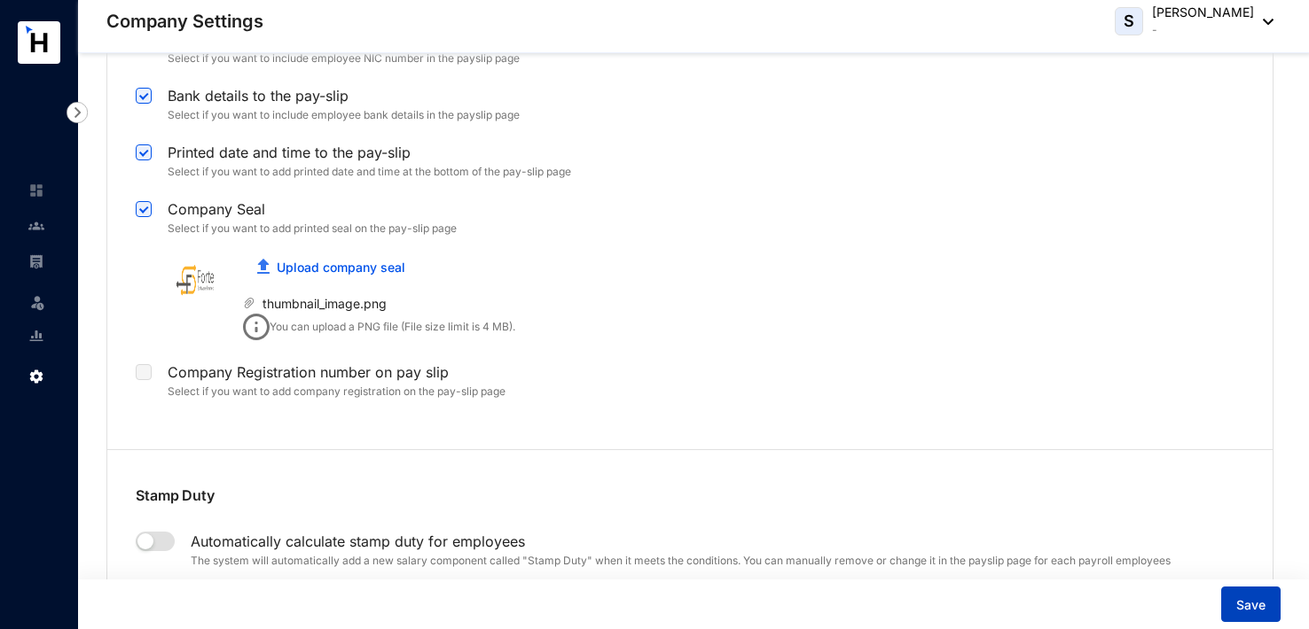
scroll to position [3901, 0]
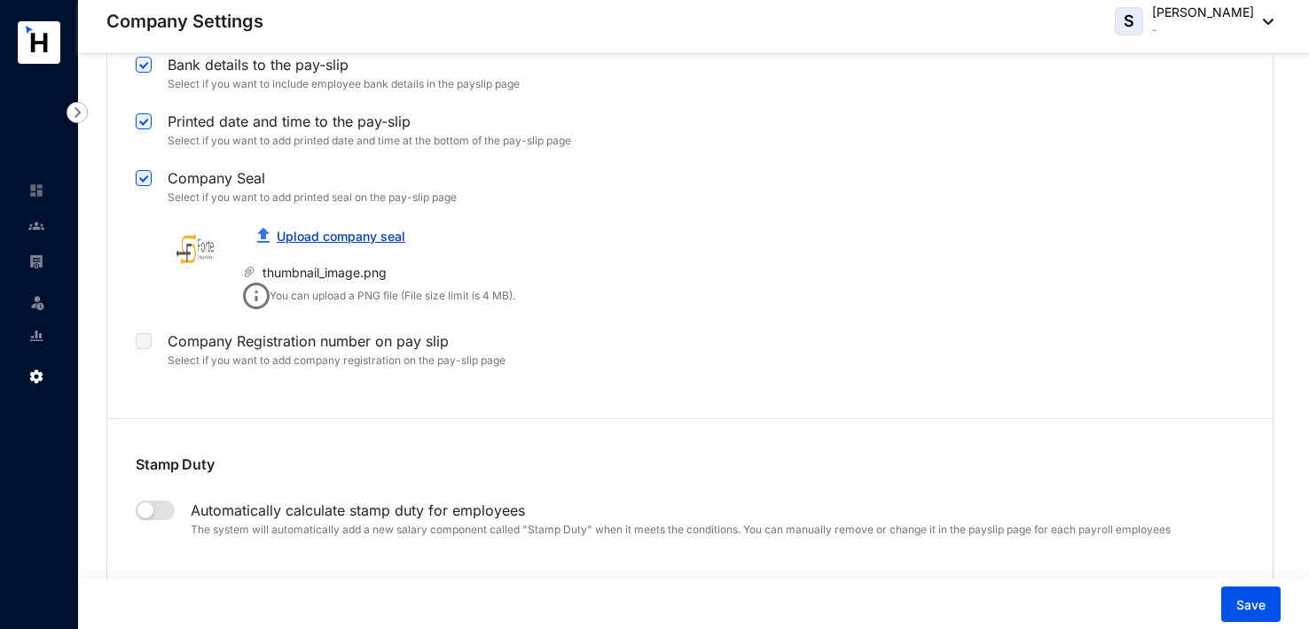
click at [359, 232] on link "Upload company seal" at bounding box center [341, 236] width 129 height 15
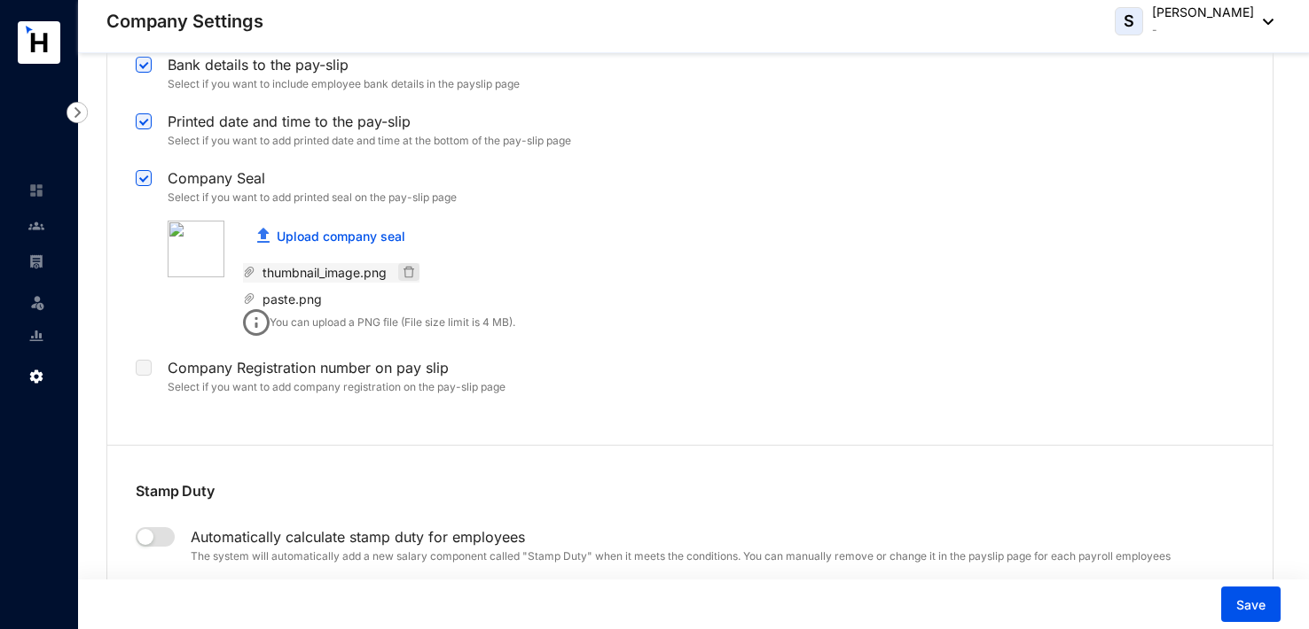
click at [408, 270] on icon "delete" at bounding box center [409, 272] width 12 height 12
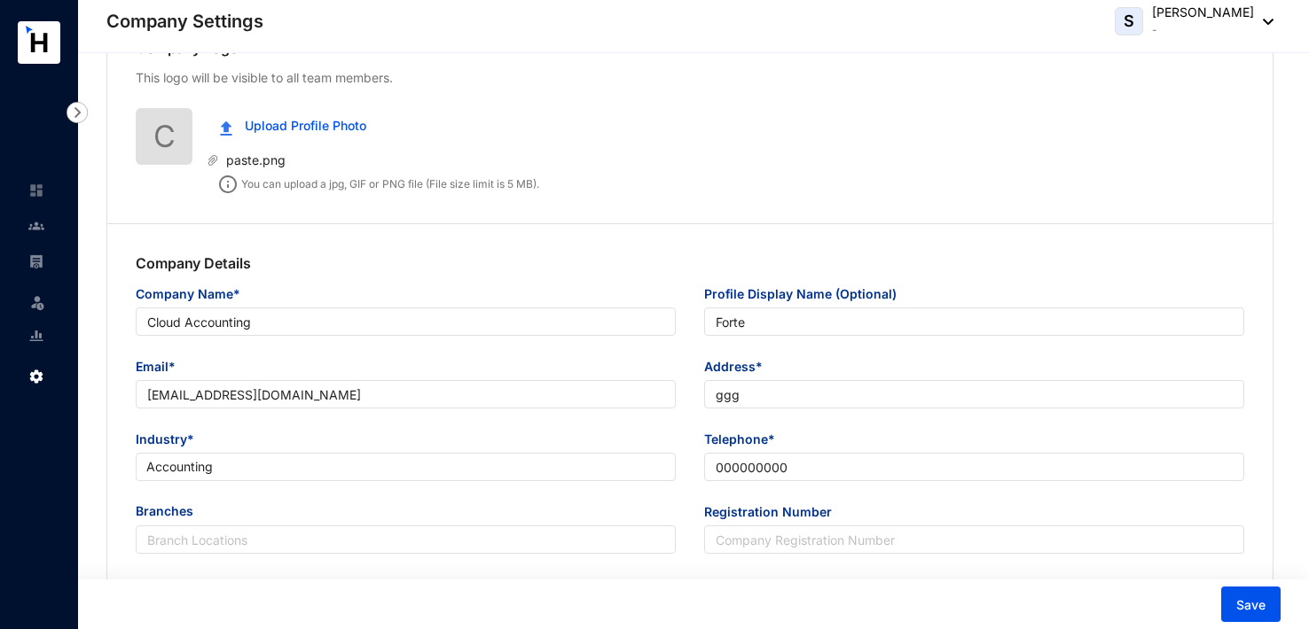
scroll to position [0, 0]
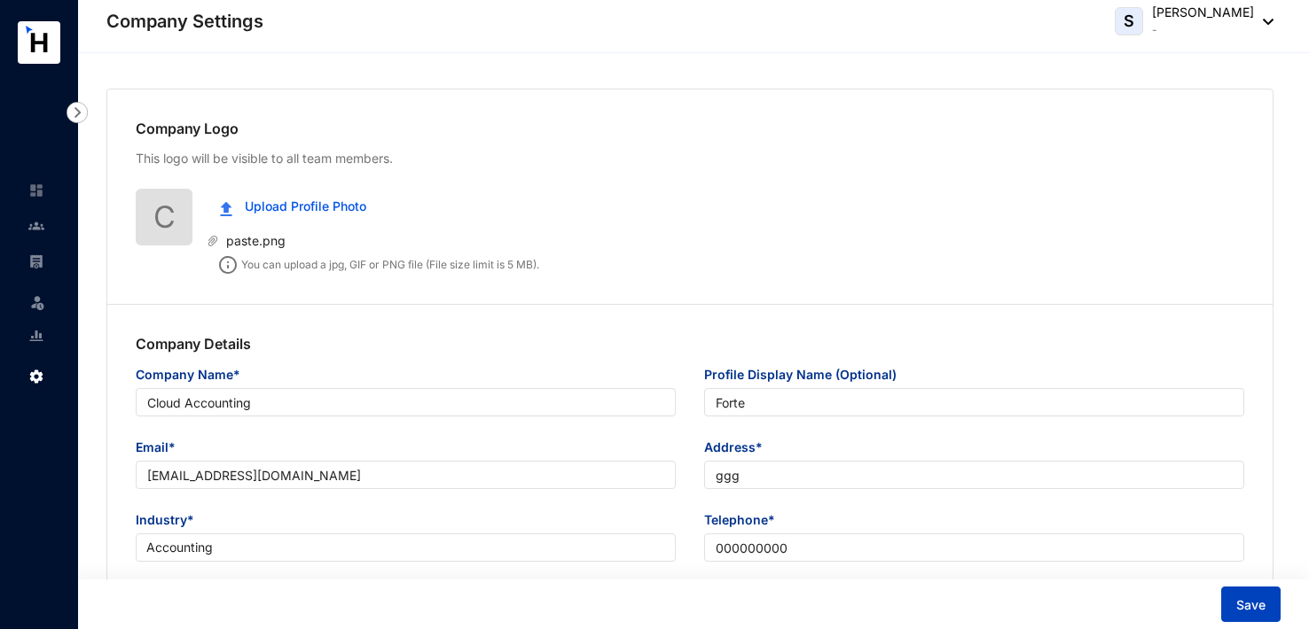
click at [1252, 606] on span "Save" at bounding box center [1250, 606] width 29 height 18
click at [281, 201] on span "Upload Profile Photo" at bounding box center [305, 207] width 121 height 20
click at [293, 239] on span "paste.png" at bounding box center [352, 241] width 266 height 20
click at [280, 239] on span "paste.png" at bounding box center [352, 241] width 266 height 20
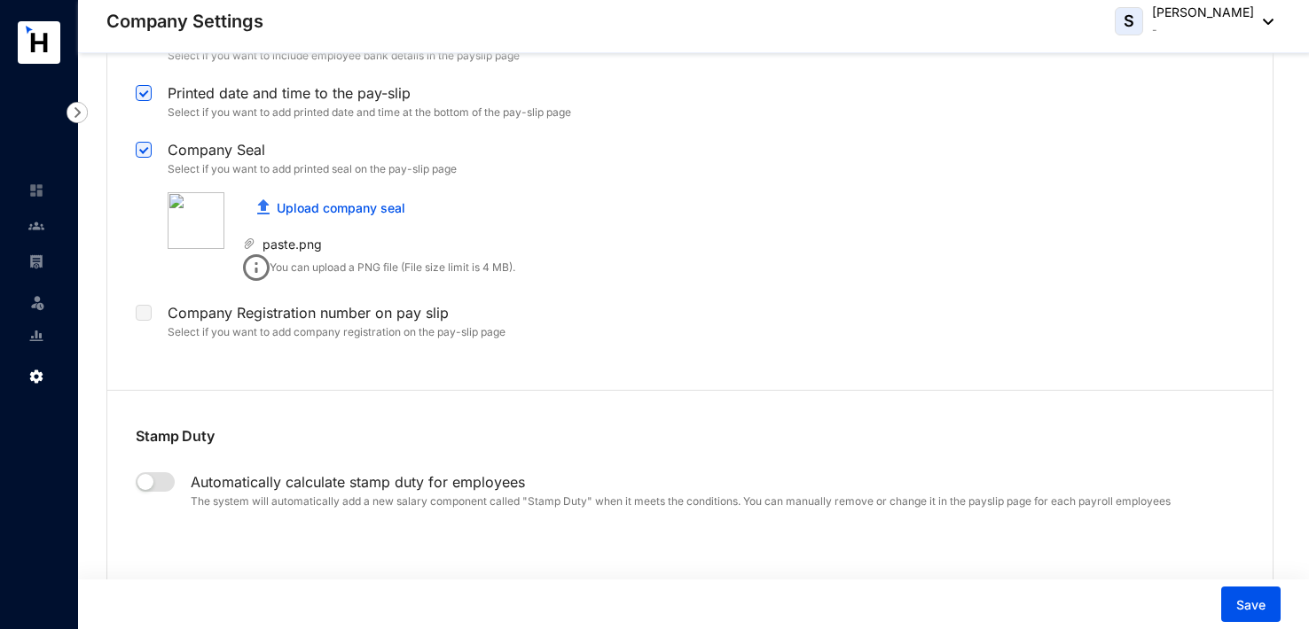
scroll to position [3911, 0]
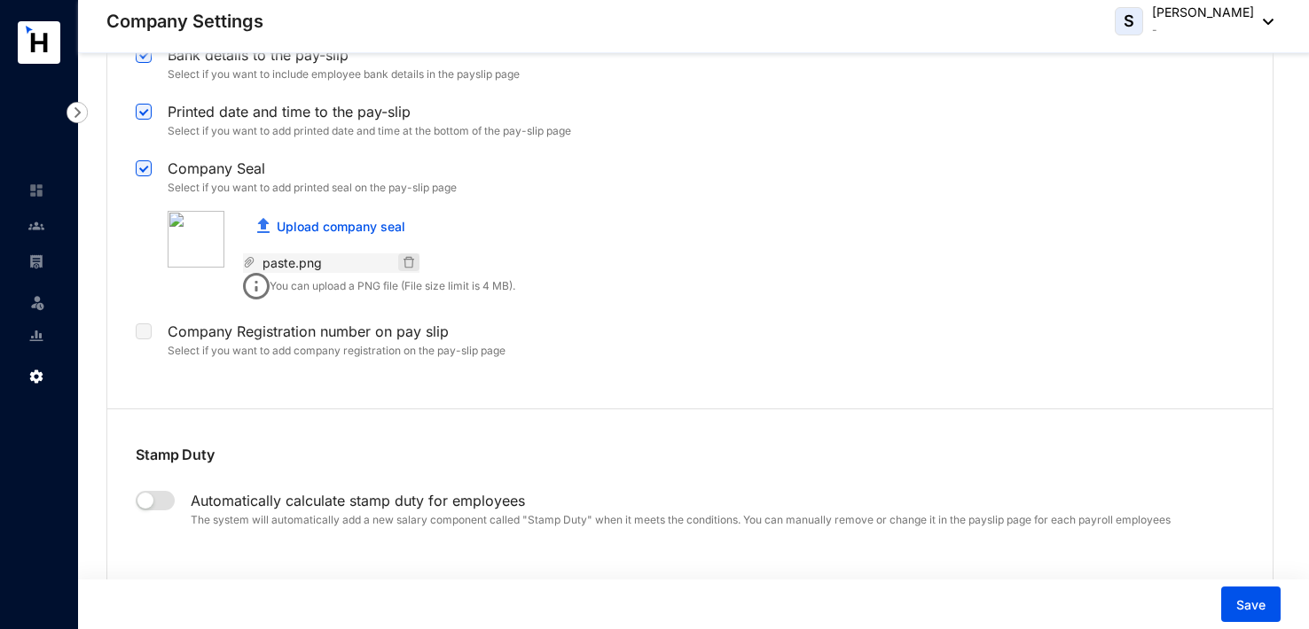
click at [408, 258] on icon "delete" at bounding box center [409, 262] width 12 height 12
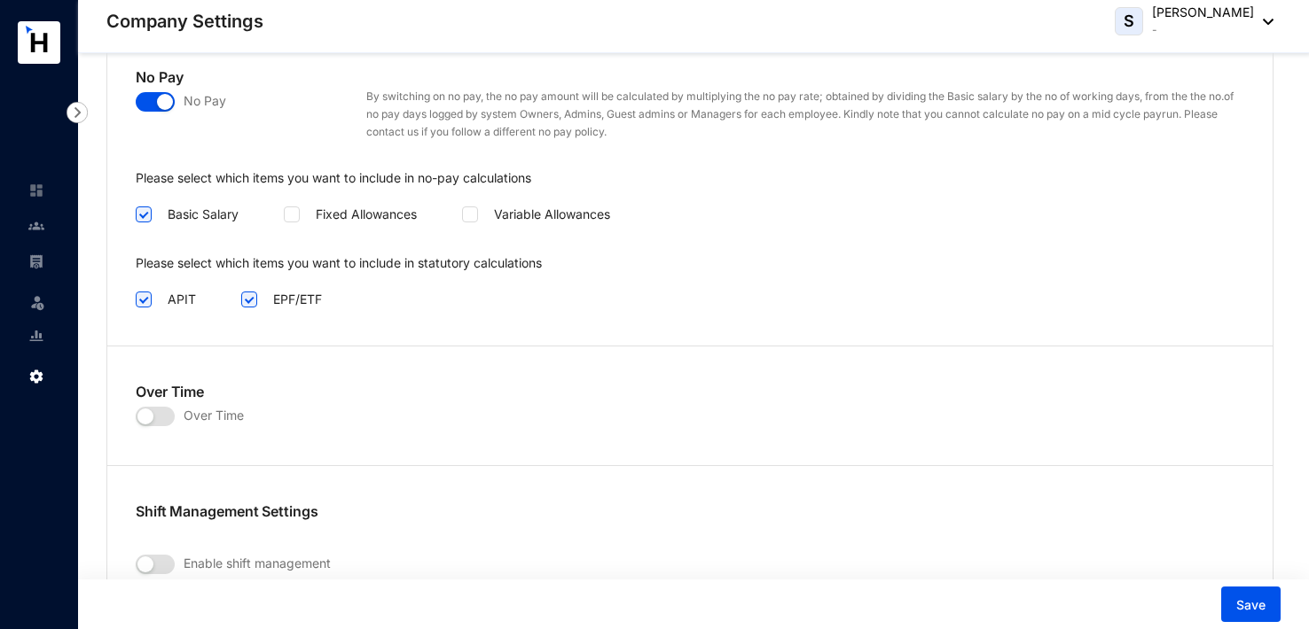
scroll to position [2670, 0]
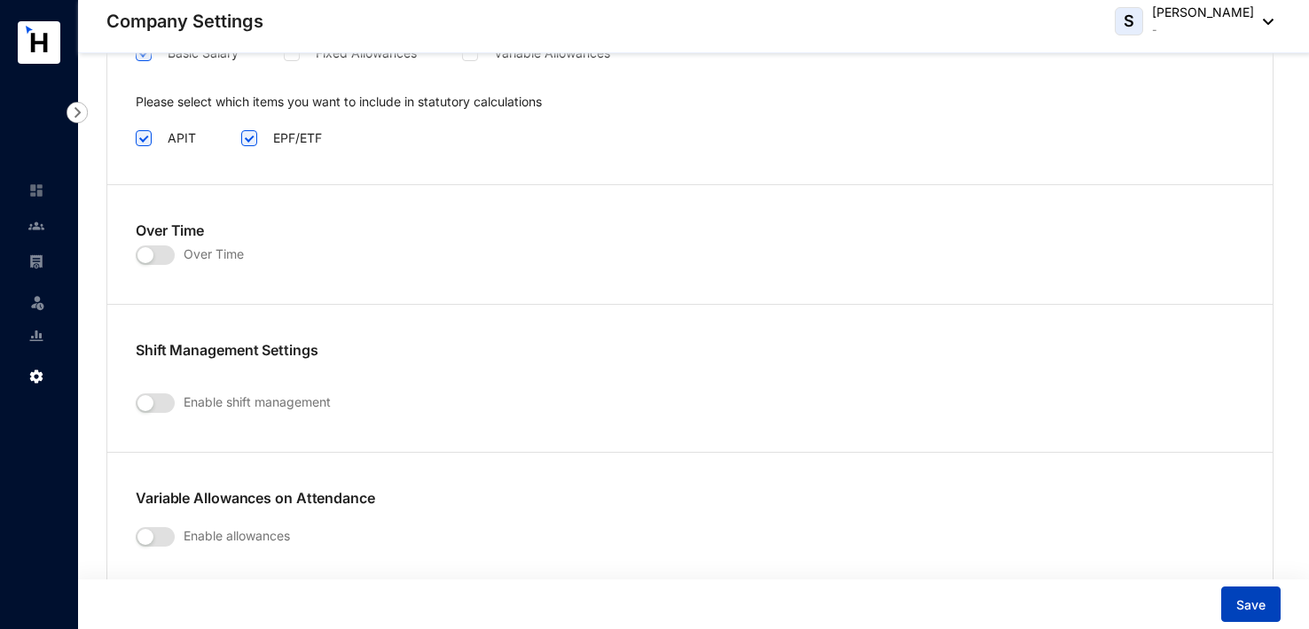
click at [1260, 601] on span "Save" at bounding box center [1250, 606] width 29 height 18
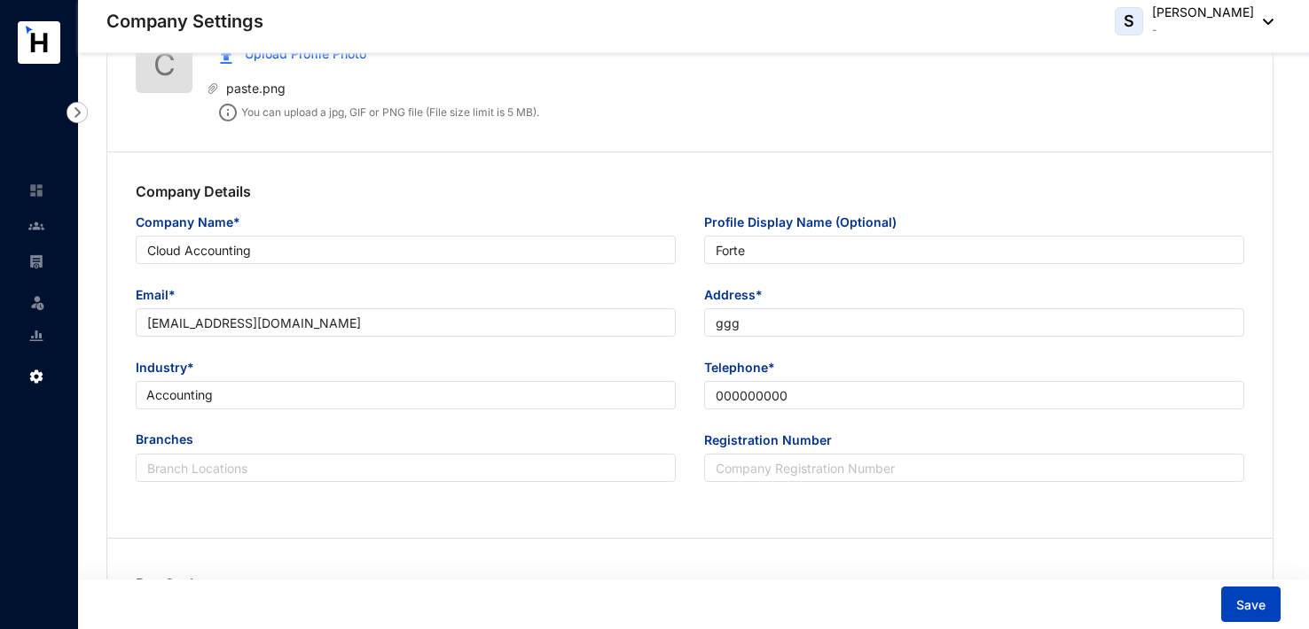
scroll to position [0, 0]
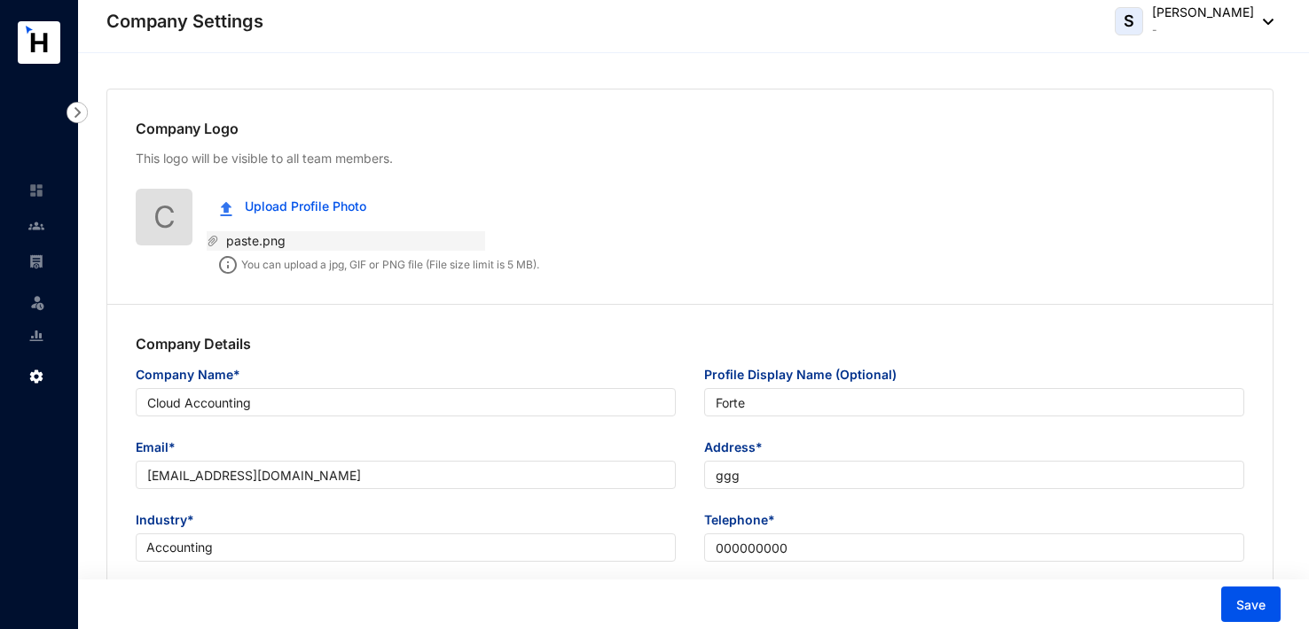
click at [240, 243] on span "paste.png" at bounding box center [352, 241] width 266 height 20
click at [473, 245] on span "paste.png" at bounding box center [352, 241] width 266 height 20
click at [228, 262] on img at bounding box center [228, 265] width 18 height 18
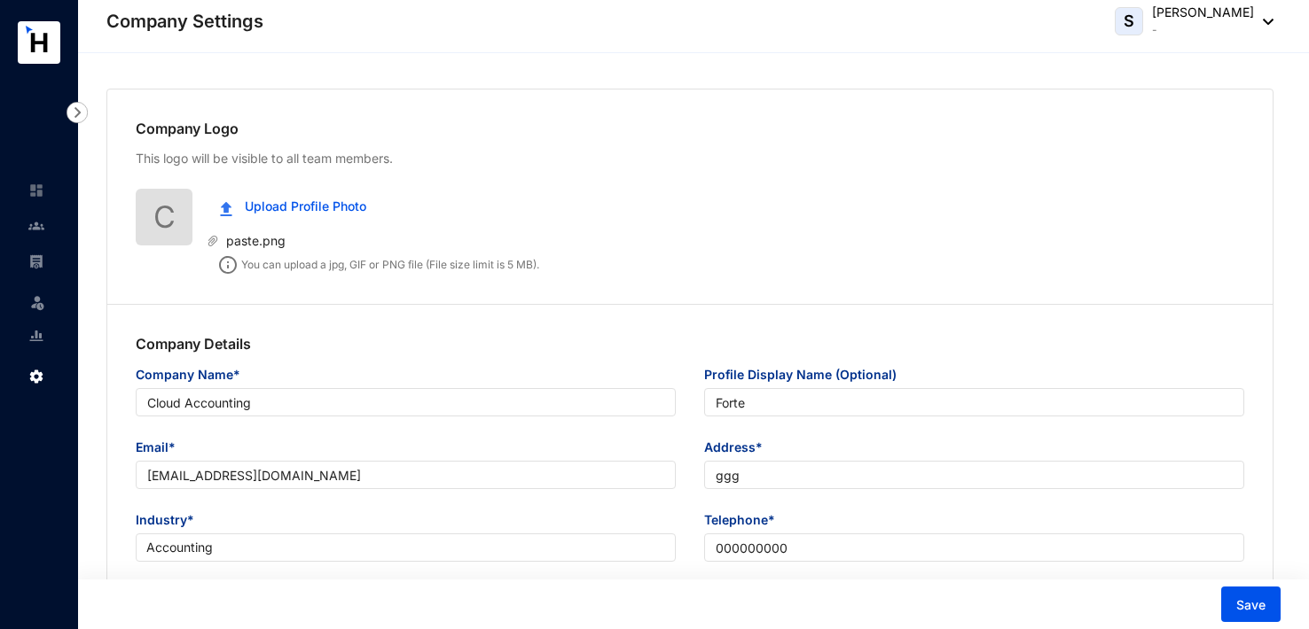
click at [174, 221] on span "C" at bounding box center [164, 216] width 22 height 47
click at [268, 211] on span "Upload Profile Photo" at bounding box center [305, 207] width 121 height 20
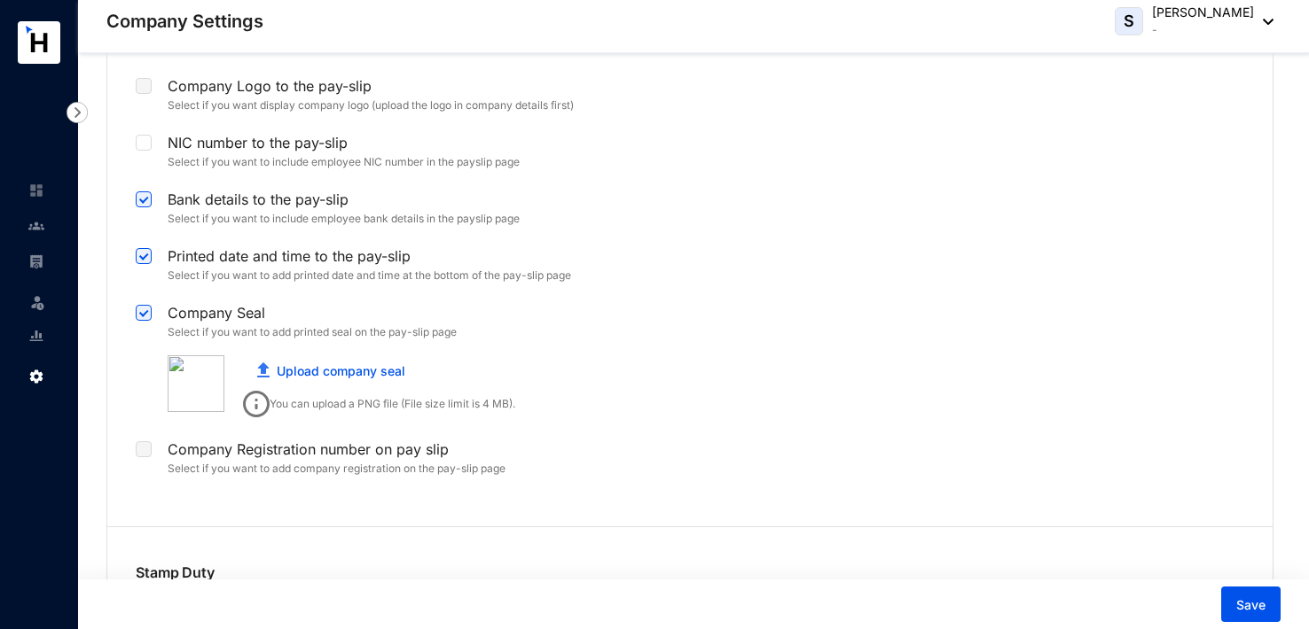
scroll to position [3812, 0]
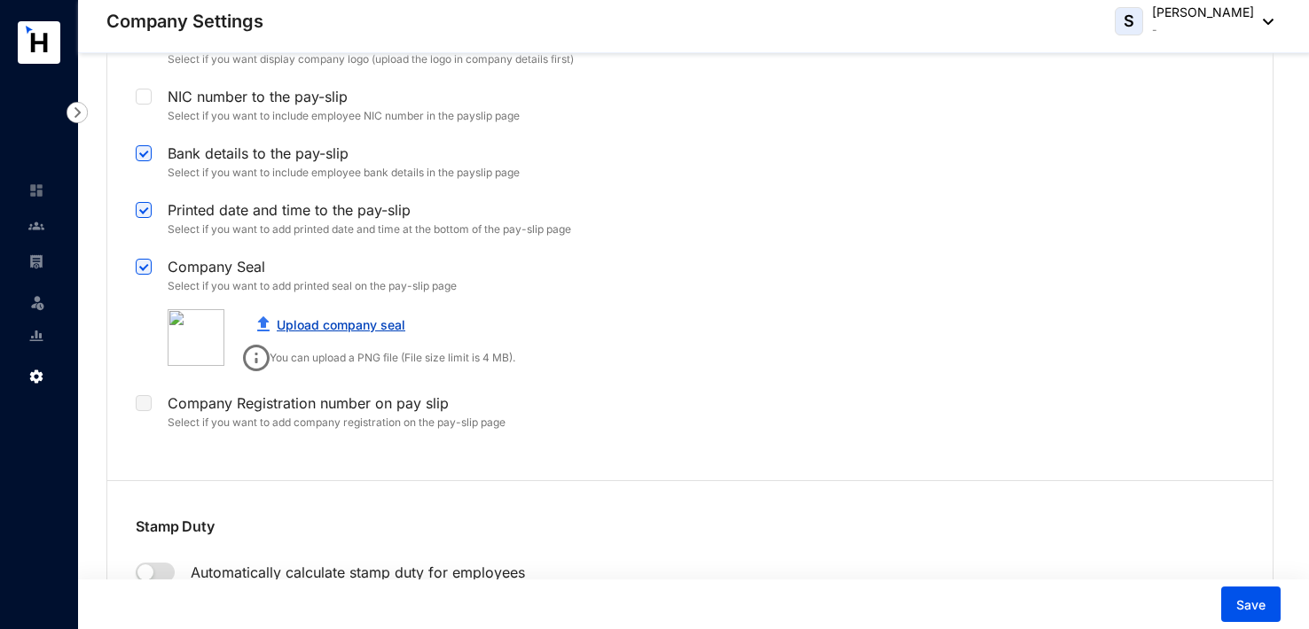
click at [372, 317] on link "Upload company seal" at bounding box center [341, 324] width 129 height 15
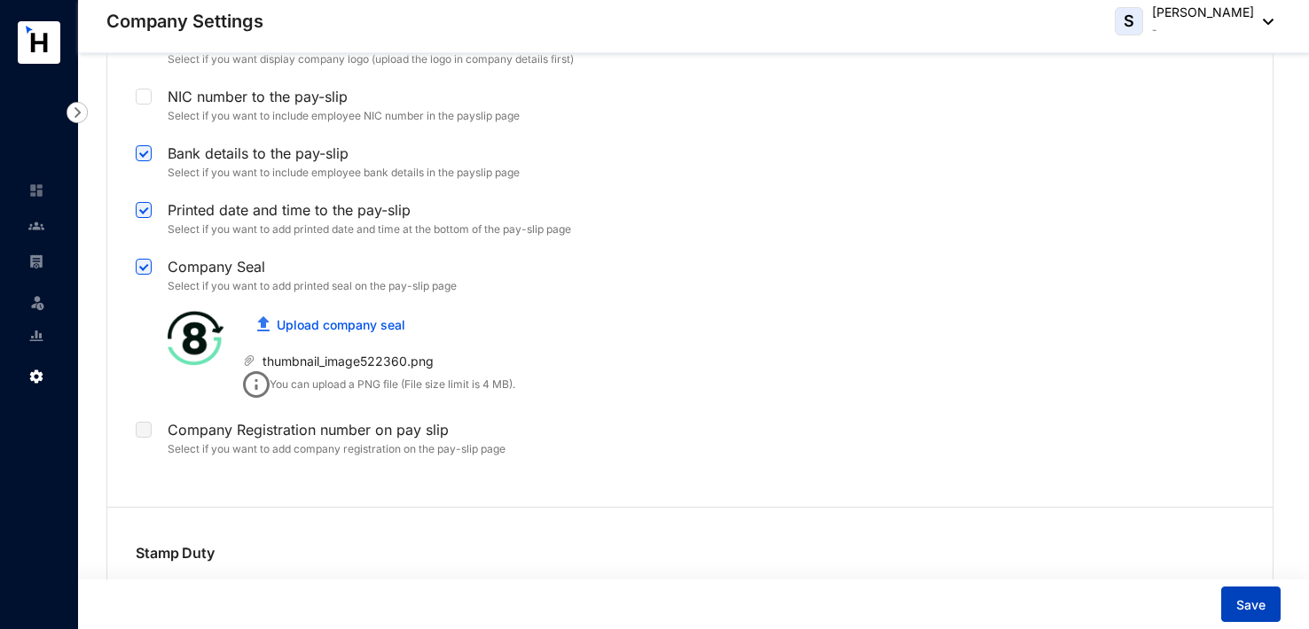
click at [1267, 605] on button "Save" at bounding box center [1250, 604] width 59 height 35
click at [451, 359] on icon "delete" at bounding box center [451, 361] width 12 height 12
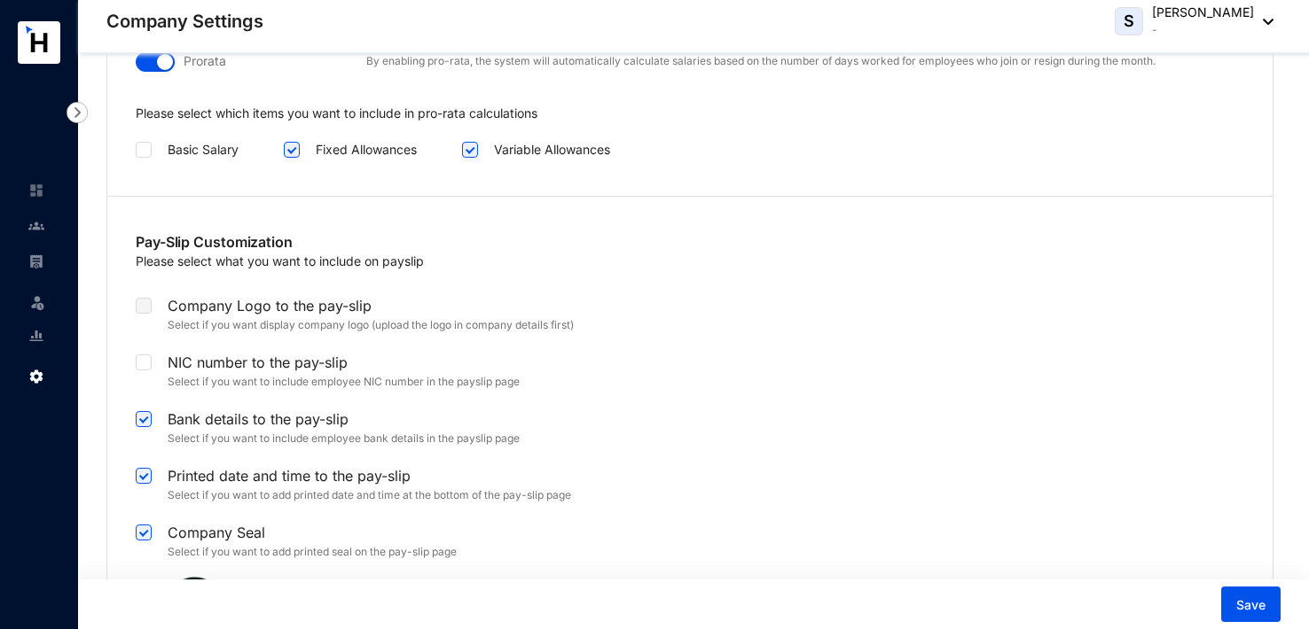
scroll to position [3901, 0]
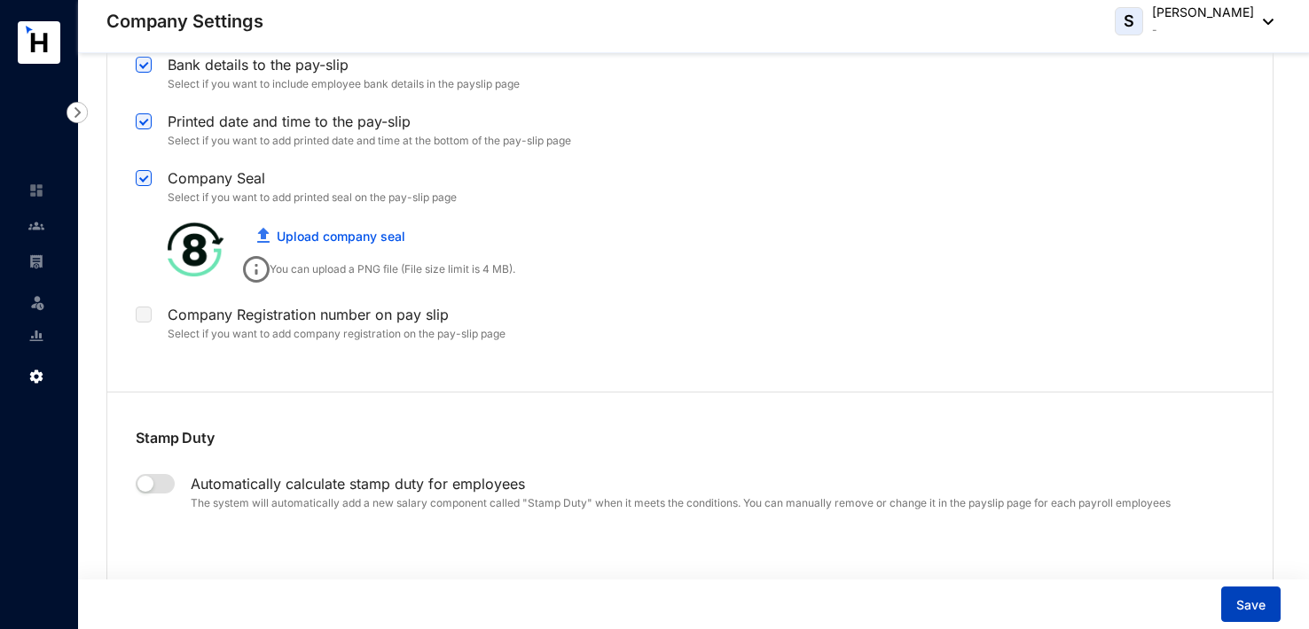
click at [1256, 604] on span "Save" at bounding box center [1250, 606] width 29 height 18
click at [144, 174] on input "checkbox" at bounding box center [142, 176] width 12 height 12
click at [1252, 607] on span "Save" at bounding box center [1250, 606] width 29 height 18
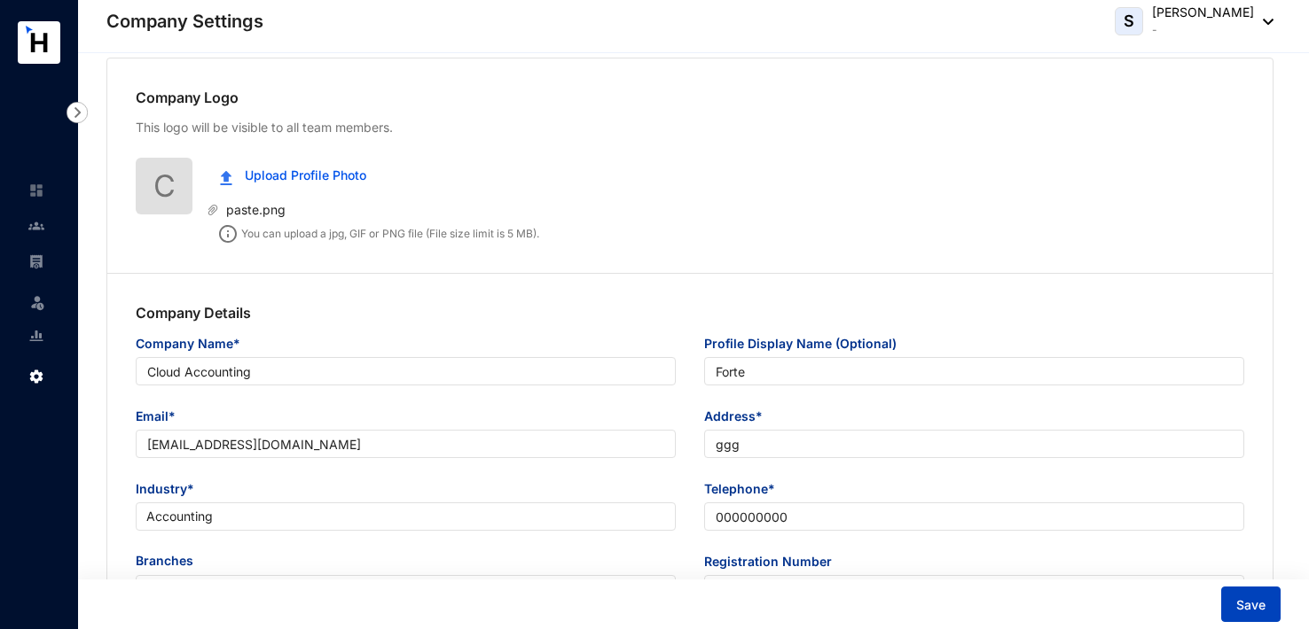
scroll to position [0, 0]
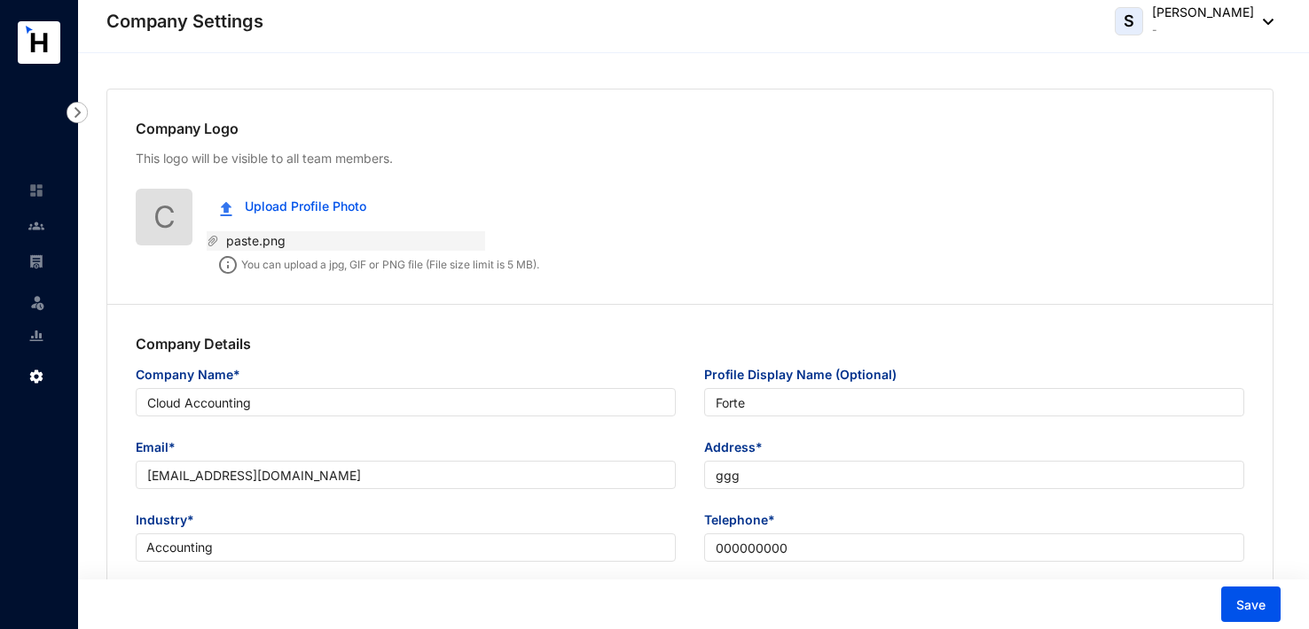
click at [213, 240] on icon "paper-clip" at bounding box center [213, 241] width 10 height 11
click at [278, 210] on span "Upload Profile Photo" at bounding box center [305, 207] width 121 height 20
click at [1245, 603] on span "Save" at bounding box center [1250, 606] width 29 height 18
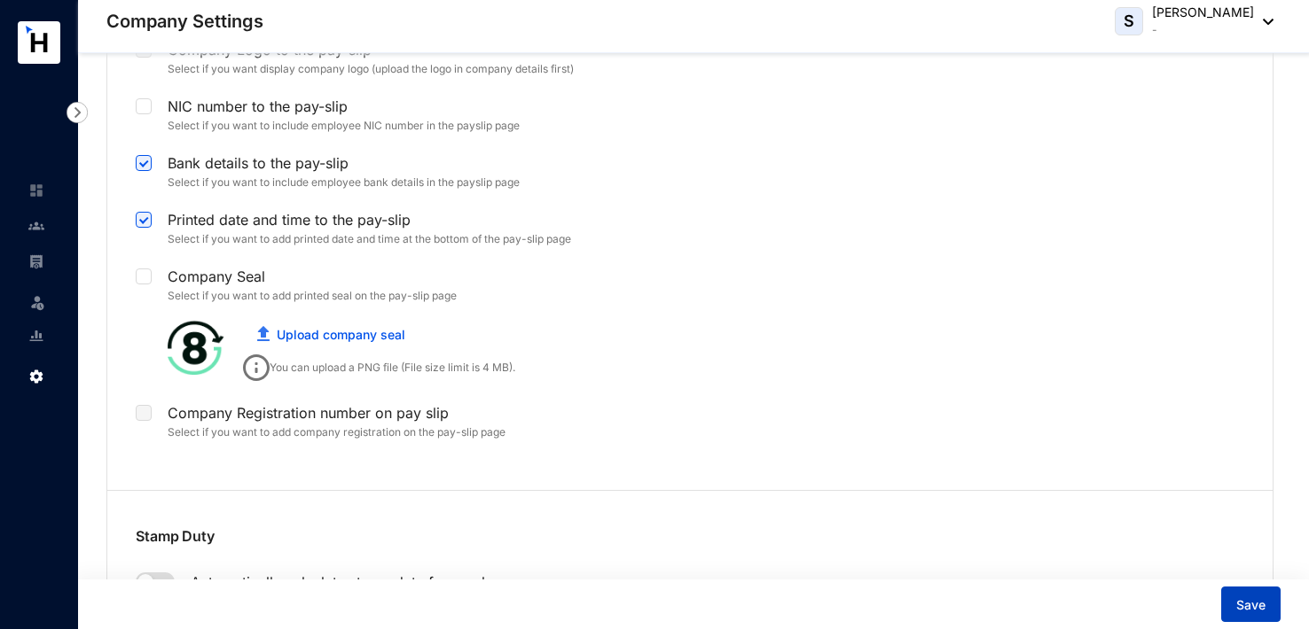
scroll to position [3812, 0]
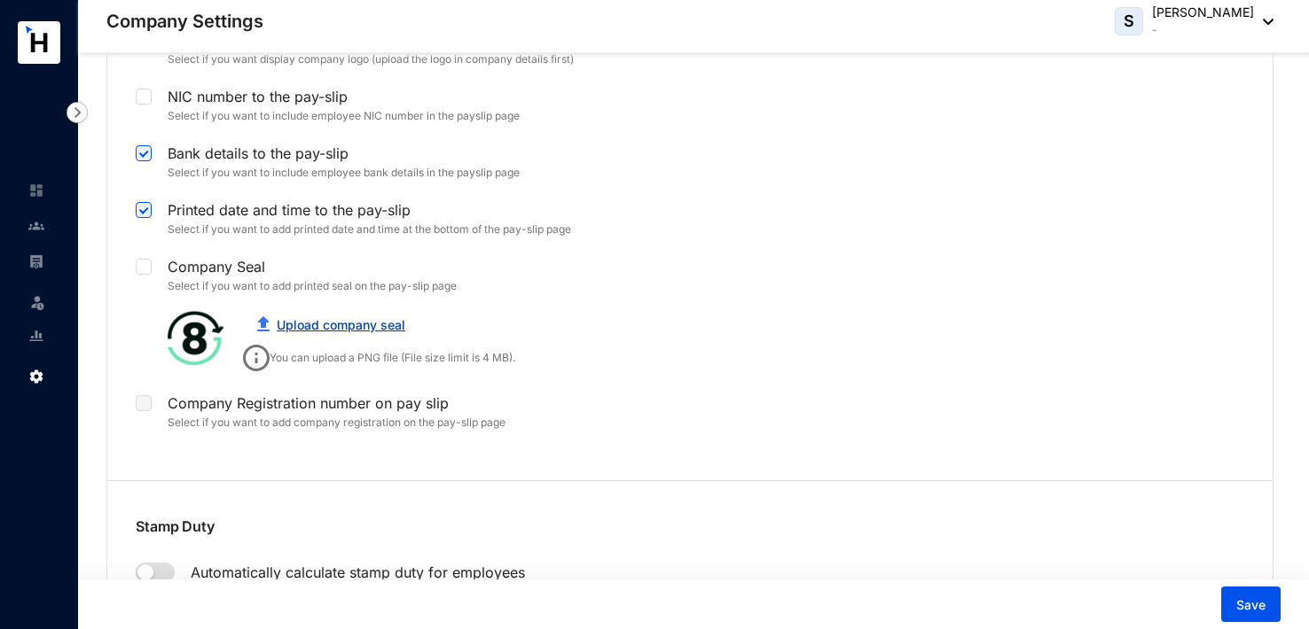
click at [357, 320] on link "Upload company seal" at bounding box center [341, 324] width 129 height 15
click at [203, 328] on div "Preview" at bounding box center [196, 338] width 57 height 20
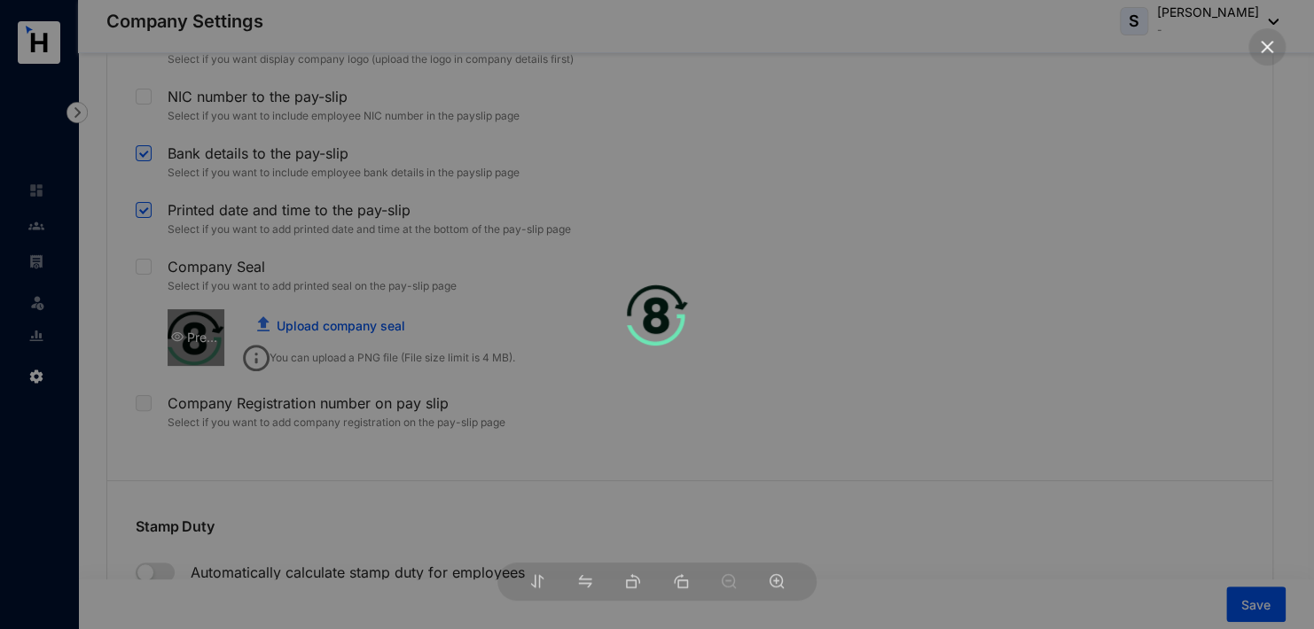
click at [203, 325] on div at bounding box center [657, 314] width 1314 height 629
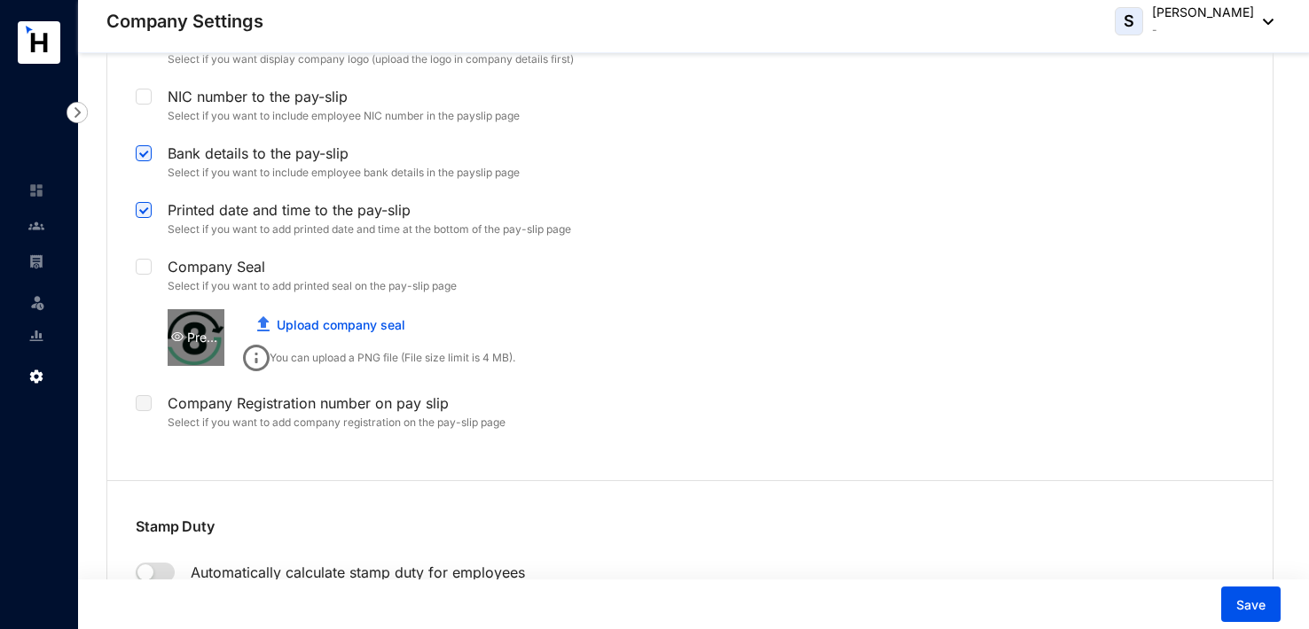
click at [203, 328] on div "Preview" at bounding box center [196, 338] width 57 height 20
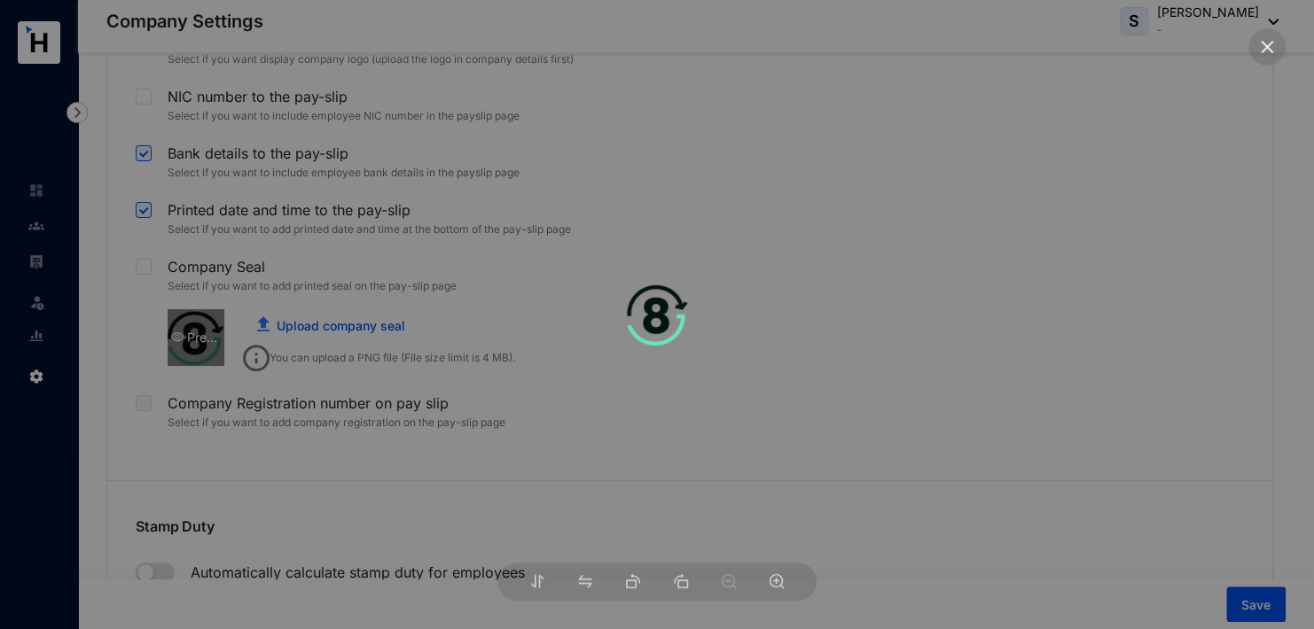
click at [203, 325] on div at bounding box center [657, 314] width 1314 height 629
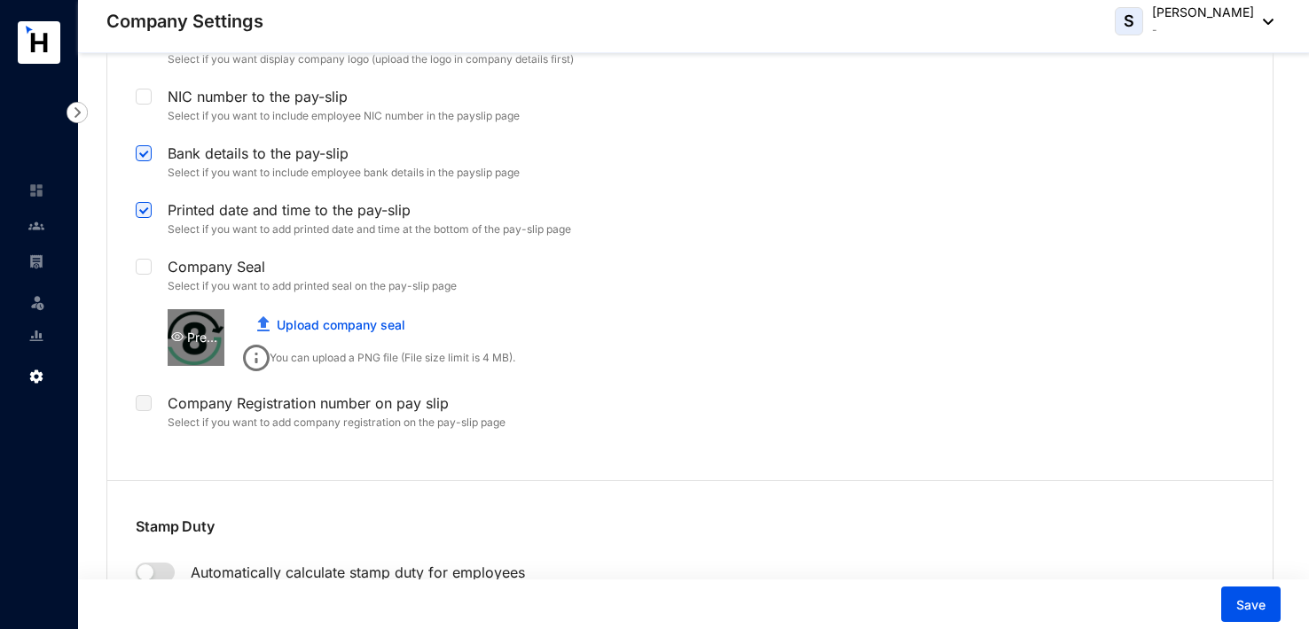
click at [203, 328] on div "Preview" at bounding box center [196, 338] width 57 height 20
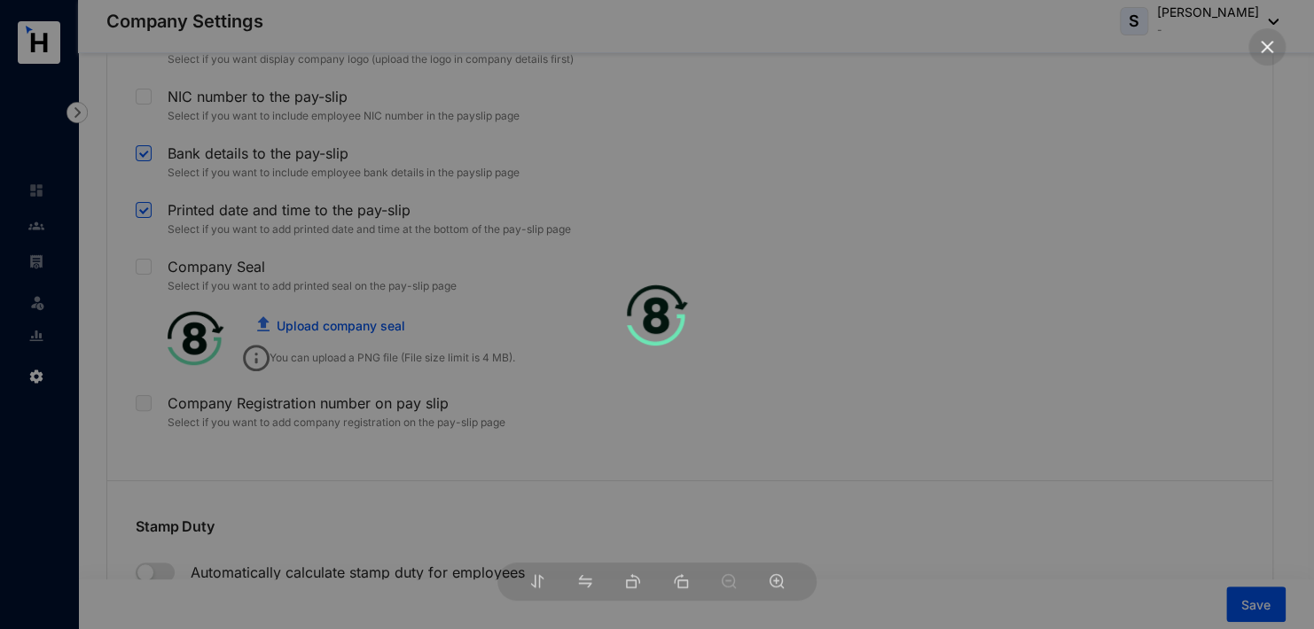
click at [645, 350] on div at bounding box center [657, 314] width 1314 height 629
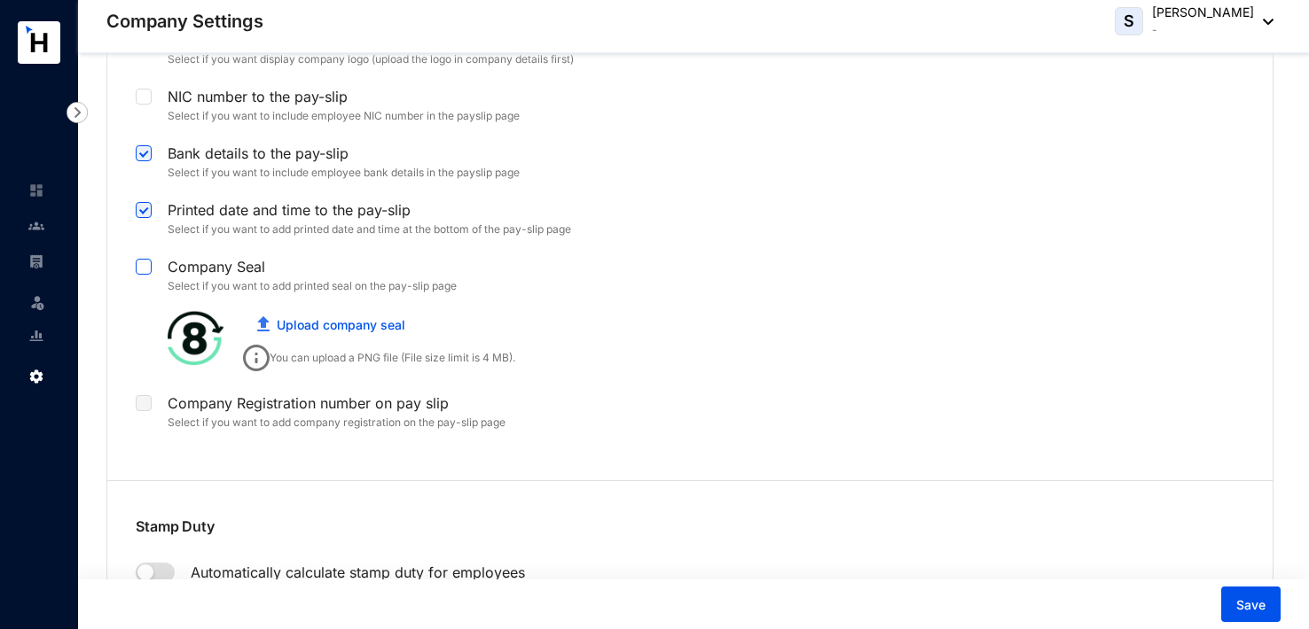
click at [146, 259] on input "checkbox" at bounding box center [142, 265] width 12 height 12
click at [315, 317] on link "Upload company seal" at bounding box center [341, 324] width 129 height 15
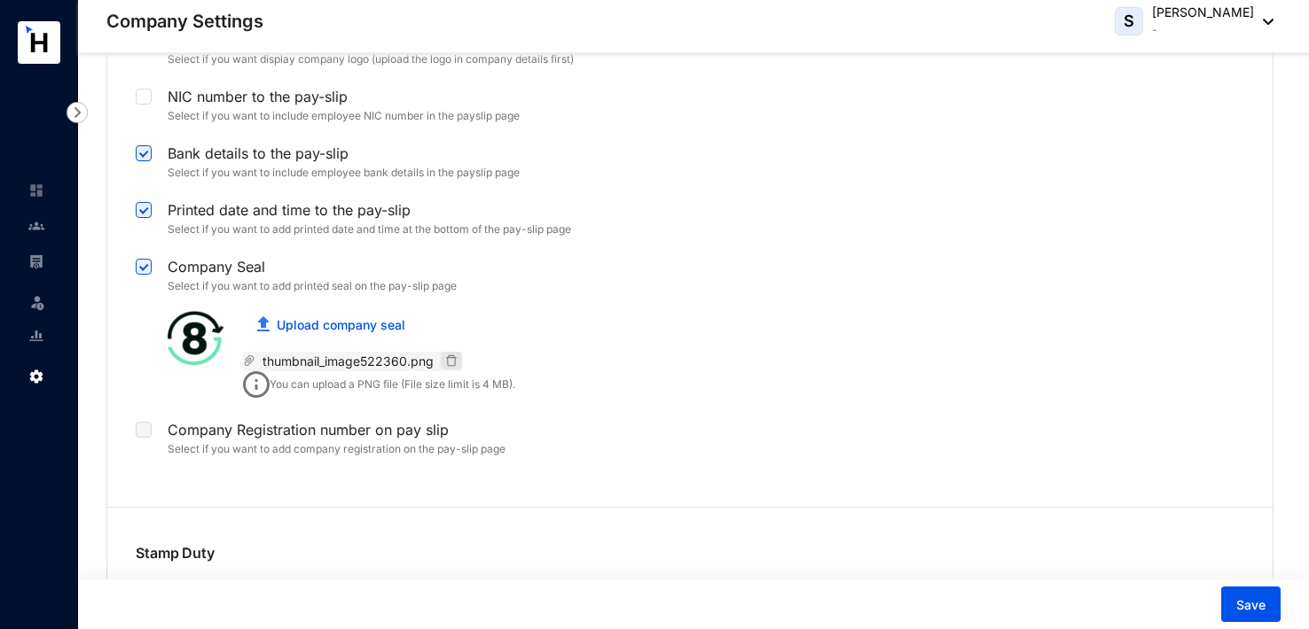
click at [450, 356] on icon "delete" at bounding box center [451, 361] width 12 height 12
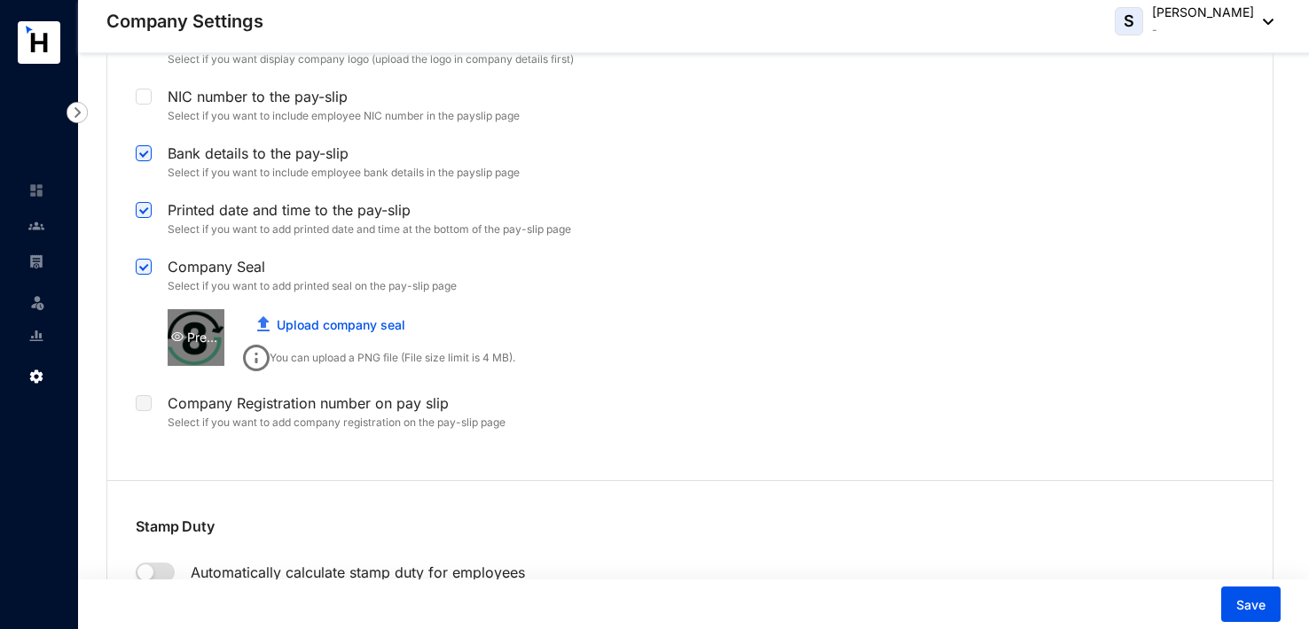
click at [212, 332] on div "Preview" at bounding box center [196, 338] width 57 height 20
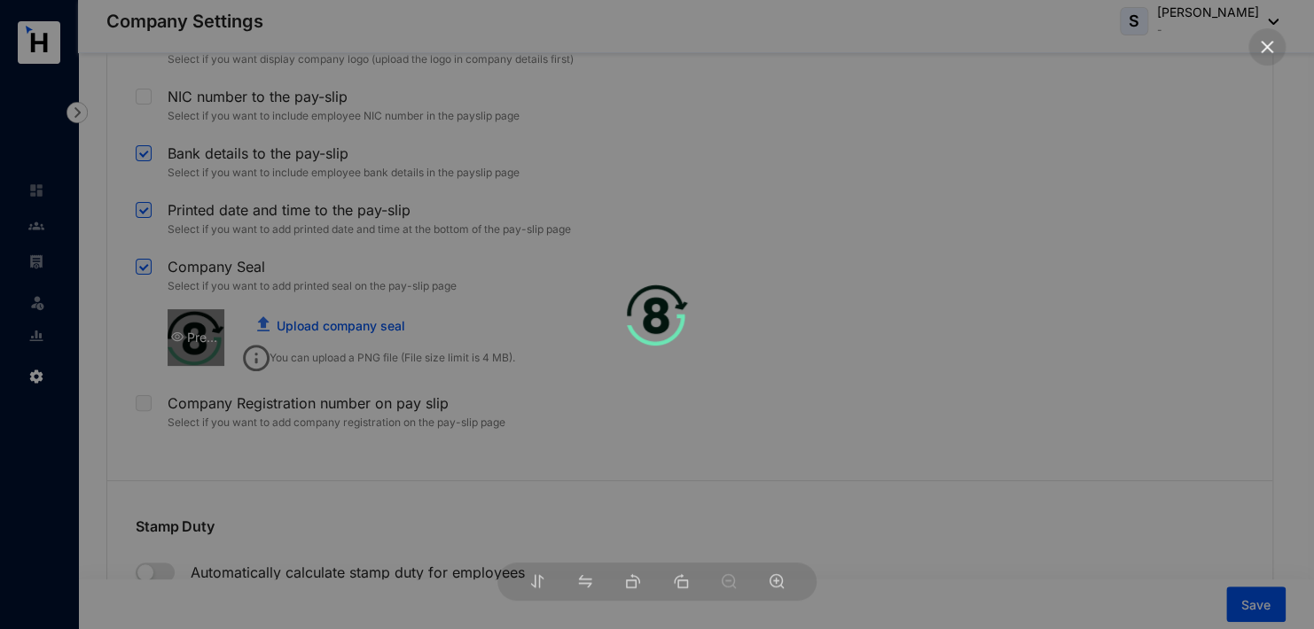
click at [212, 332] on div at bounding box center [657, 314] width 1314 height 629
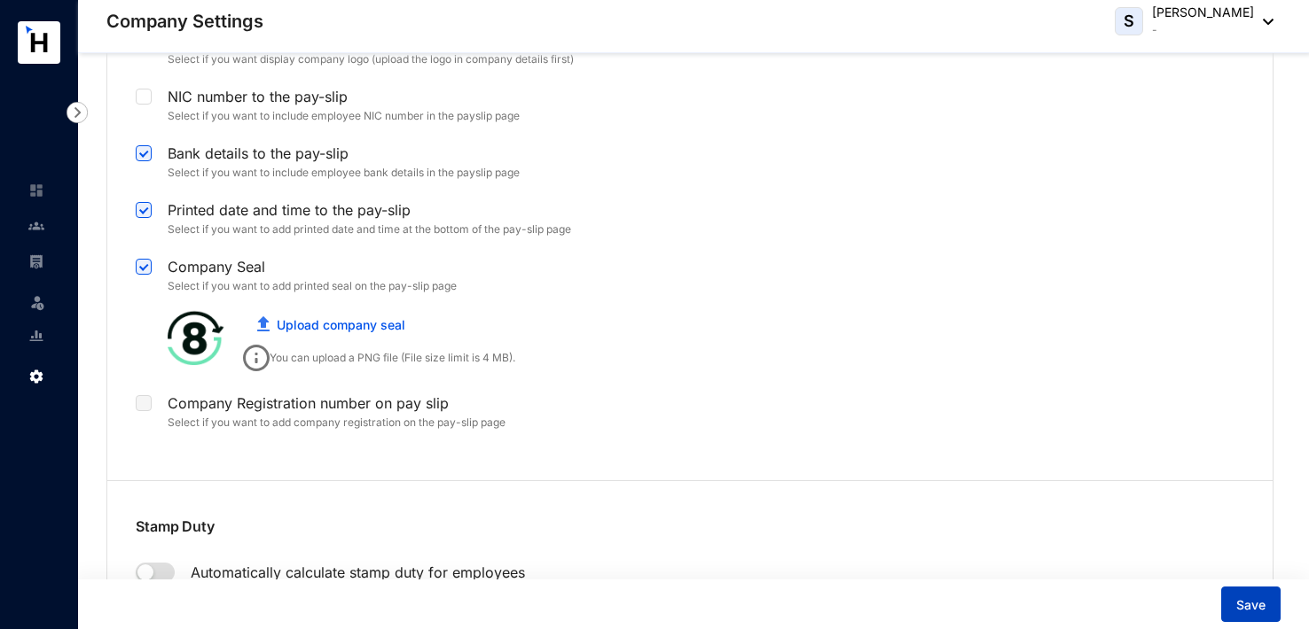
click at [1244, 595] on button "Save" at bounding box center [1250, 604] width 59 height 35
click at [334, 318] on link "Upload company seal" at bounding box center [341, 324] width 129 height 15
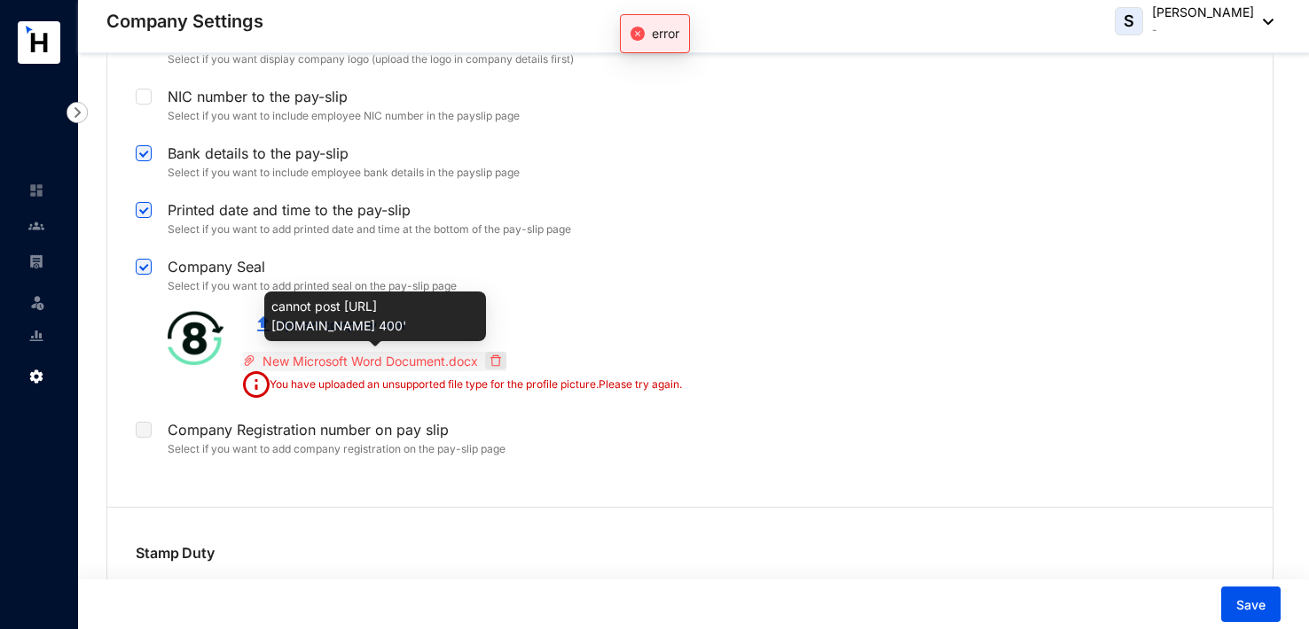
click at [500, 357] on icon "delete" at bounding box center [495, 362] width 11 height 12
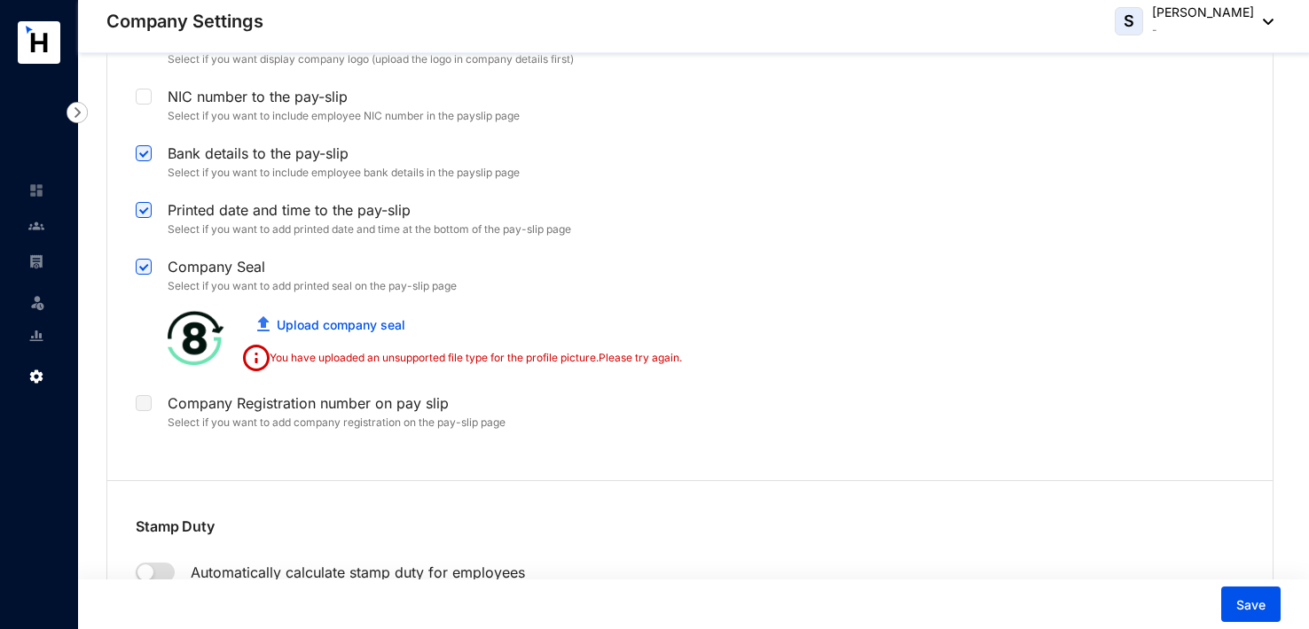
click at [676, 421] on div "Company Registration number on pay slip Select if you want to add company regis…" at bounding box center [409, 417] width 546 height 57
click at [365, 319] on link "Upload company seal" at bounding box center [341, 324] width 129 height 15
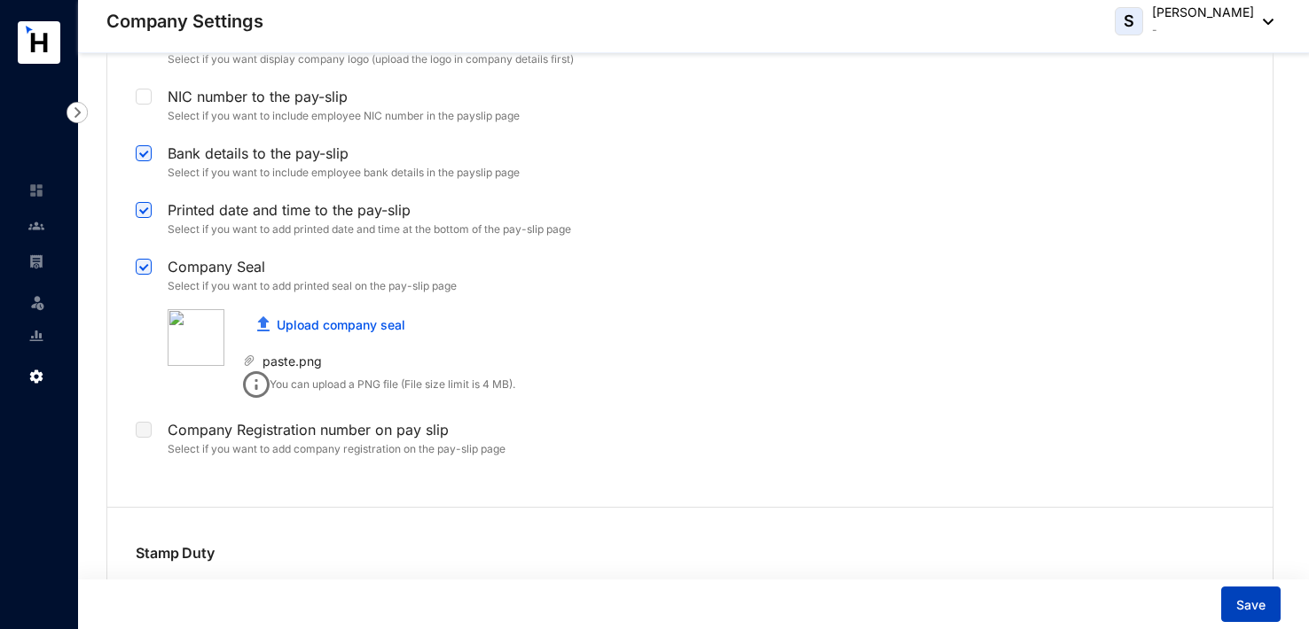
click at [1247, 598] on span "Save" at bounding box center [1250, 606] width 29 height 18
click at [405, 355] on icon "delete" at bounding box center [409, 361] width 12 height 12
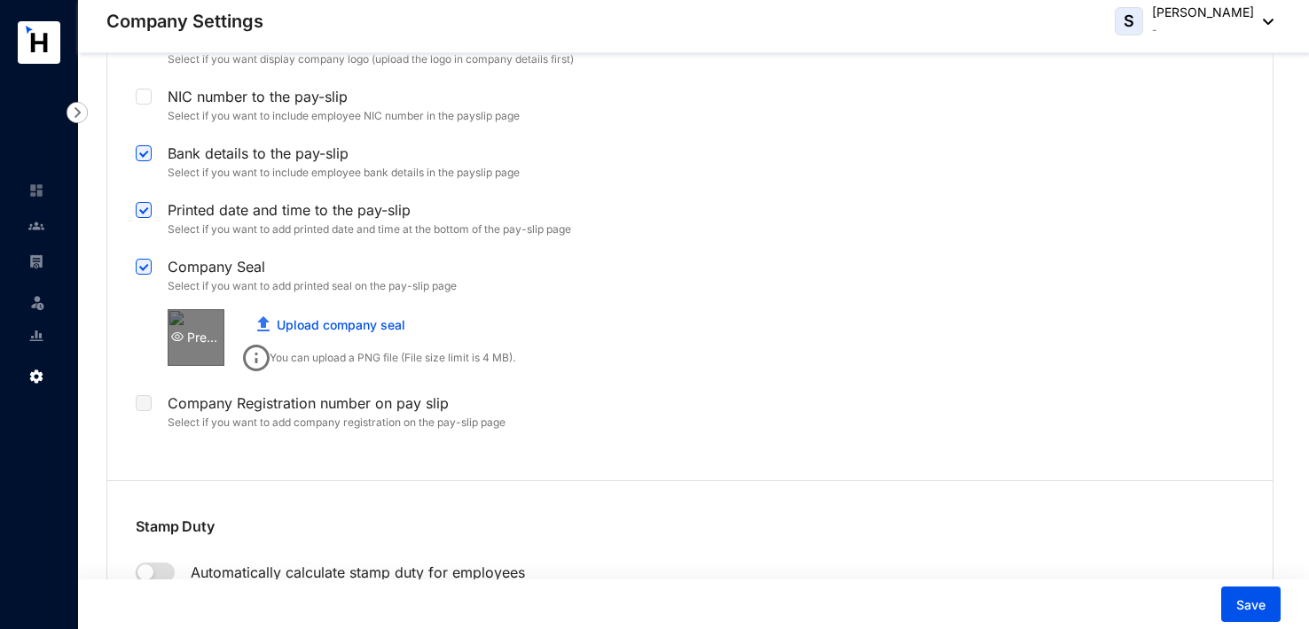
click at [182, 331] on icon "eye" at bounding box center [177, 337] width 12 height 12
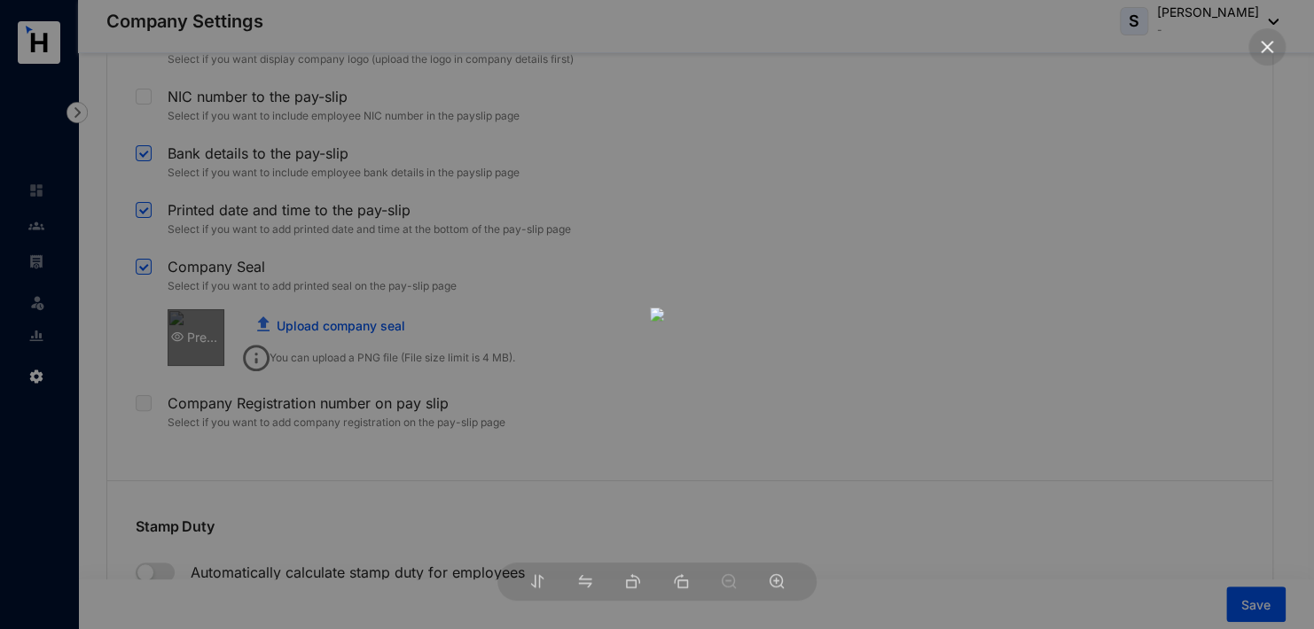
click at [182, 329] on div at bounding box center [657, 314] width 1314 height 629
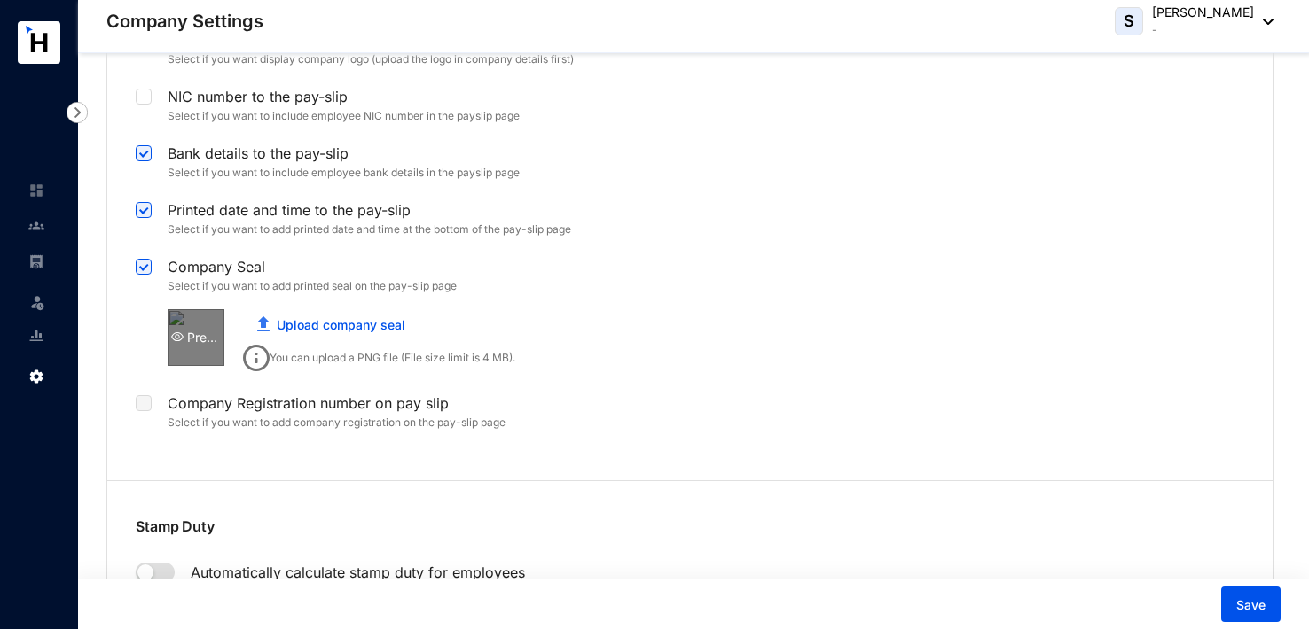
click at [182, 331] on icon "eye" at bounding box center [177, 337] width 12 height 12
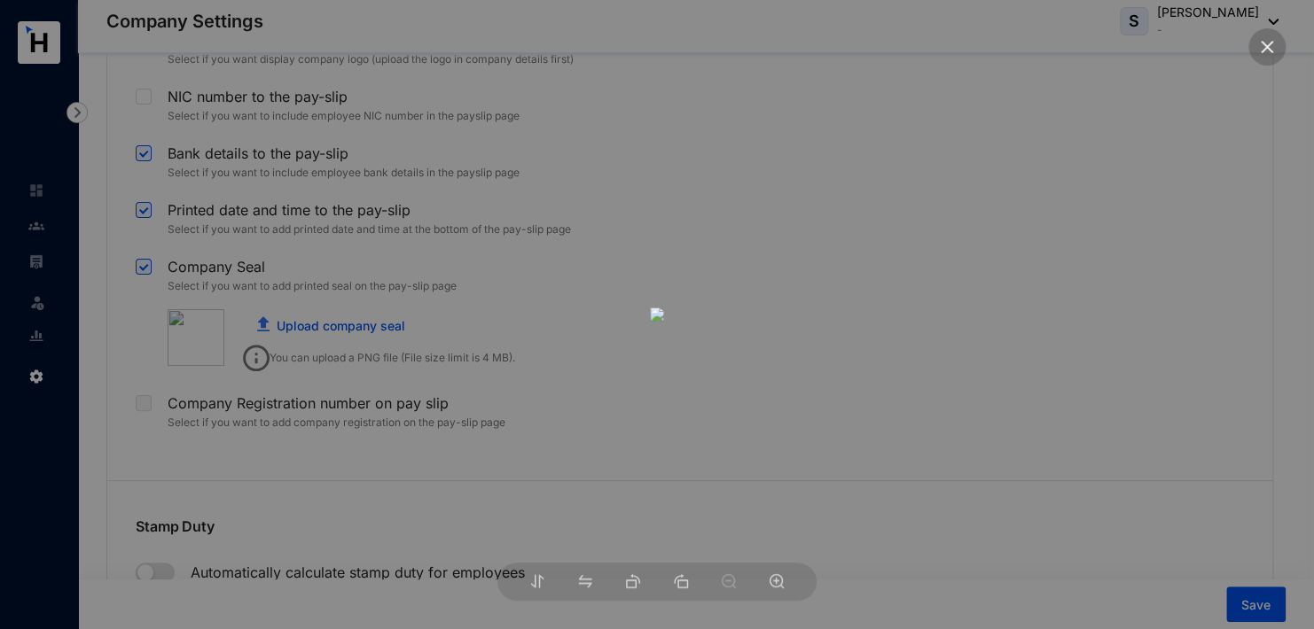
click at [1270, 45] on icon "close" at bounding box center [1267, 47] width 16 height 16
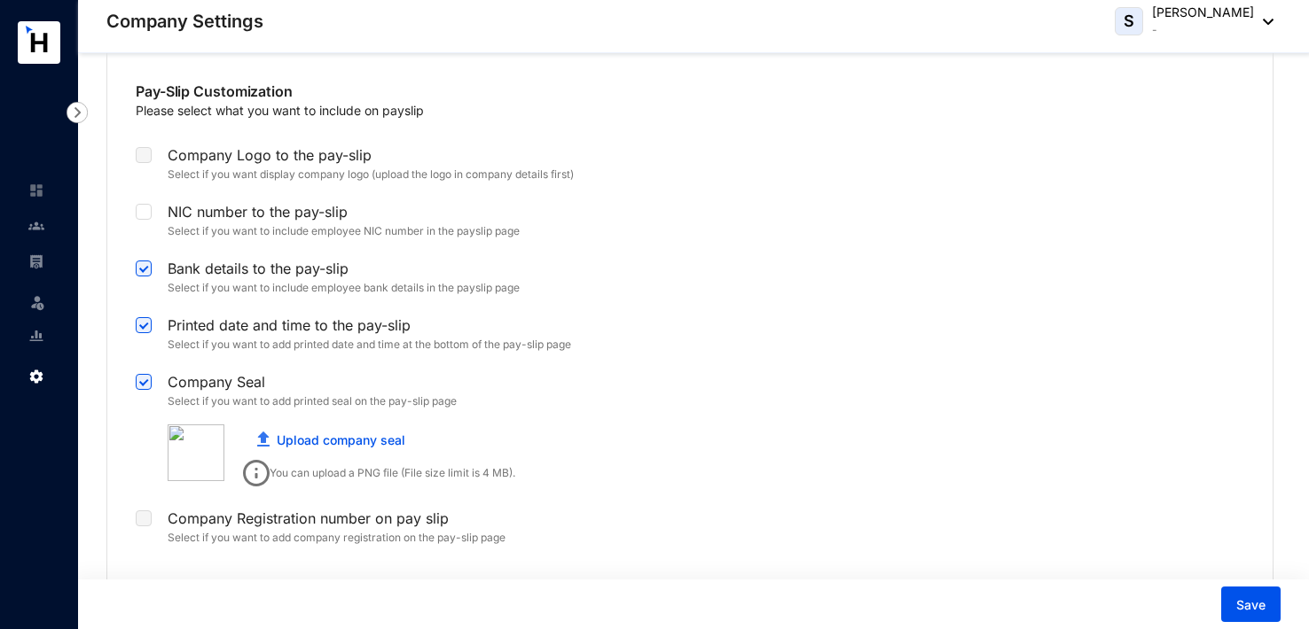
scroll to position [3724, 0]
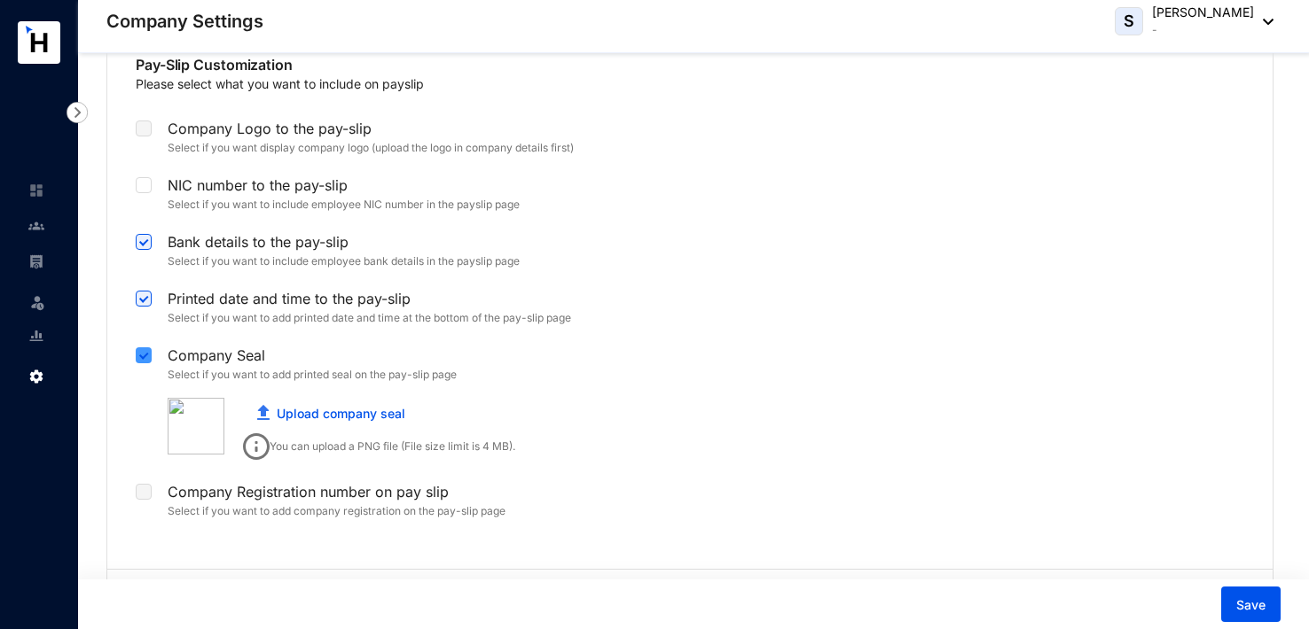
click at [139, 348] on input "checkbox" at bounding box center [142, 354] width 12 height 12
checkbox input "false"
click at [1263, 607] on span "Save" at bounding box center [1250, 606] width 29 height 18
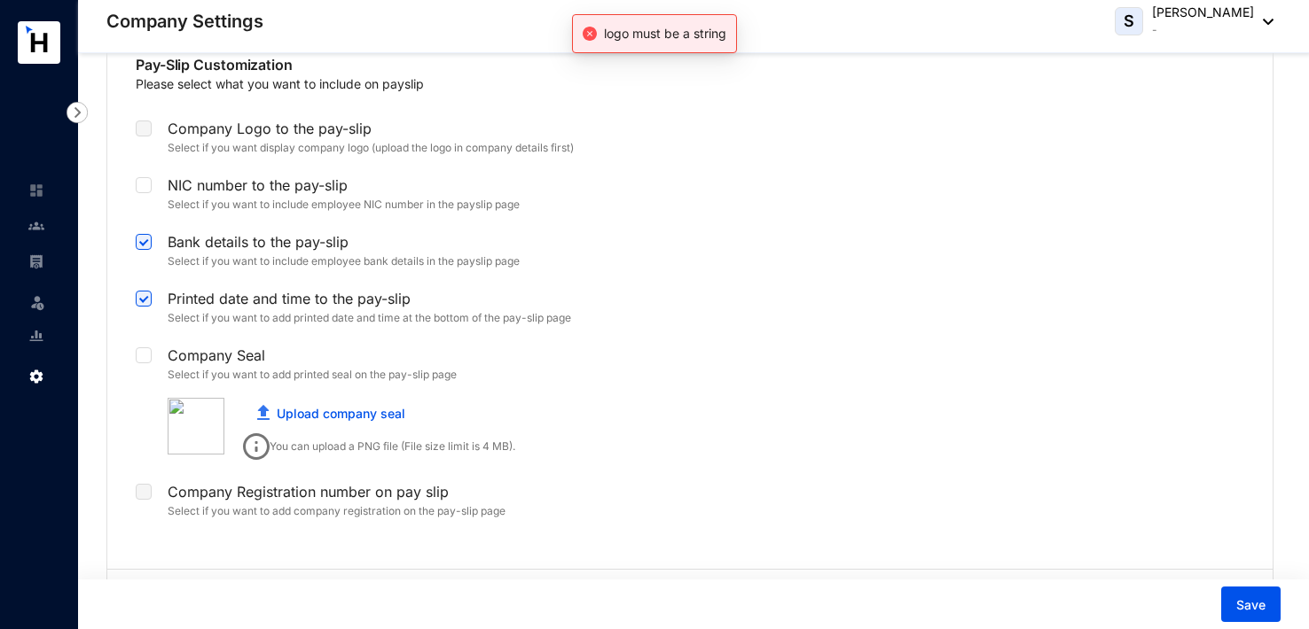
click at [665, 22] on div "logo must be a string" at bounding box center [654, 33] width 165 height 39
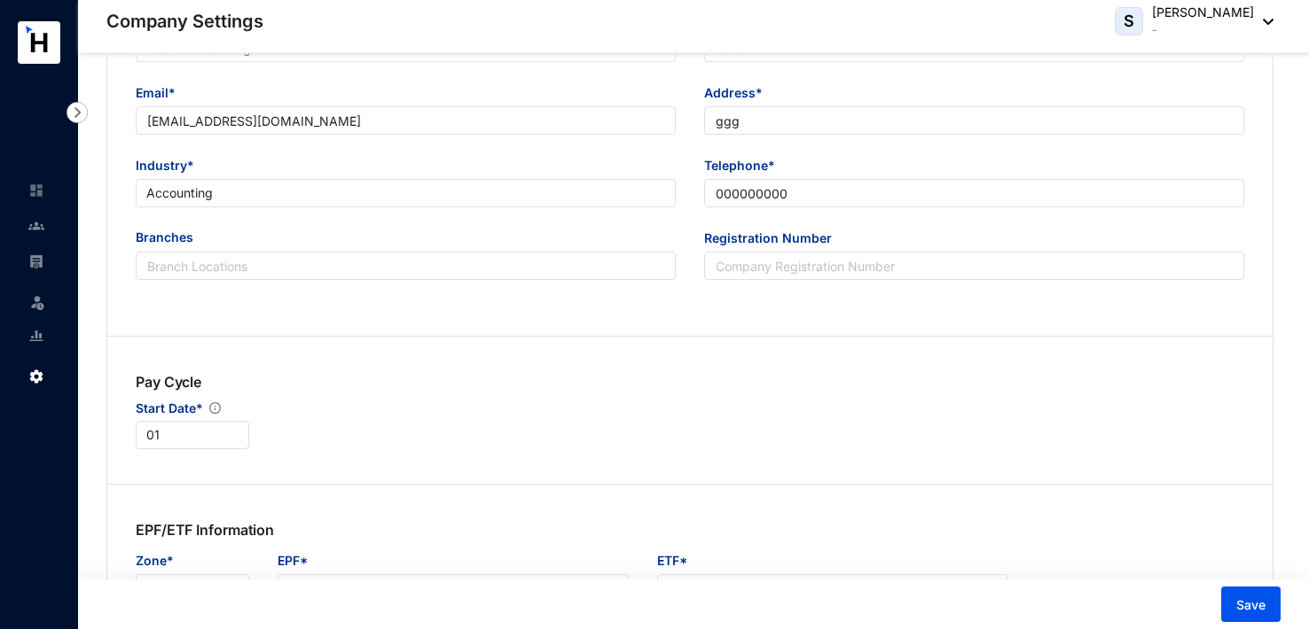
scroll to position [0, 0]
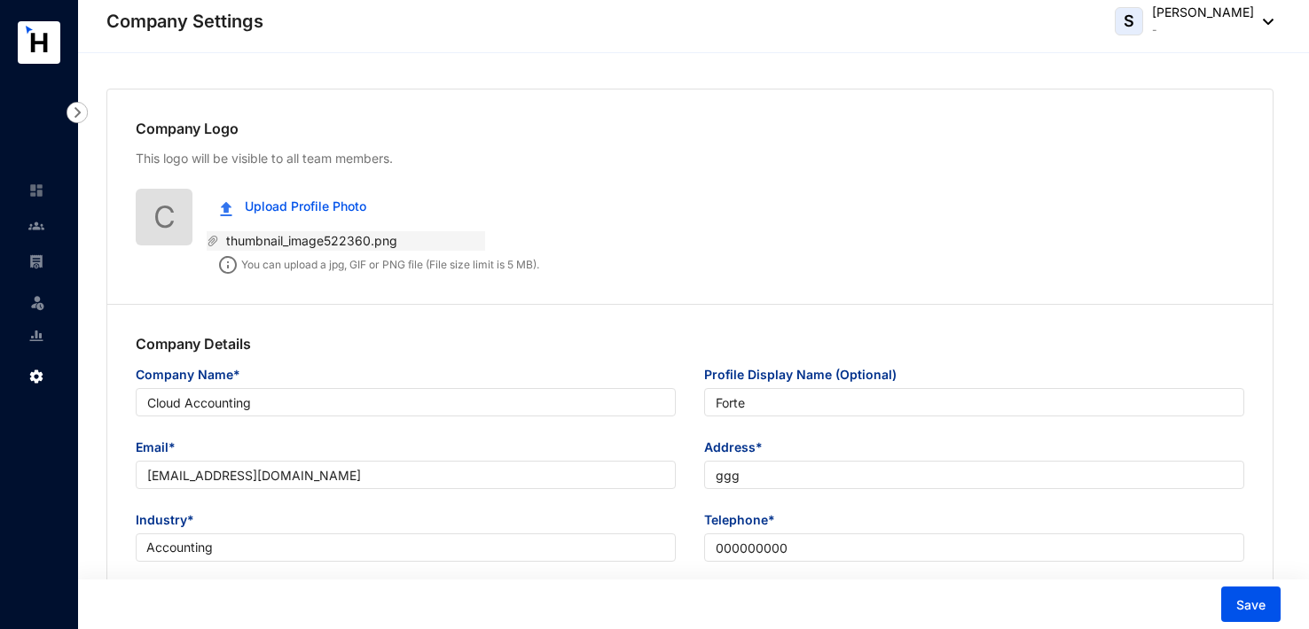
click at [214, 240] on icon "paper-clip" at bounding box center [213, 241] width 12 height 12
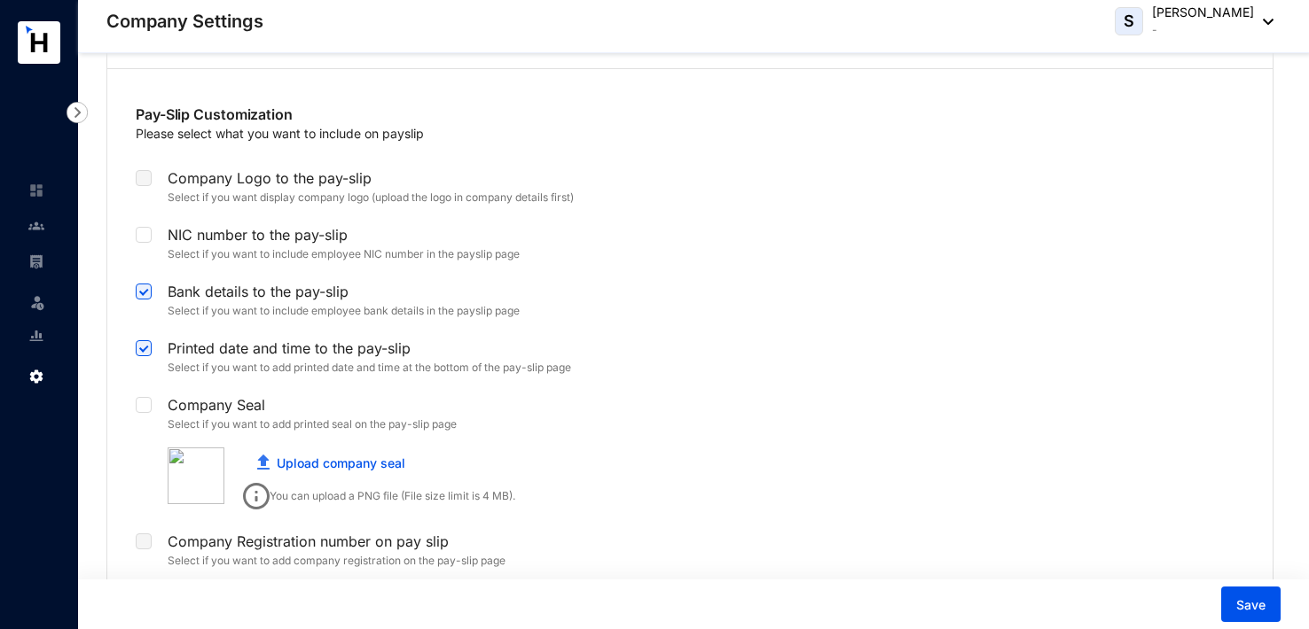
scroll to position [3635, 0]
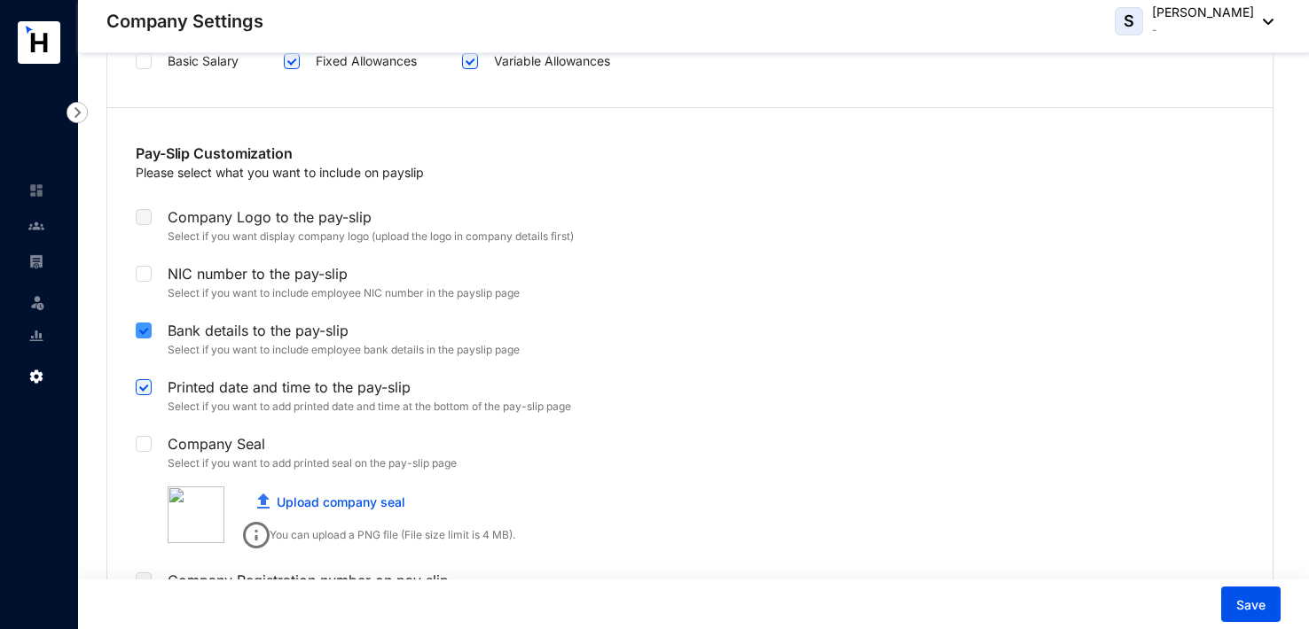
click at [147, 324] on input "checkbox" at bounding box center [142, 329] width 12 height 12
checkbox input "false"
click at [145, 380] on input "checkbox" at bounding box center [142, 385] width 12 height 12
checkbox input "false"
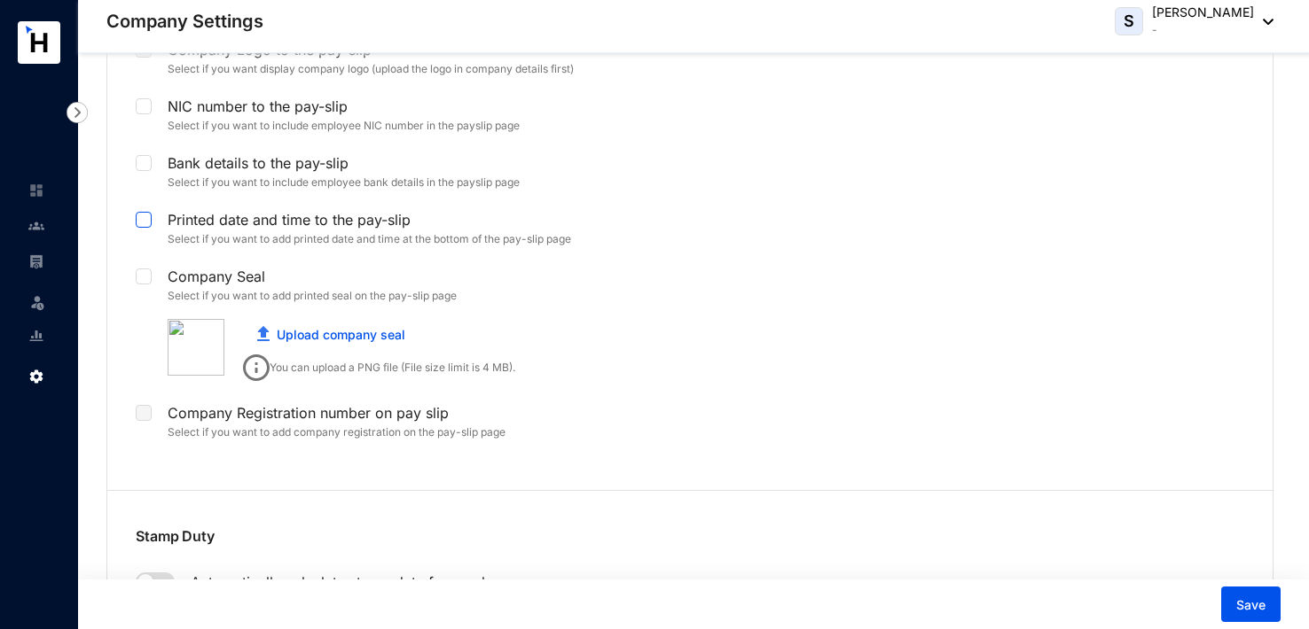
scroll to position [3812, 0]
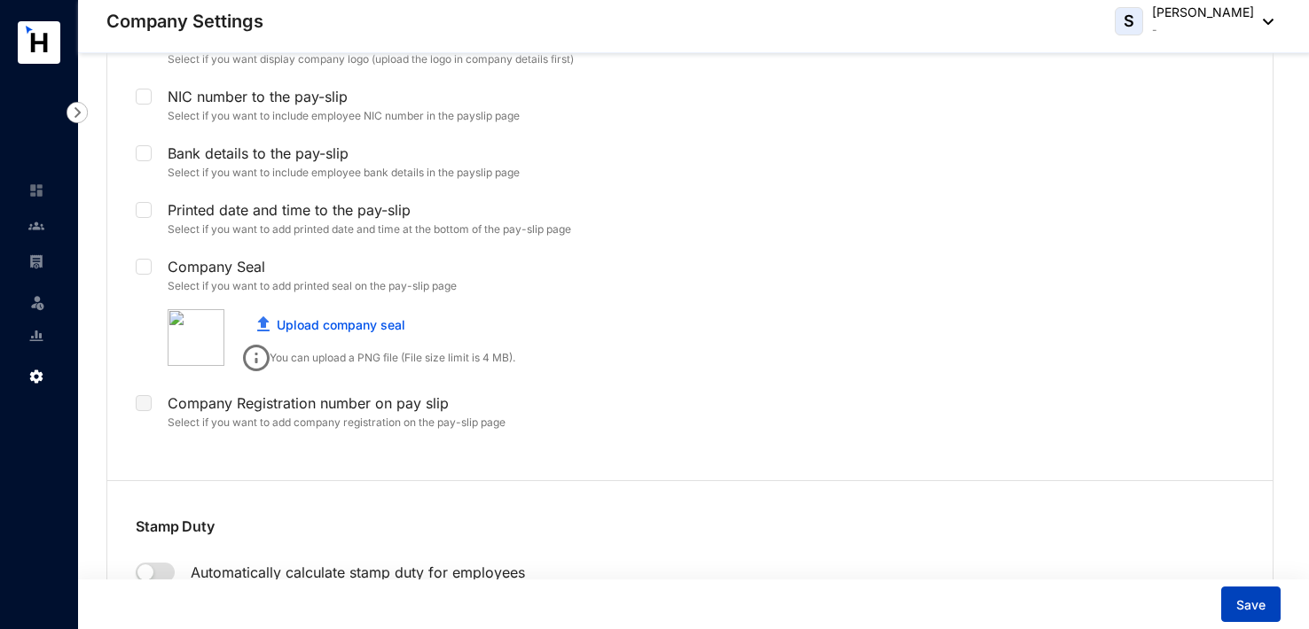
click at [1247, 606] on span "Save" at bounding box center [1250, 606] width 29 height 18
click at [396, 318] on link "Upload company seal" at bounding box center [341, 324] width 129 height 15
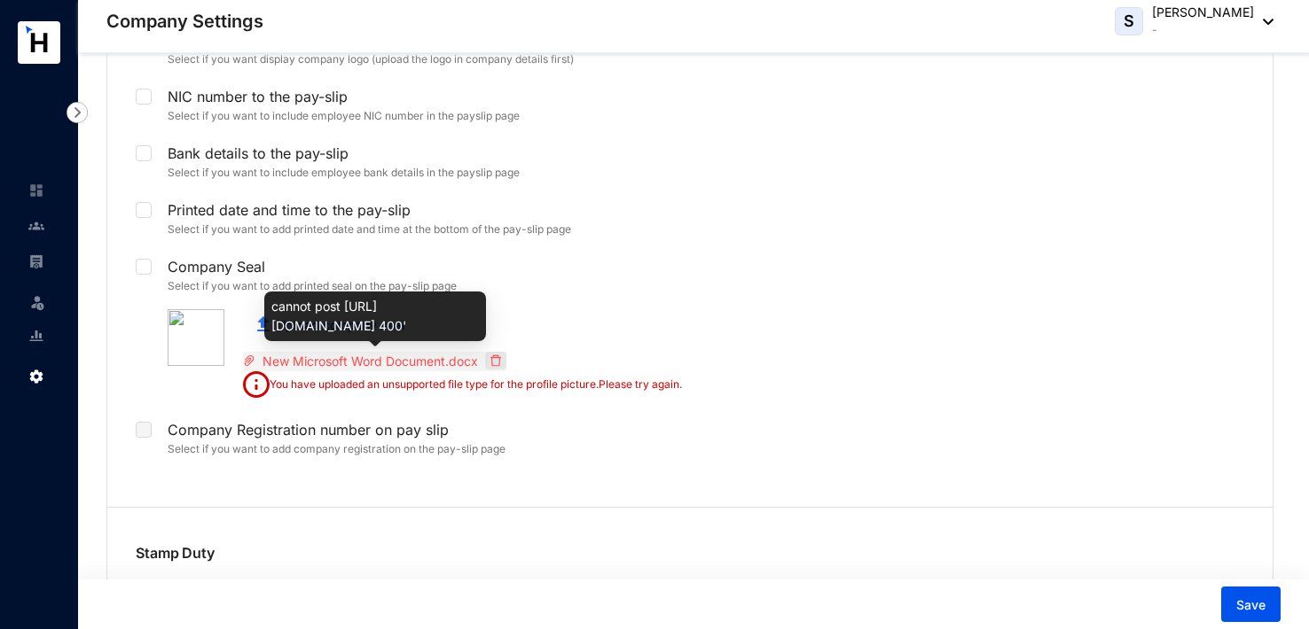
click at [497, 356] on icon "delete" at bounding box center [495, 361] width 12 height 12
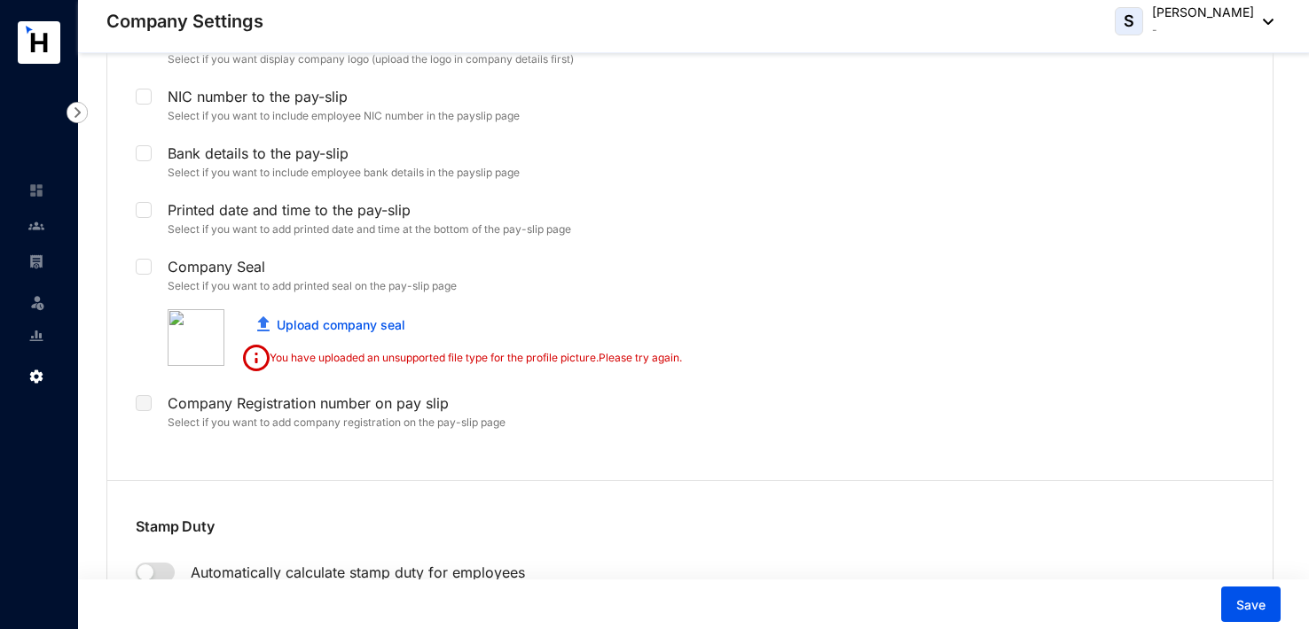
click at [794, 390] on div "Company Logo to the pay-slip Select if you want display company logo (upload th…" at bounding box center [690, 236] width 1108 height 420
click at [1255, 597] on button "Save" at bounding box center [1250, 604] width 59 height 35
click at [144, 259] on input "checkbox" at bounding box center [142, 265] width 12 height 12
checkbox input "true"
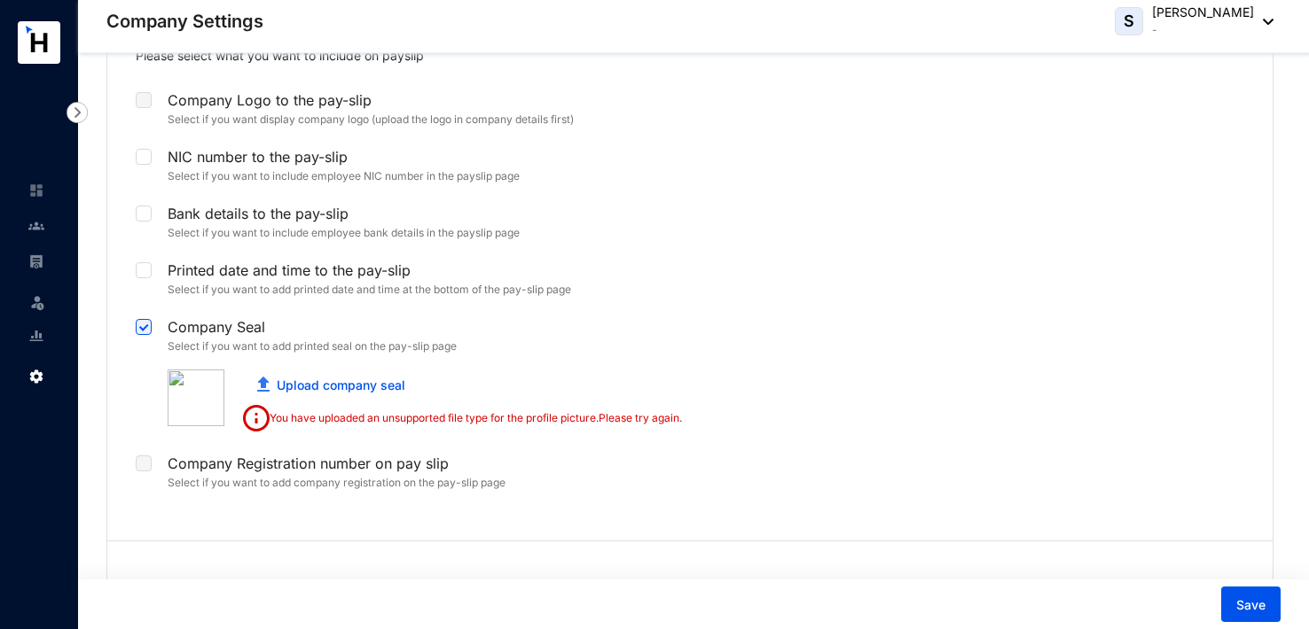
scroll to position [3635, 0]
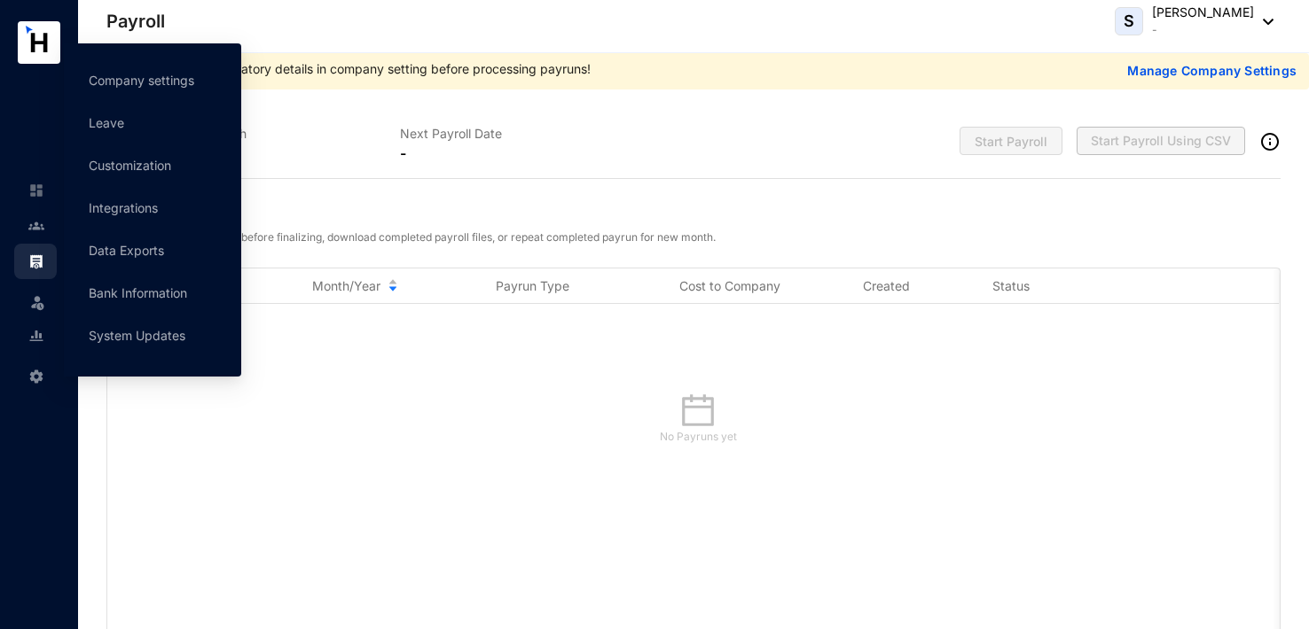
click at [37, 367] on span at bounding box center [36, 374] width 16 height 35
click at [173, 82] on link "Company settings" at bounding box center [142, 80] width 106 height 15
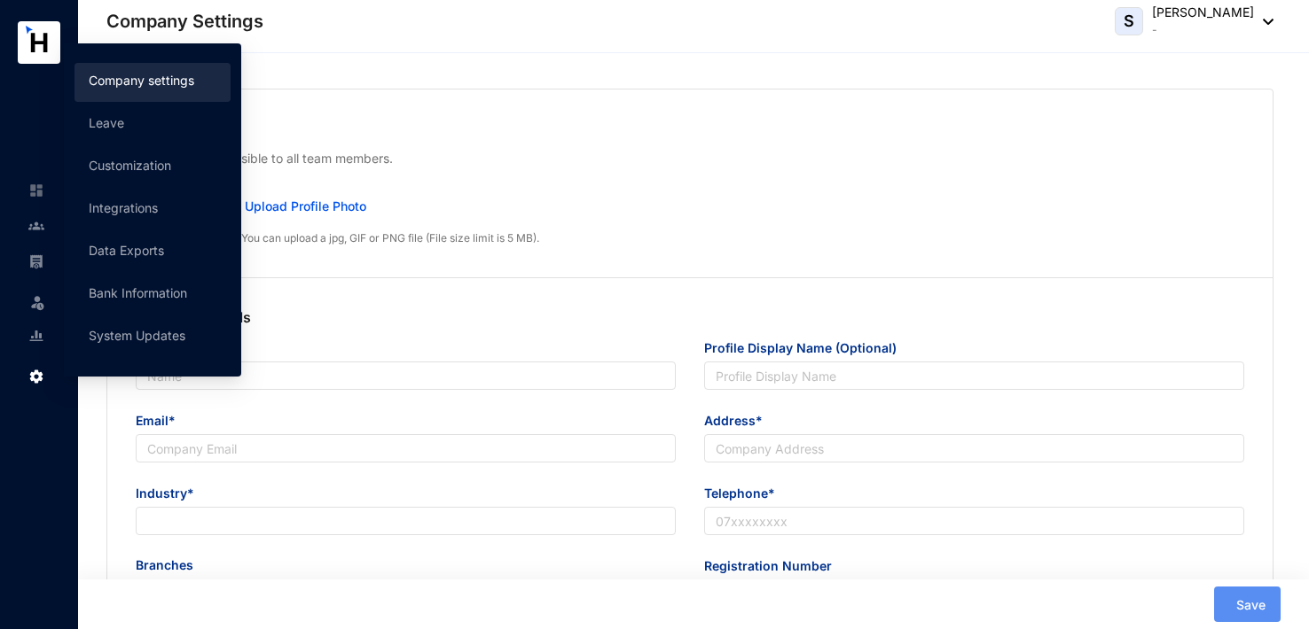
type input "Cloud Accounting"
type input "[EMAIL_ADDRESS][DOMAIN_NAME]"
type input "ggg"
type input "000000000"
radio input "true"
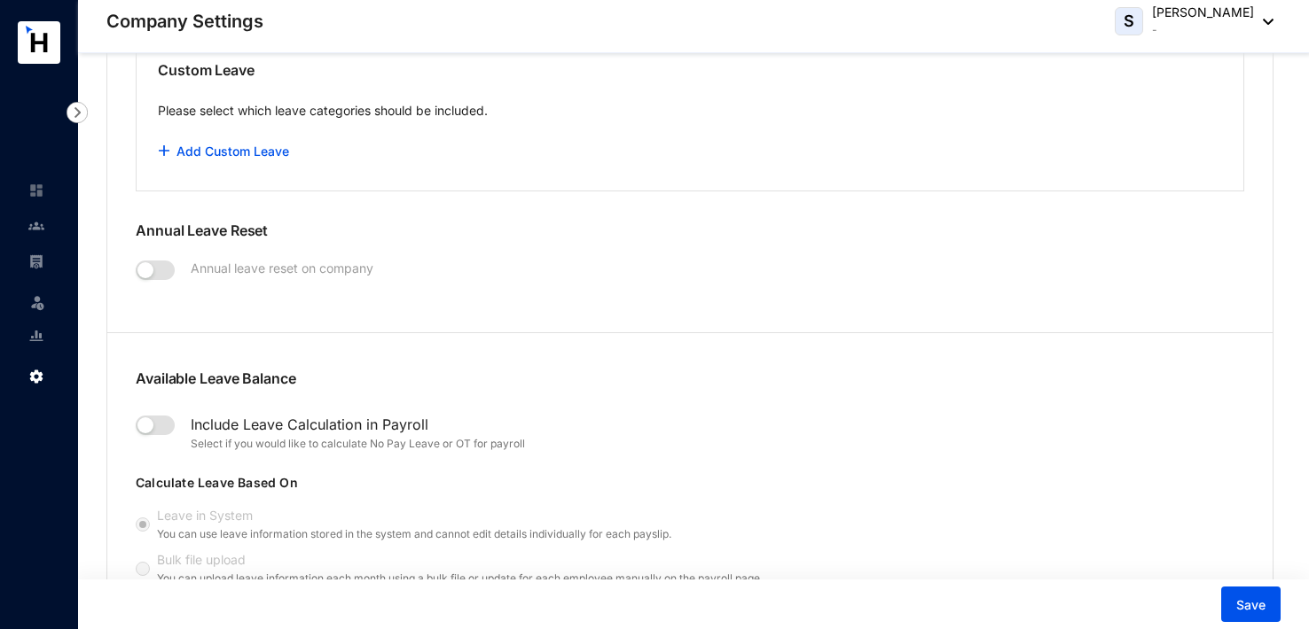
scroll to position [2039, 0]
